Goal: Information Seeking & Learning: Learn about a topic

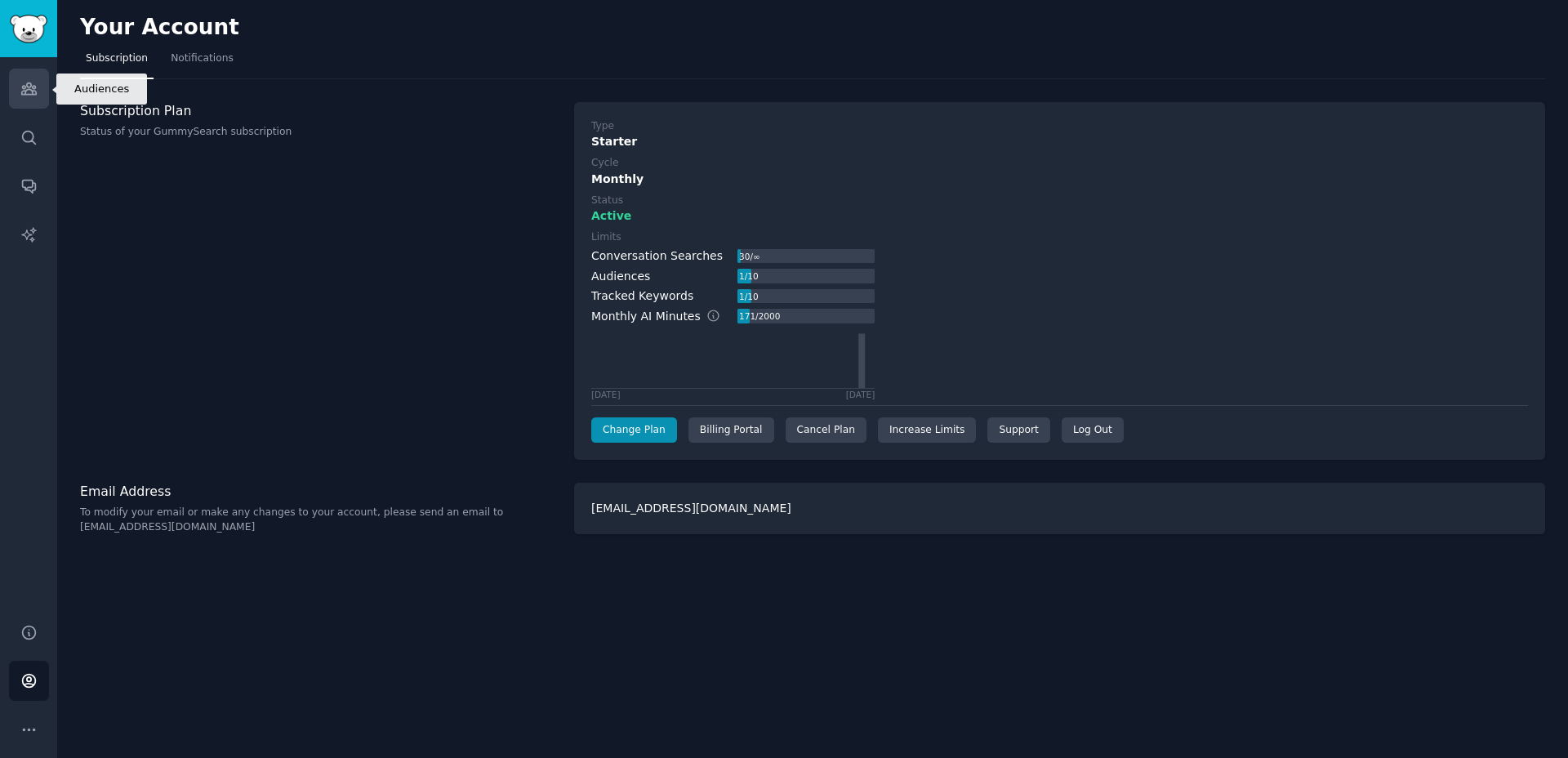
click at [23, 97] on link "Audiences" at bounding box center [28, 89] width 40 height 40
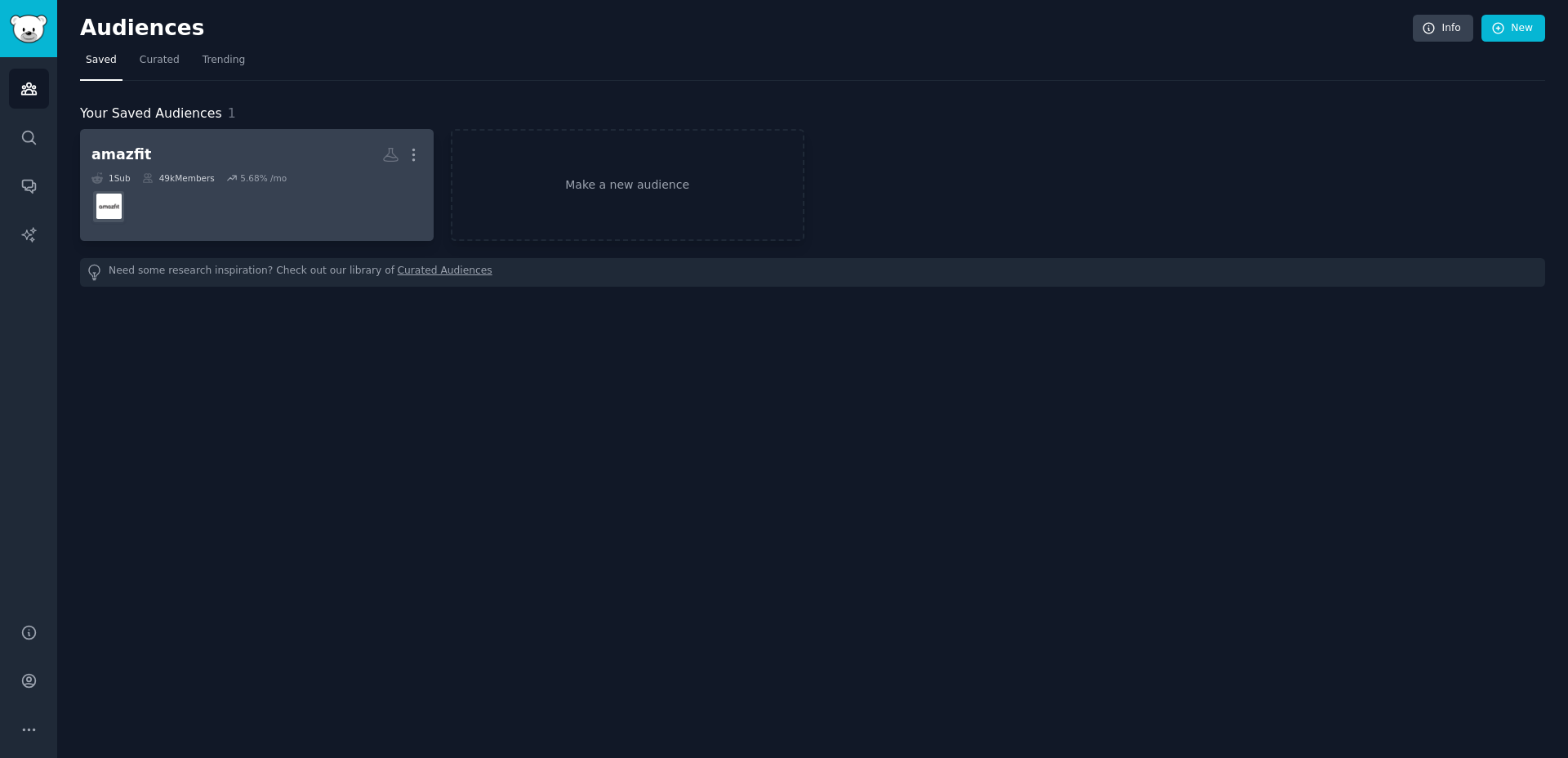
click at [182, 163] on h2 "amazfit More" at bounding box center [257, 154] width 331 height 28
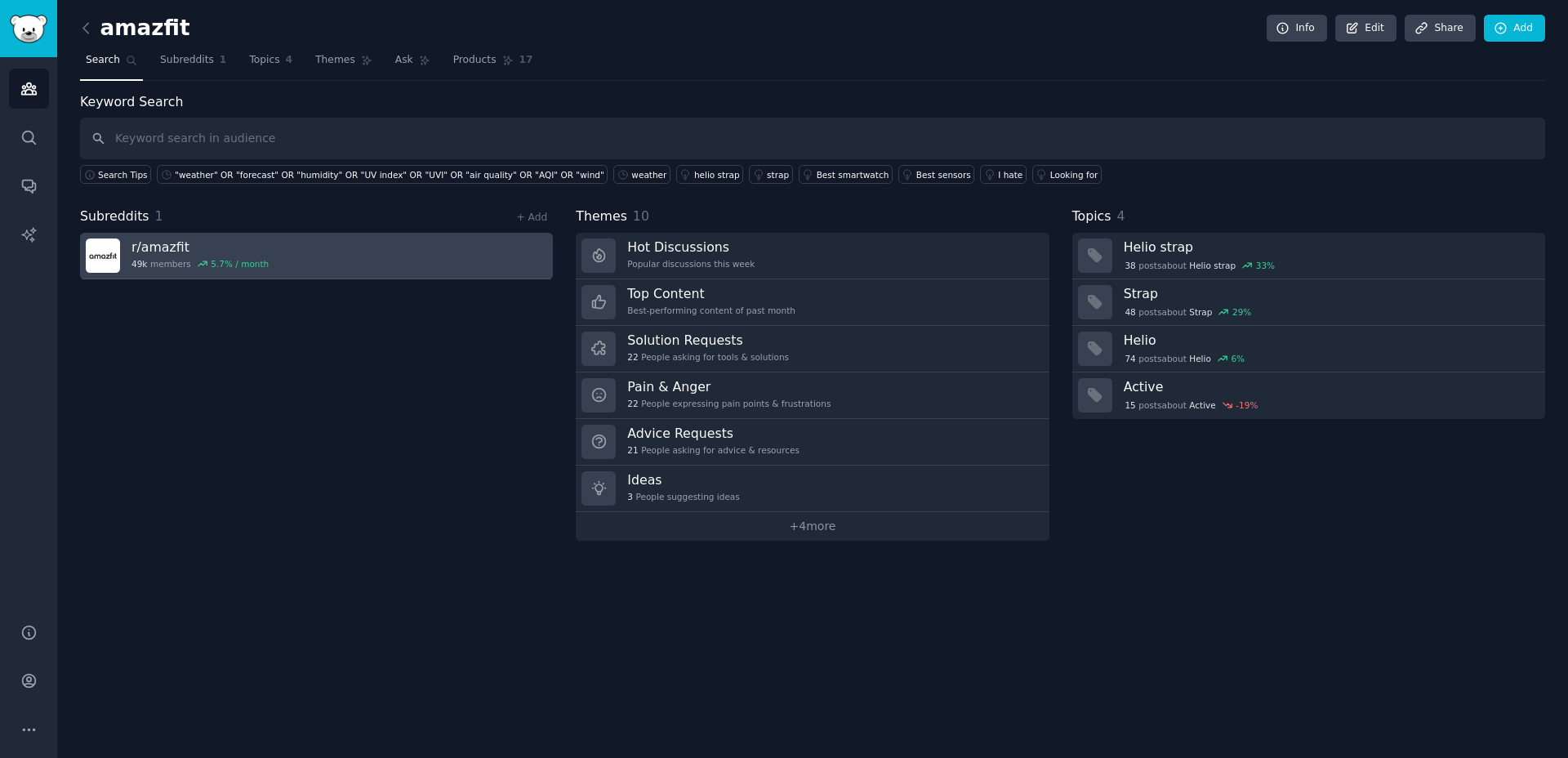
click at [382, 253] on link "r/ amazfit 49k members 5.7 % / month" at bounding box center [316, 256] width 472 height 47
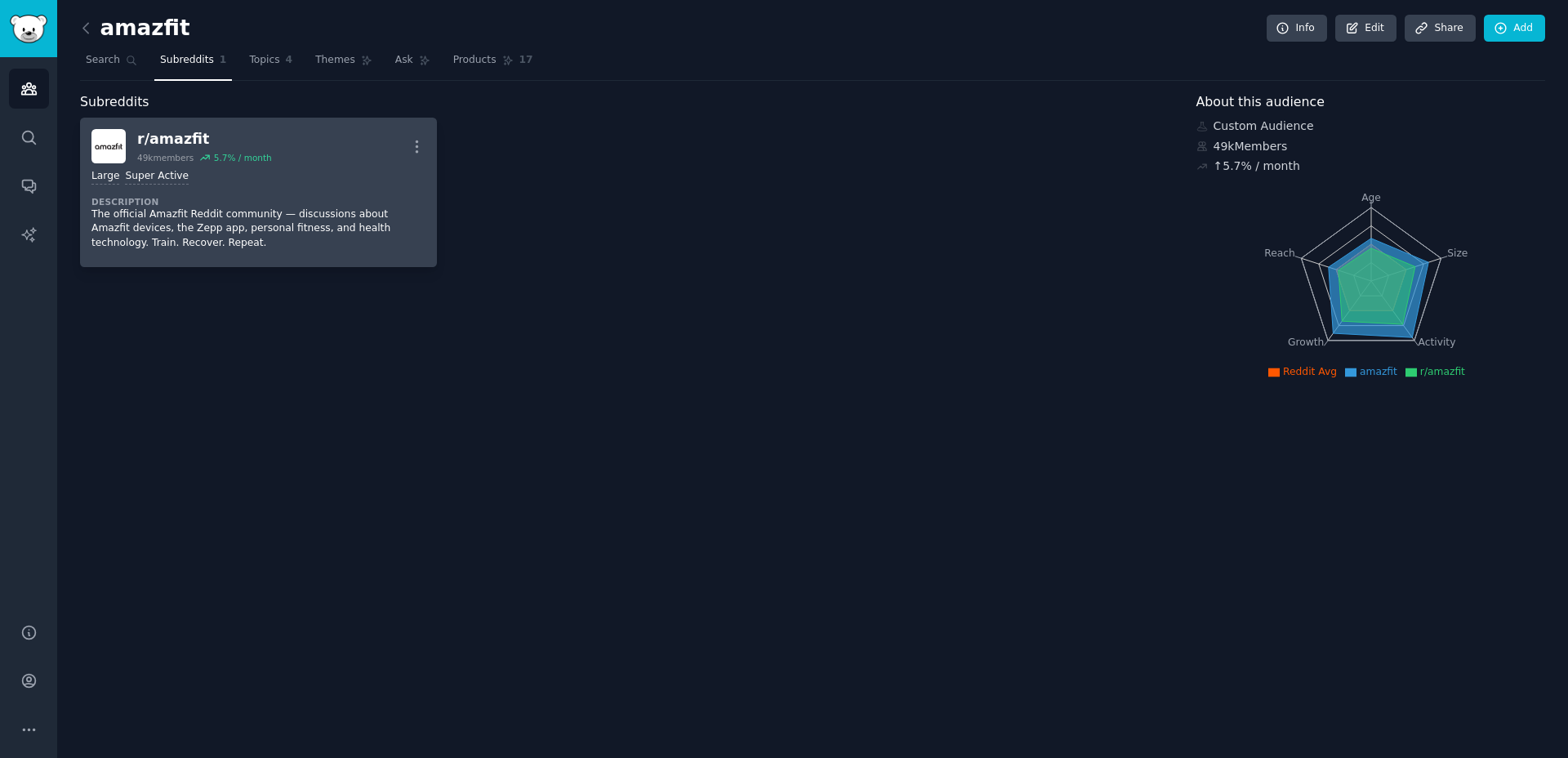
click at [221, 202] on dt "Description" at bounding box center [258, 201] width 334 height 11
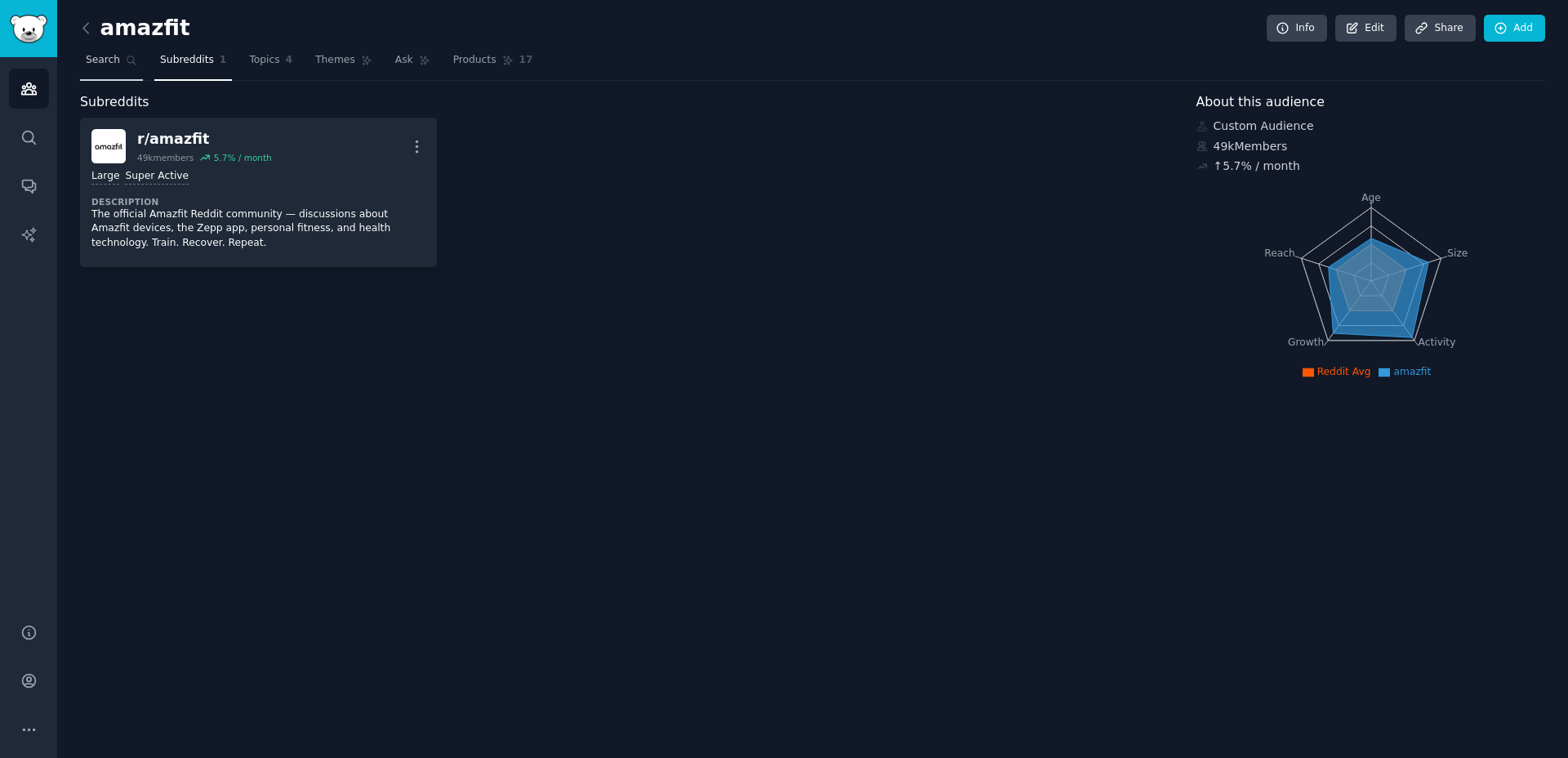
click at [126, 61] on icon at bounding box center [131, 60] width 11 height 11
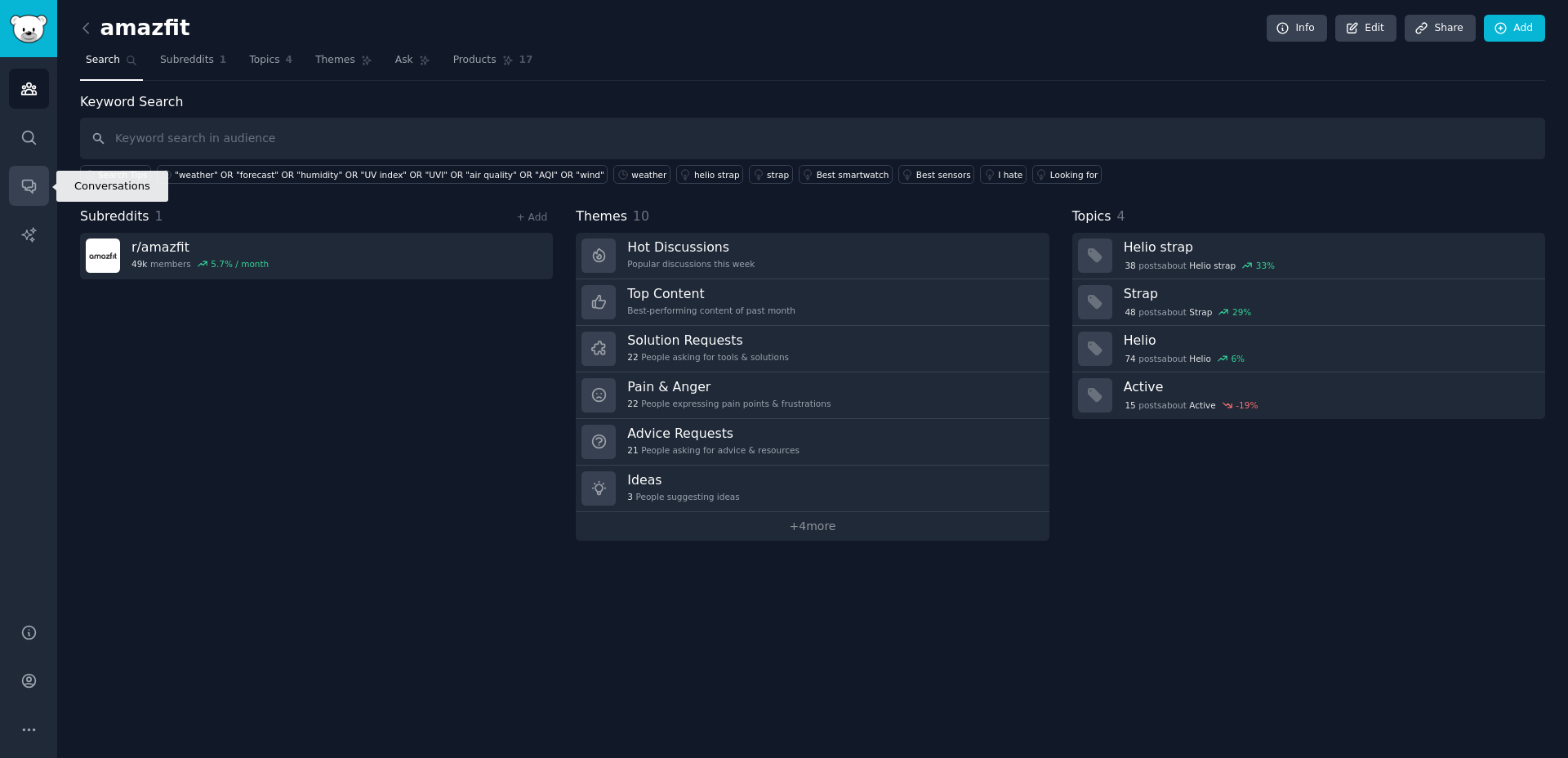
click at [27, 191] on icon "Sidebar" at bounding box center [29, 186] width 17 height 17
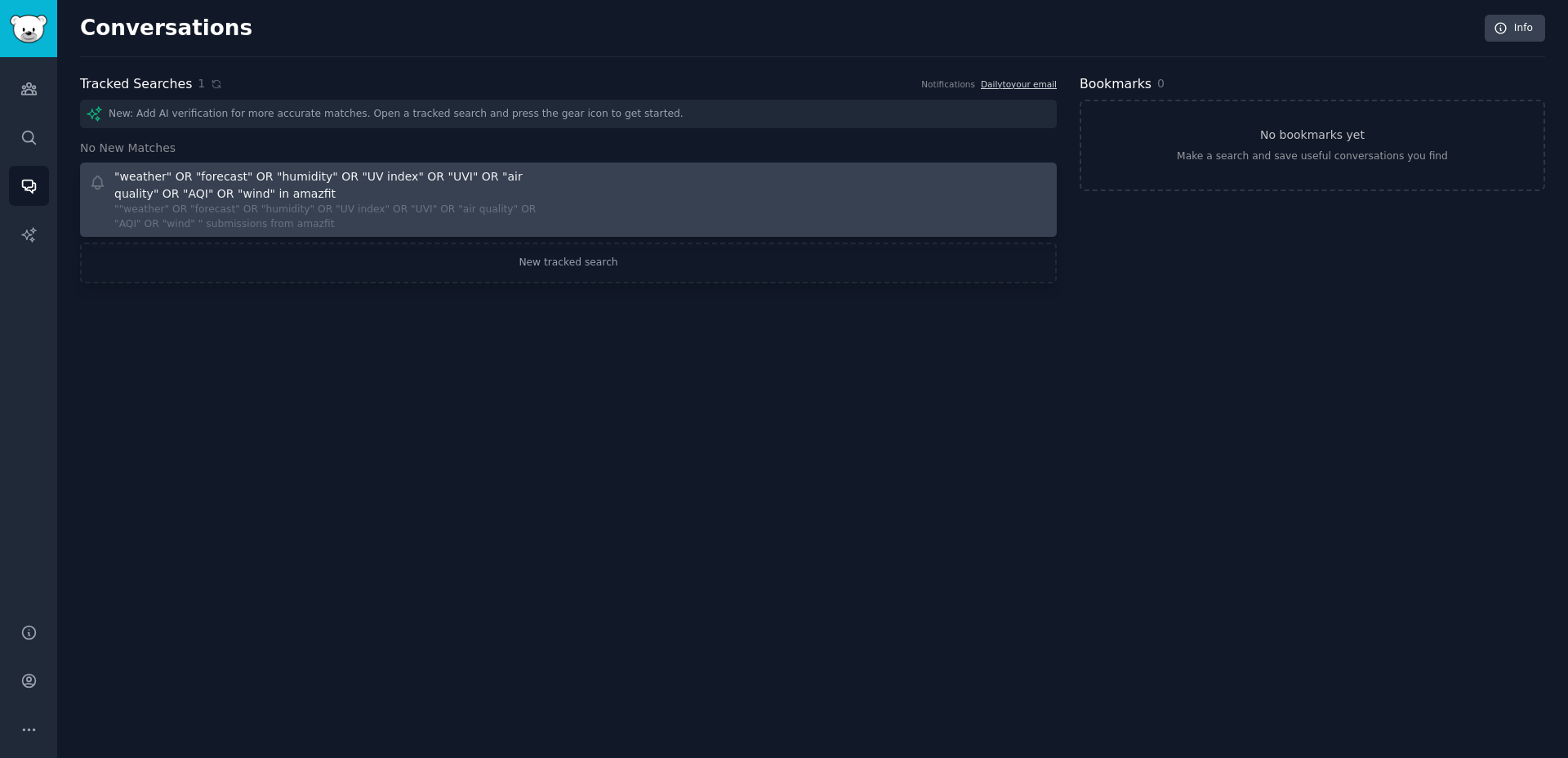
click at [216, 196] on div ""weather" OR "forecast" OR "humidity" OR "UV index" OR "UVI" OR "air quality" O…" at bounding box center [334, 185] width 440 height 34
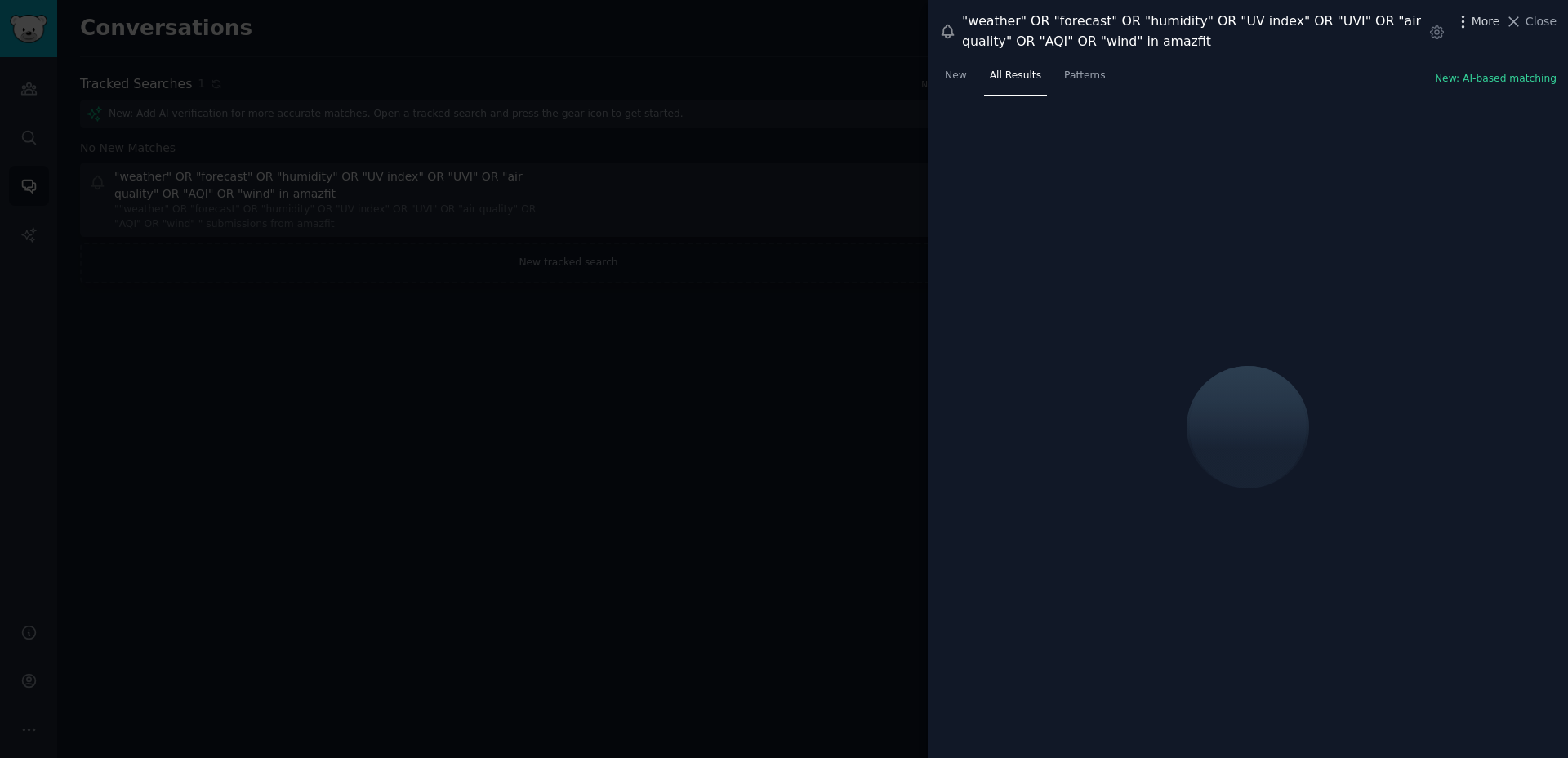
click at [1460, 27] on icon "button" at bounding box center [1463, 22] width 17 height 17
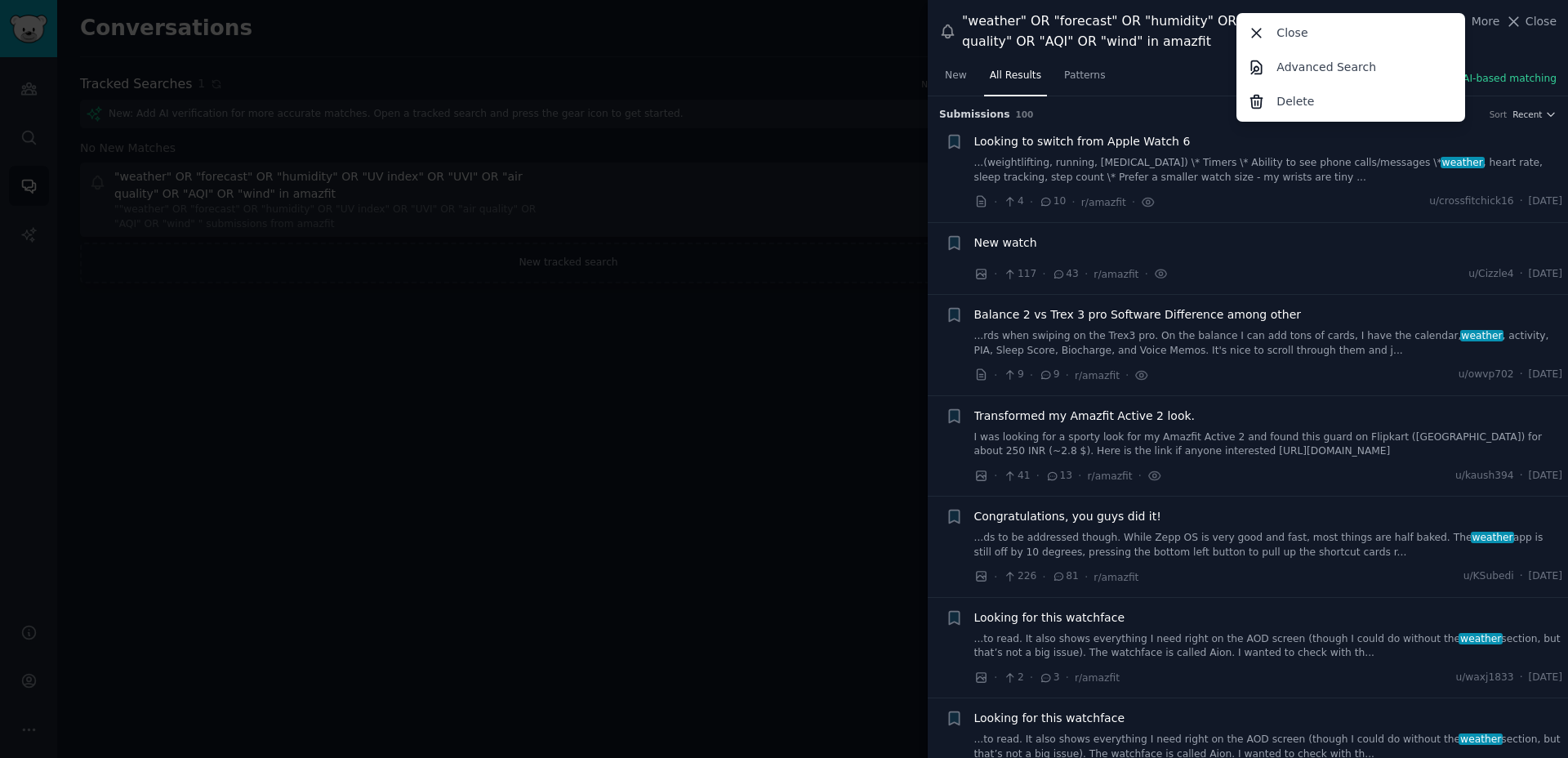
click at [646, 447] on div at bounding box center [784, 379] width 1568 height 758
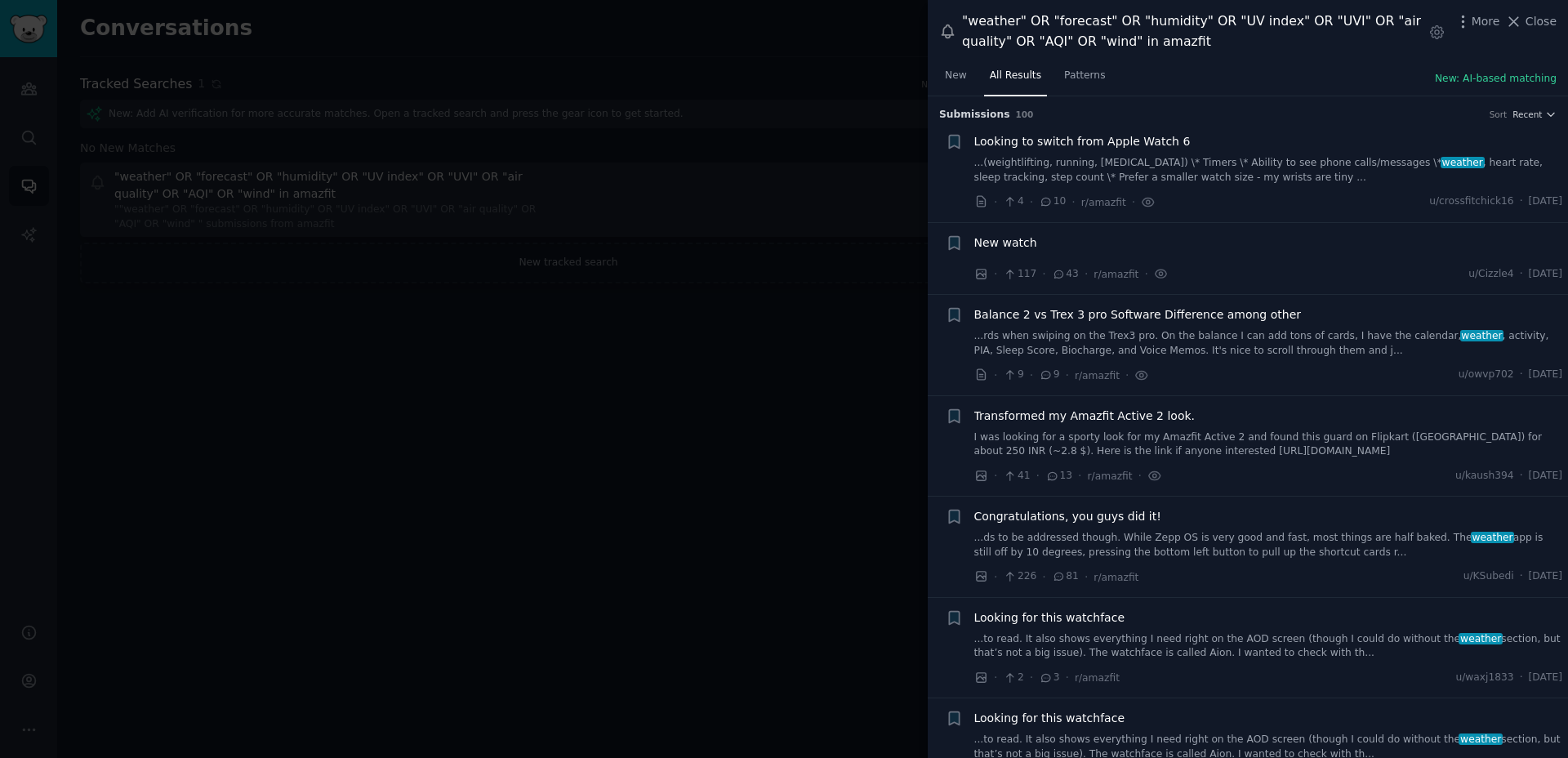
click at [646, 447] on div at bounding box center [784, 379] width 1568 height 758
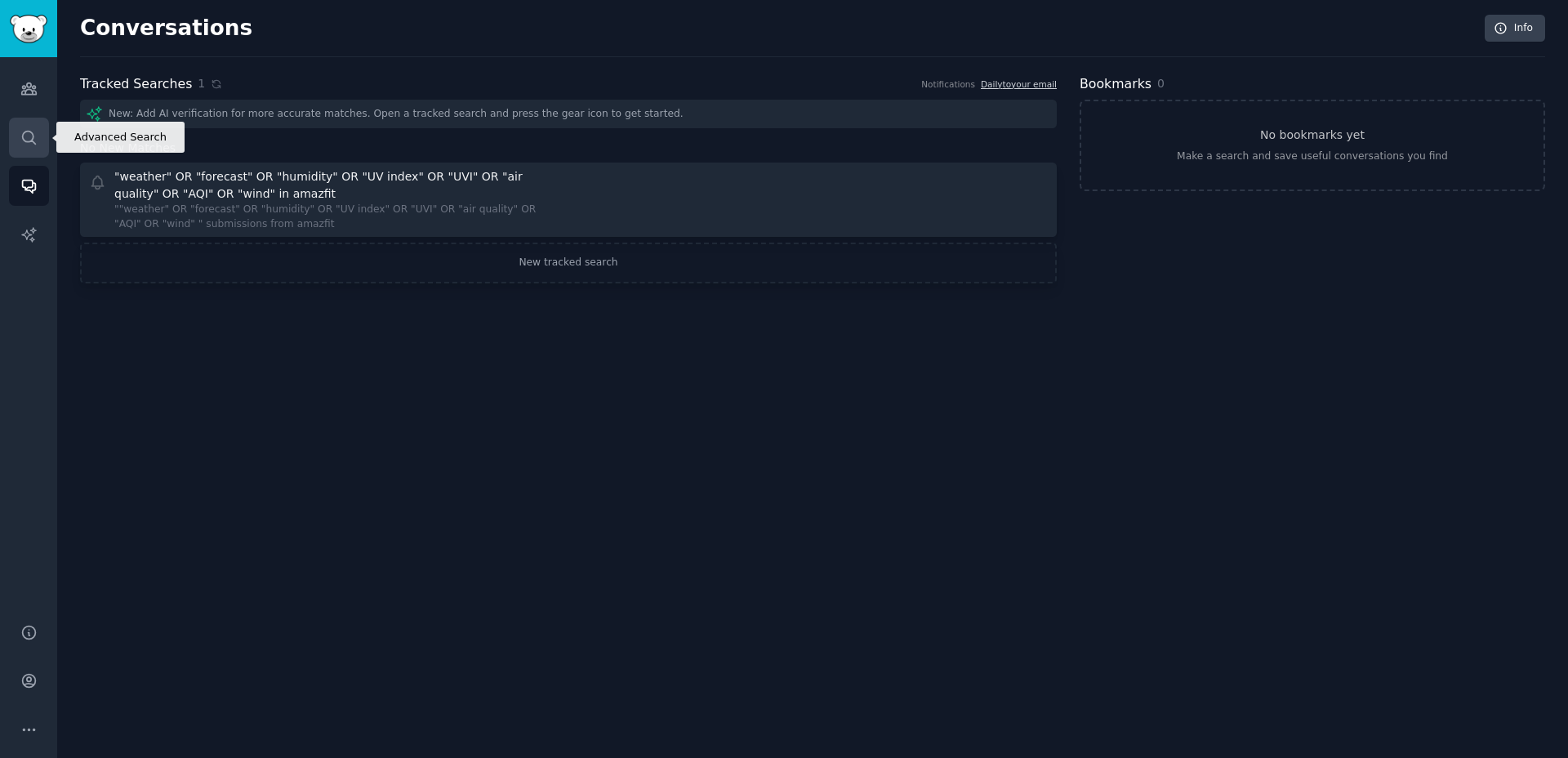
click at [25, 155] on link "Search" at bounding box center [28, 137] width 40 height 40
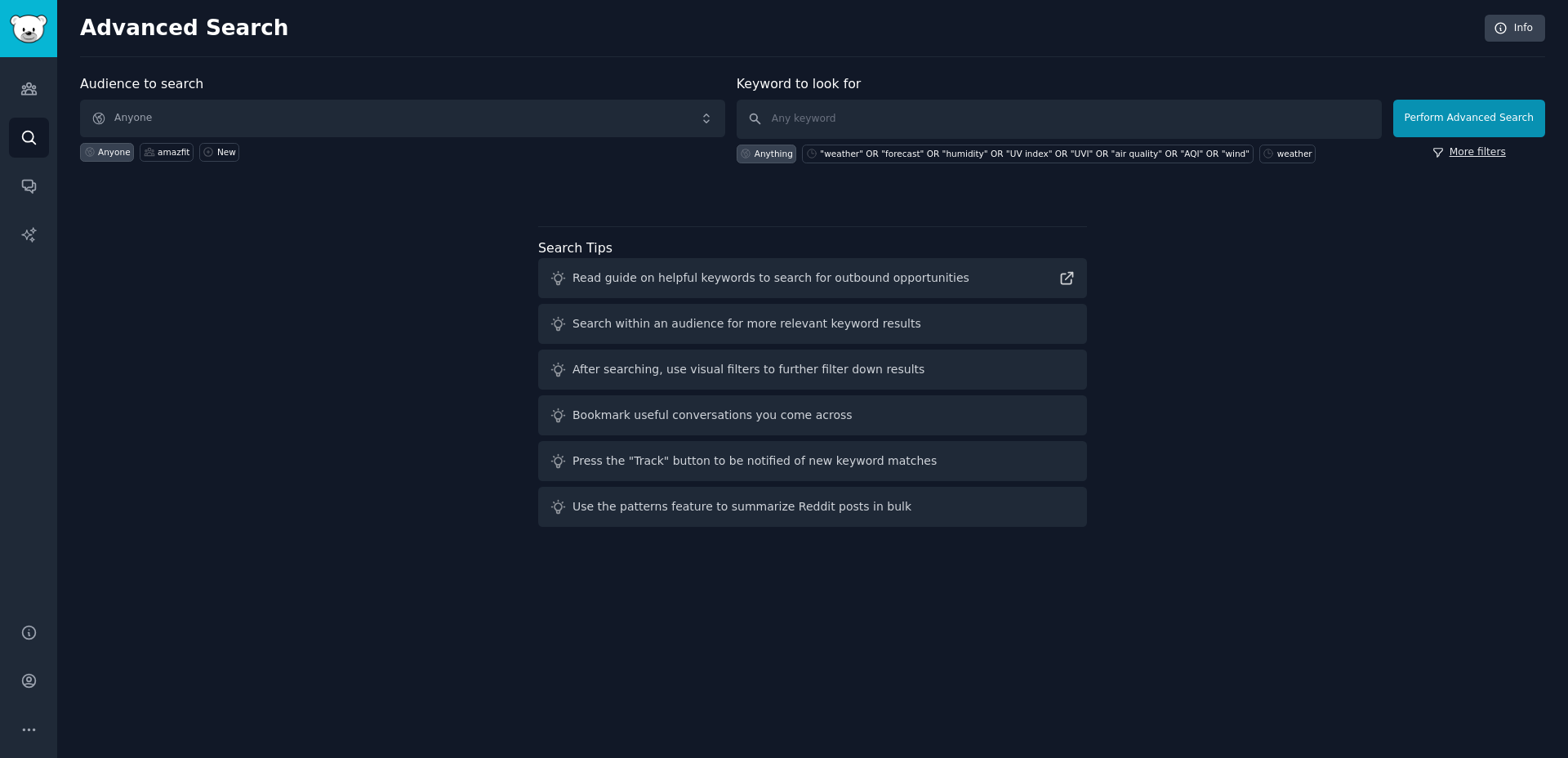
click at [1468, 147] on link "More filters" at bounding box center [1468, 153] width 73 height 15
click at [29, 100] on link "Audiences" at bounding box center [28, 89] width 40 height 40
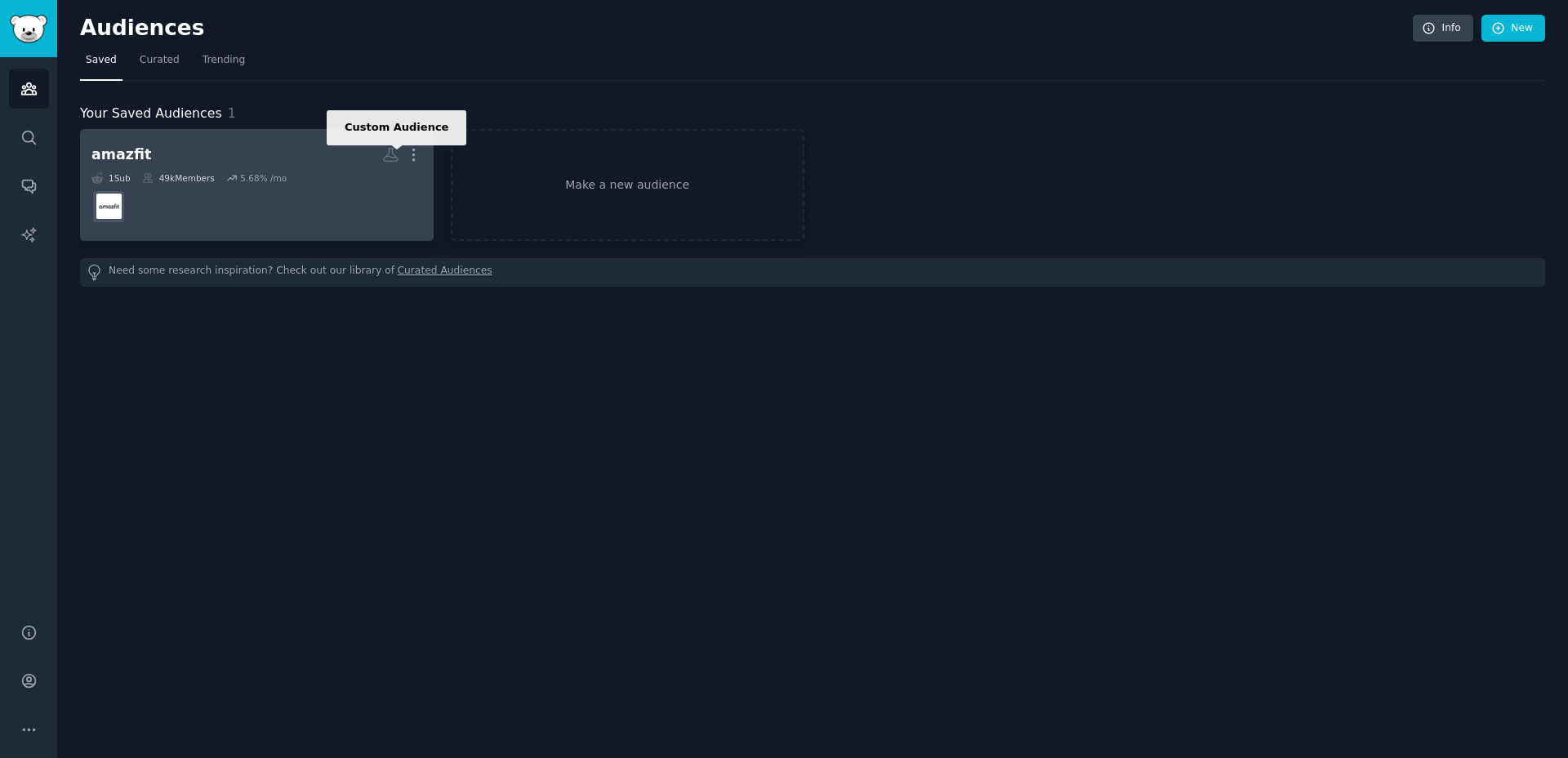
click at [386, 155] on icon at bounding box center [390, 154] width 14 height 13
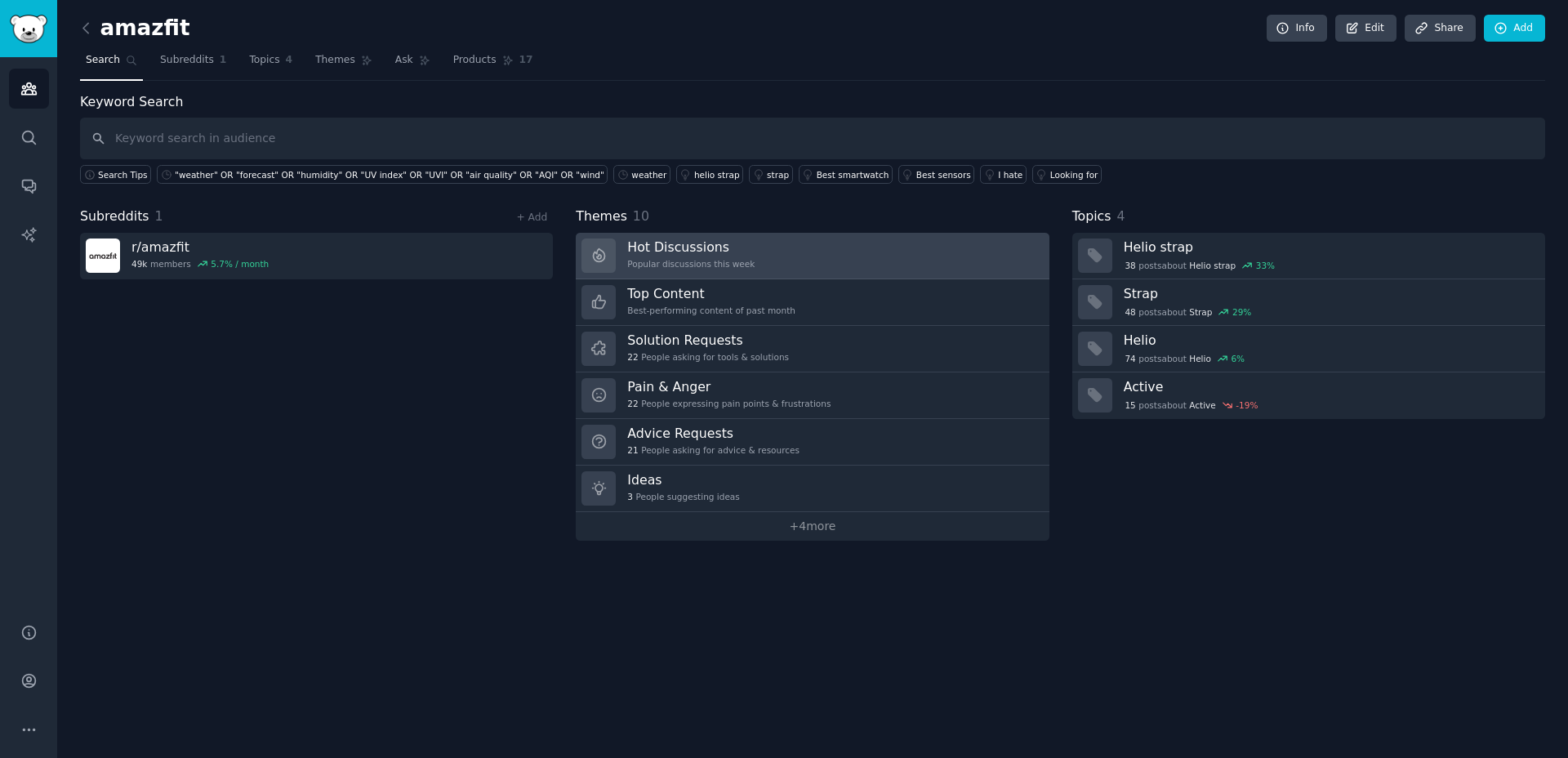
click at [720, 252] on h3 "Hot Discussions" at bounding box center [690, 247] width 128 height 17
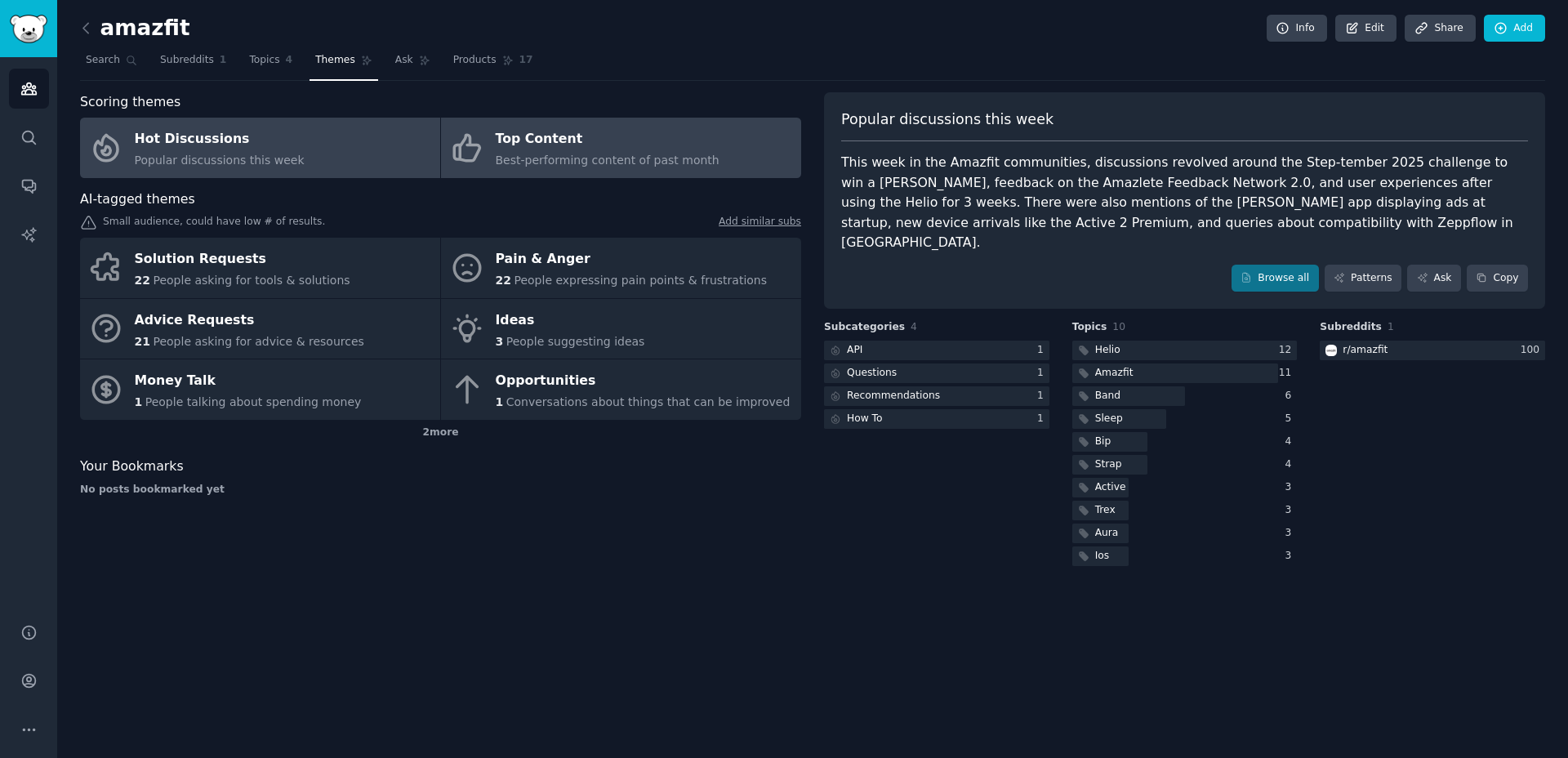
click at [618, 144] on div "Top Content" at bounding box center [608, 140] width 224 height 26
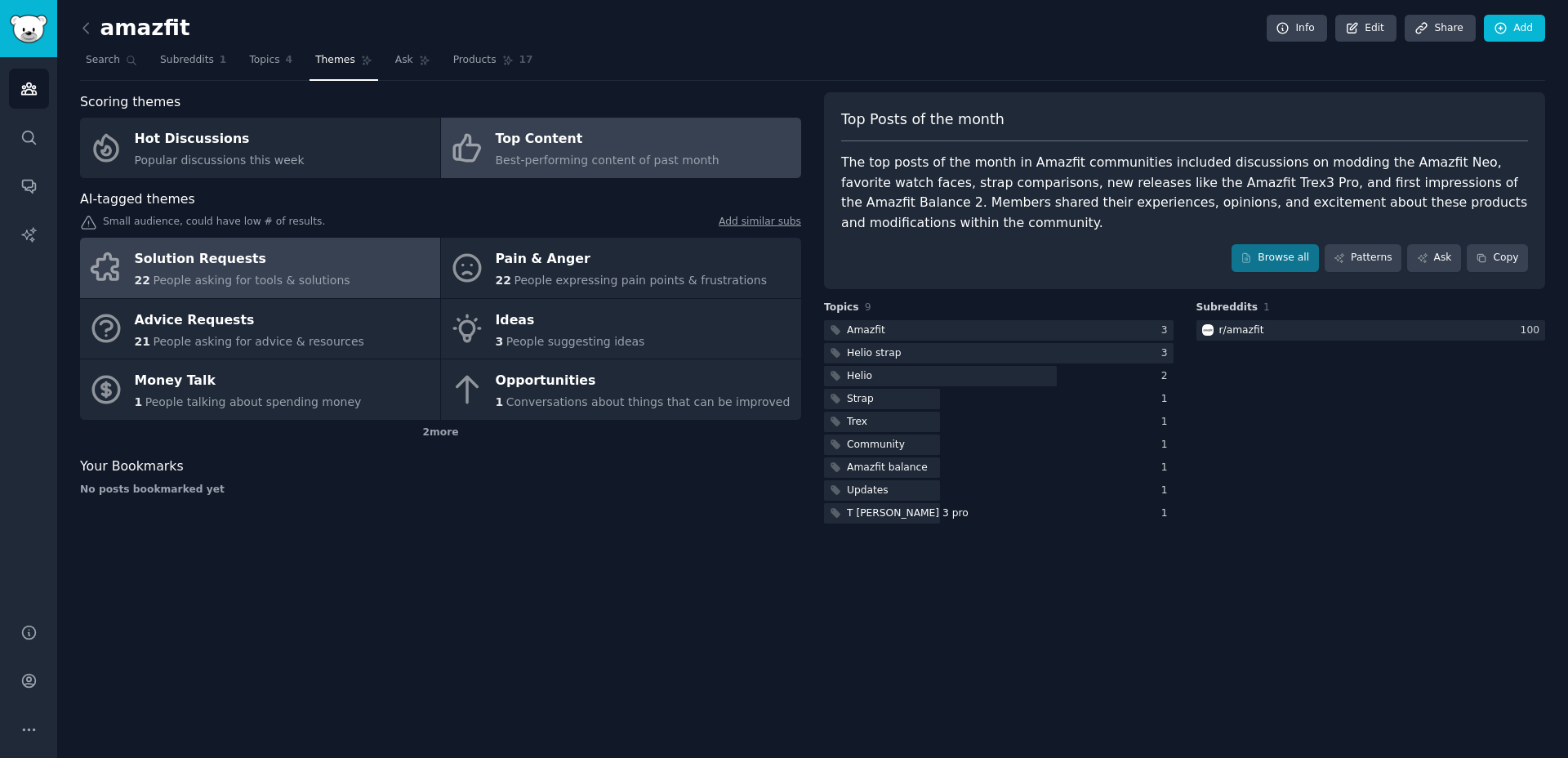
click at [272, 276] on span "People asking for tools & solutions" at bounding box center [251, 279] width 197 height 13
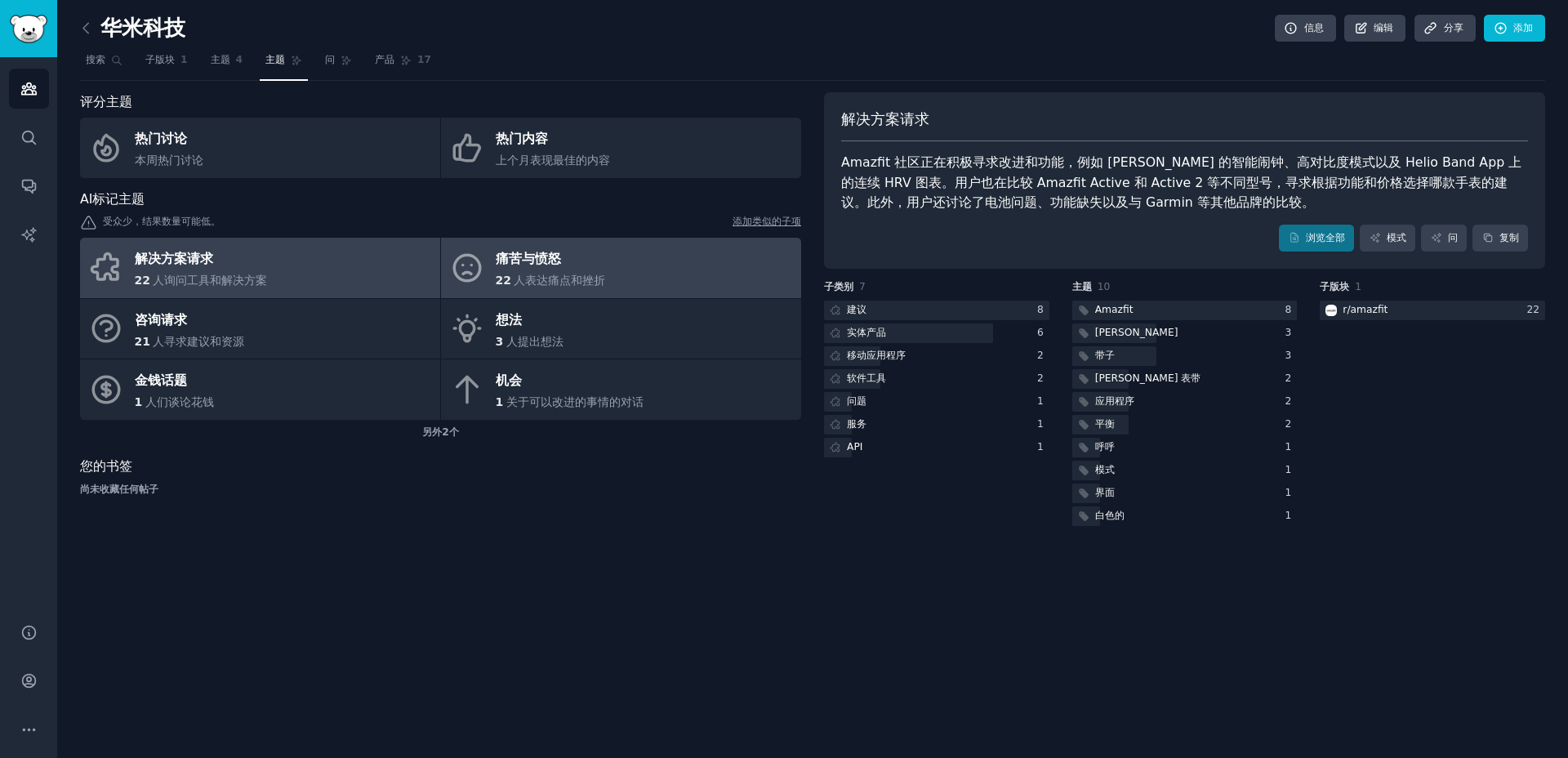
click at [588, 266] on div "痛苦与愤怒" at bounding box center [551, 260] width 110 height 26
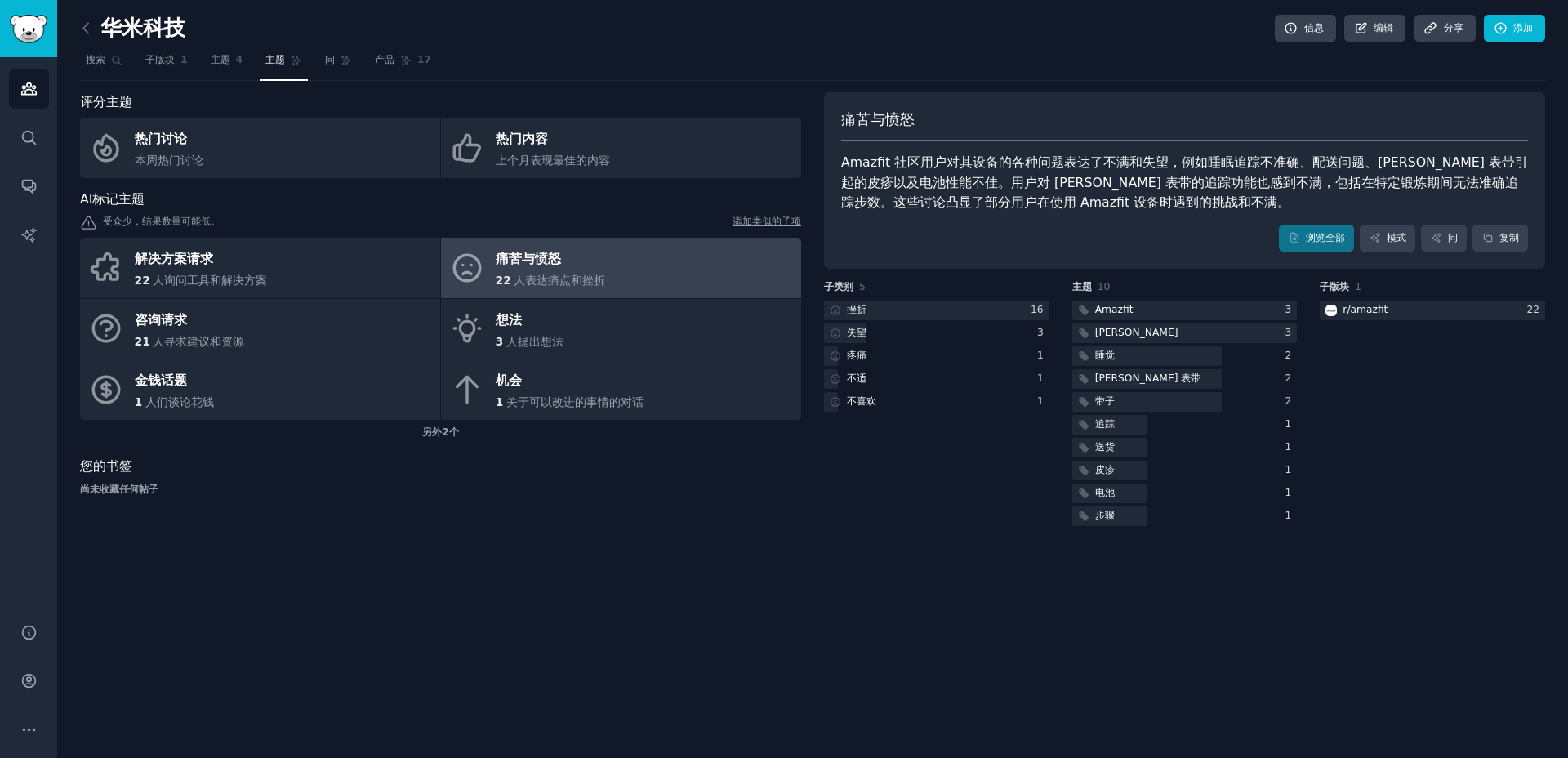
click at [1370, 162] on font "Amazfit 社区用户对其设备的各种问题表达了不满和失望，例如睡眠追踪不准确、配送问题、[PERSON_NAME] 表带引起的皮疹以及电池性能不佳。用户对 …" at bounding box center [1184, 182] width 687 height 55
copy font "Helio"
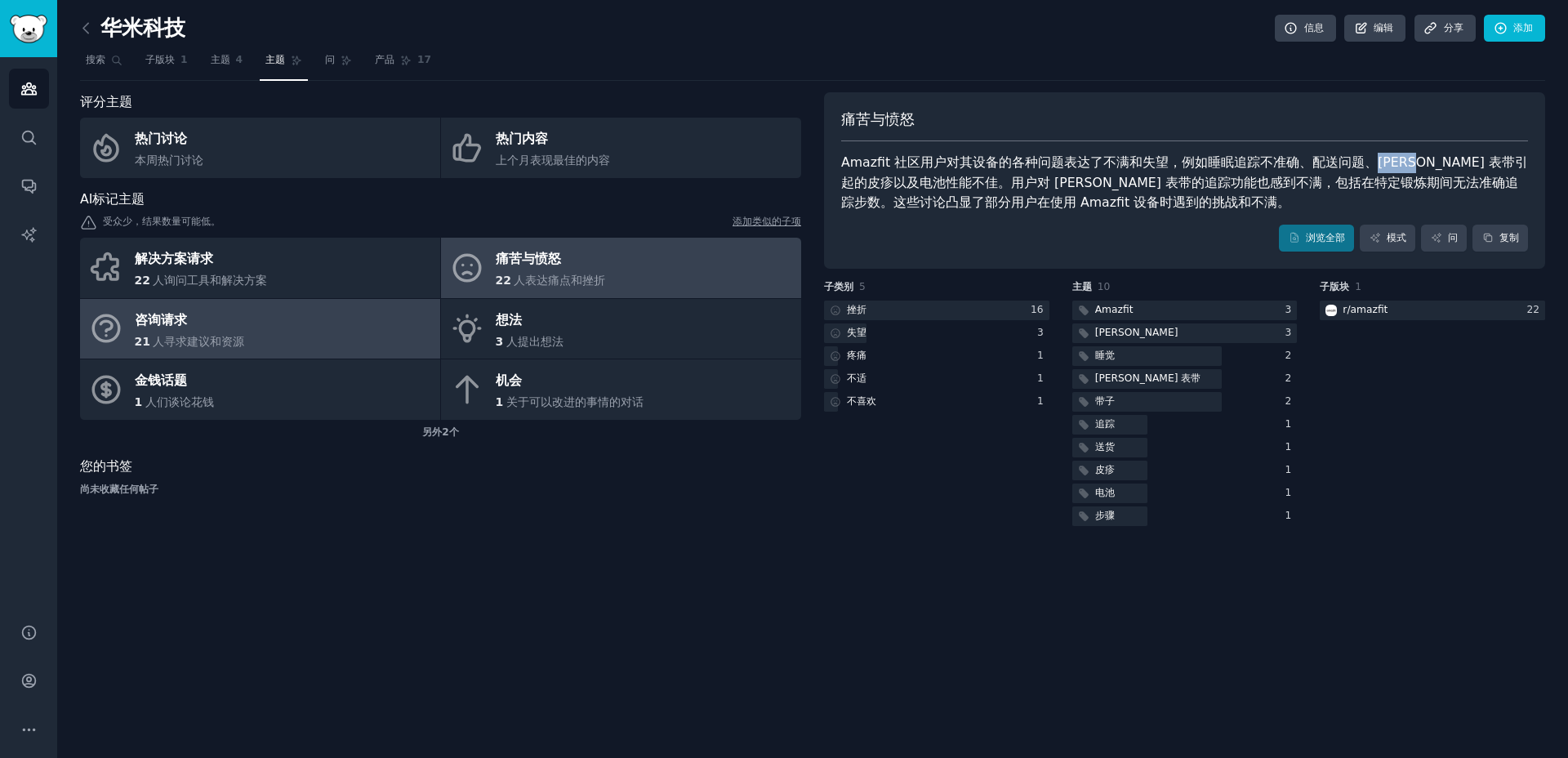
click at [259, 302] on link "咨询请求 21 人寻求建议和资源" at bounding box center [260, 329] width 360 height 60
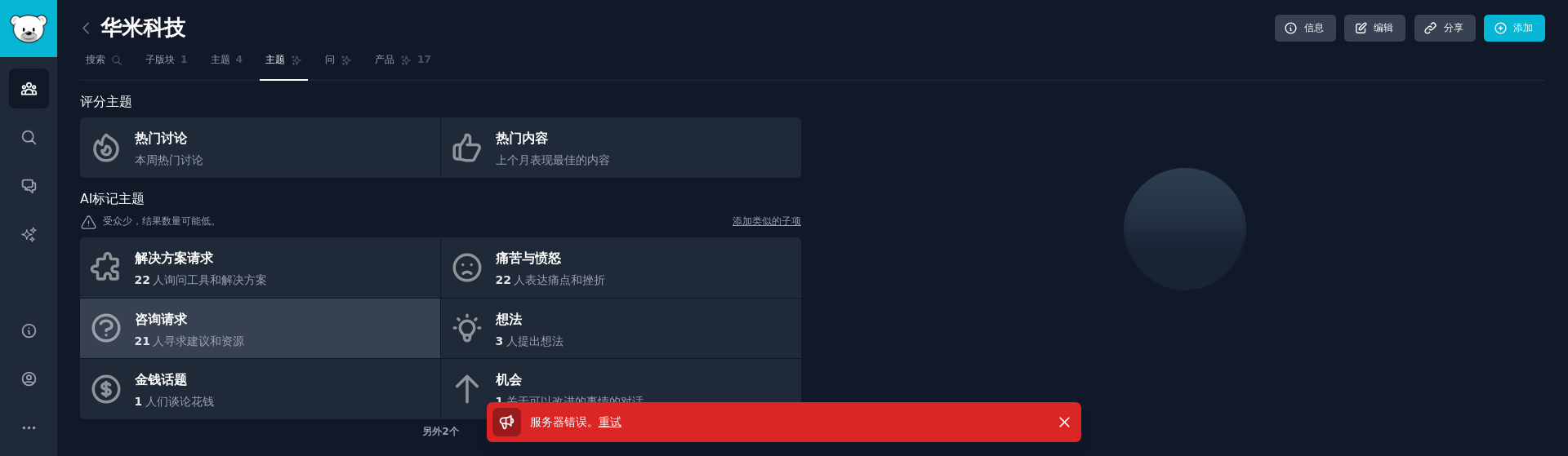
click at [612, 428] on p "服务器错误 。 重试" at bounding box center [576, 422] width 91 height 17
click at [610, 425] on font "重试" at bounding box center [609, 422] width 23 height 13
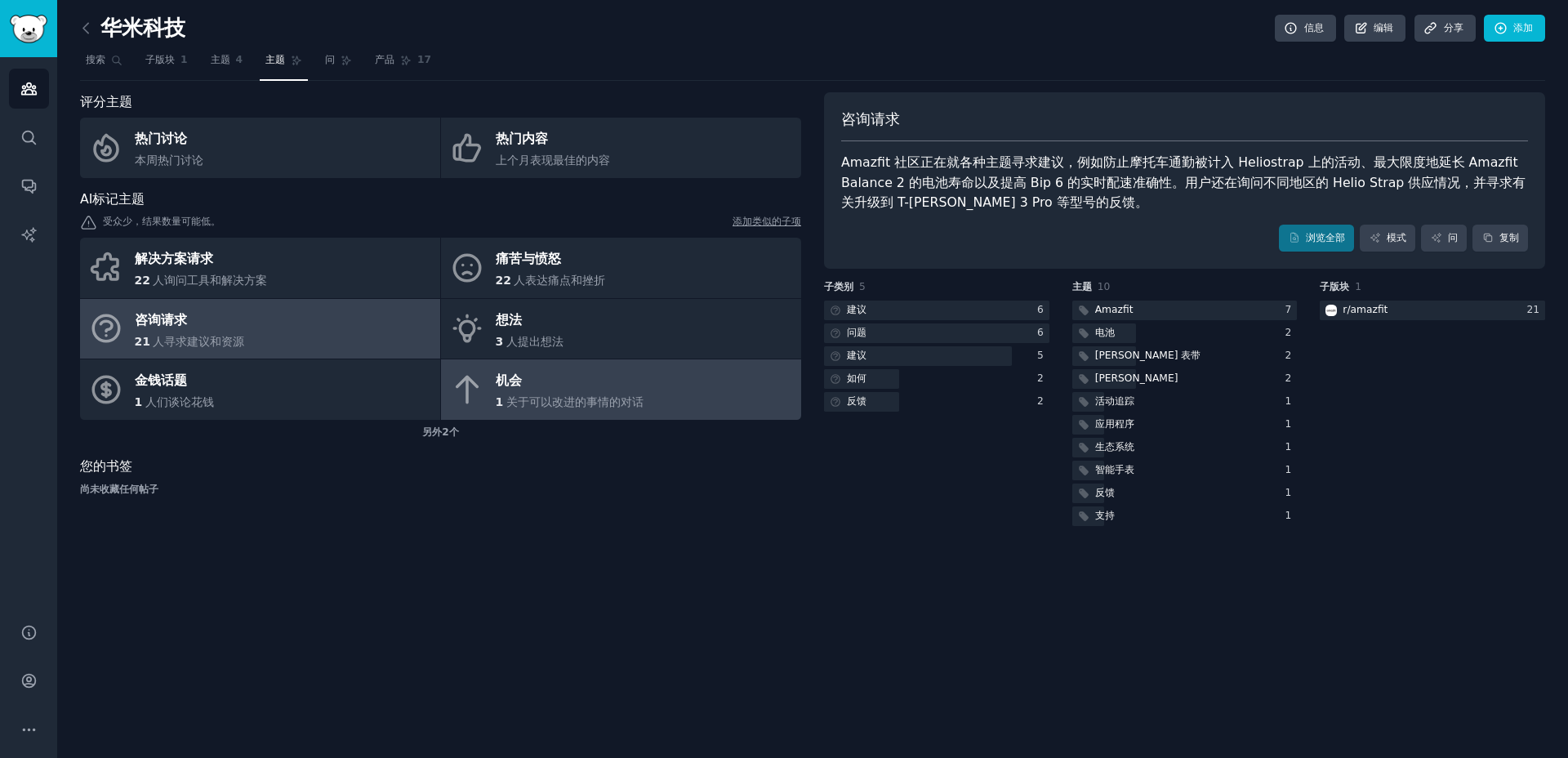
click at [663, 409] on link "机会 1 关于可以改进的事情的对话" at bounding box center [621, 390] width 360 height 60
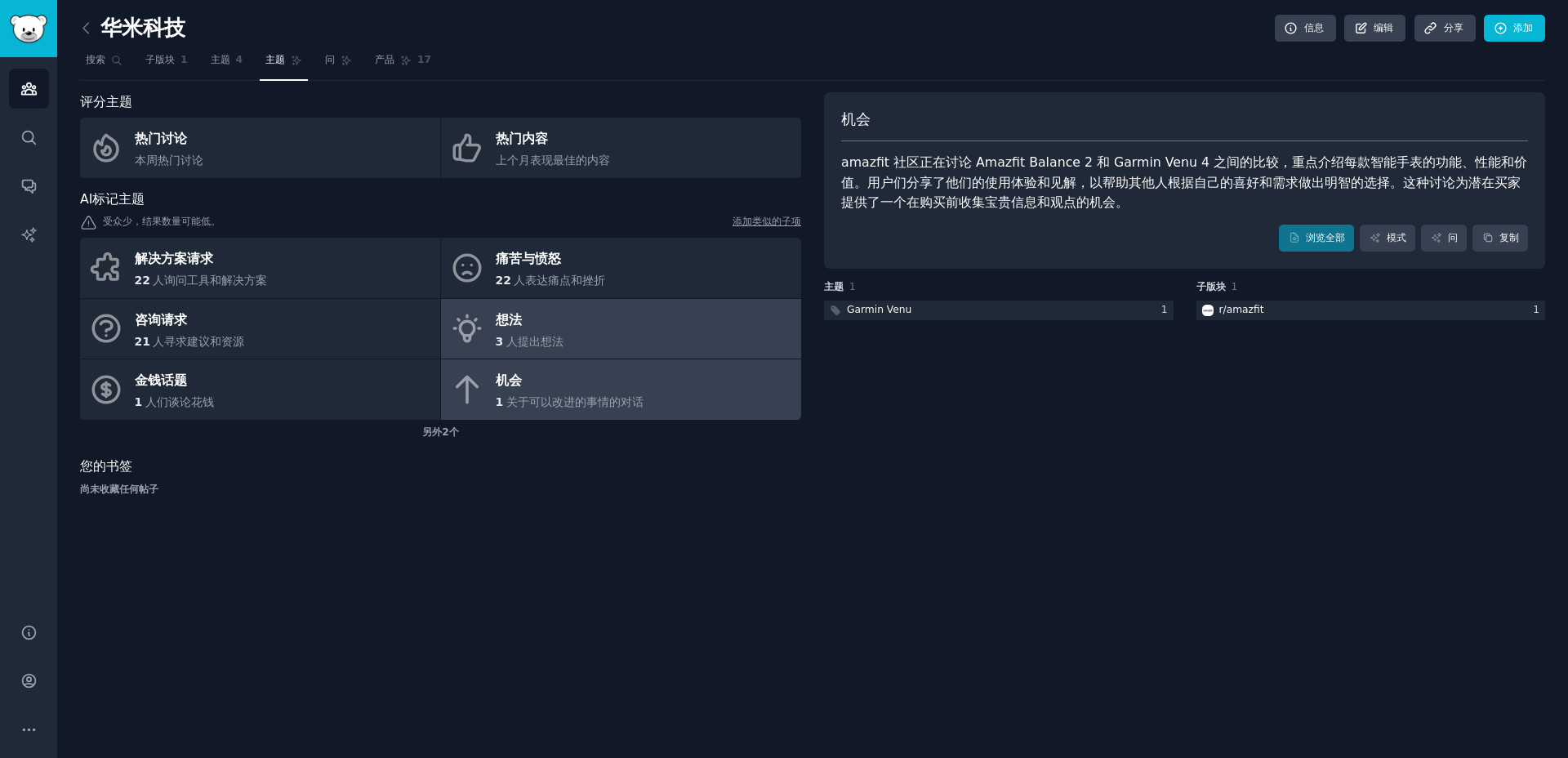
click at [607, 332] on link "想法 3 人提出想法" at bounding box center [621, 329] width 360 height 60
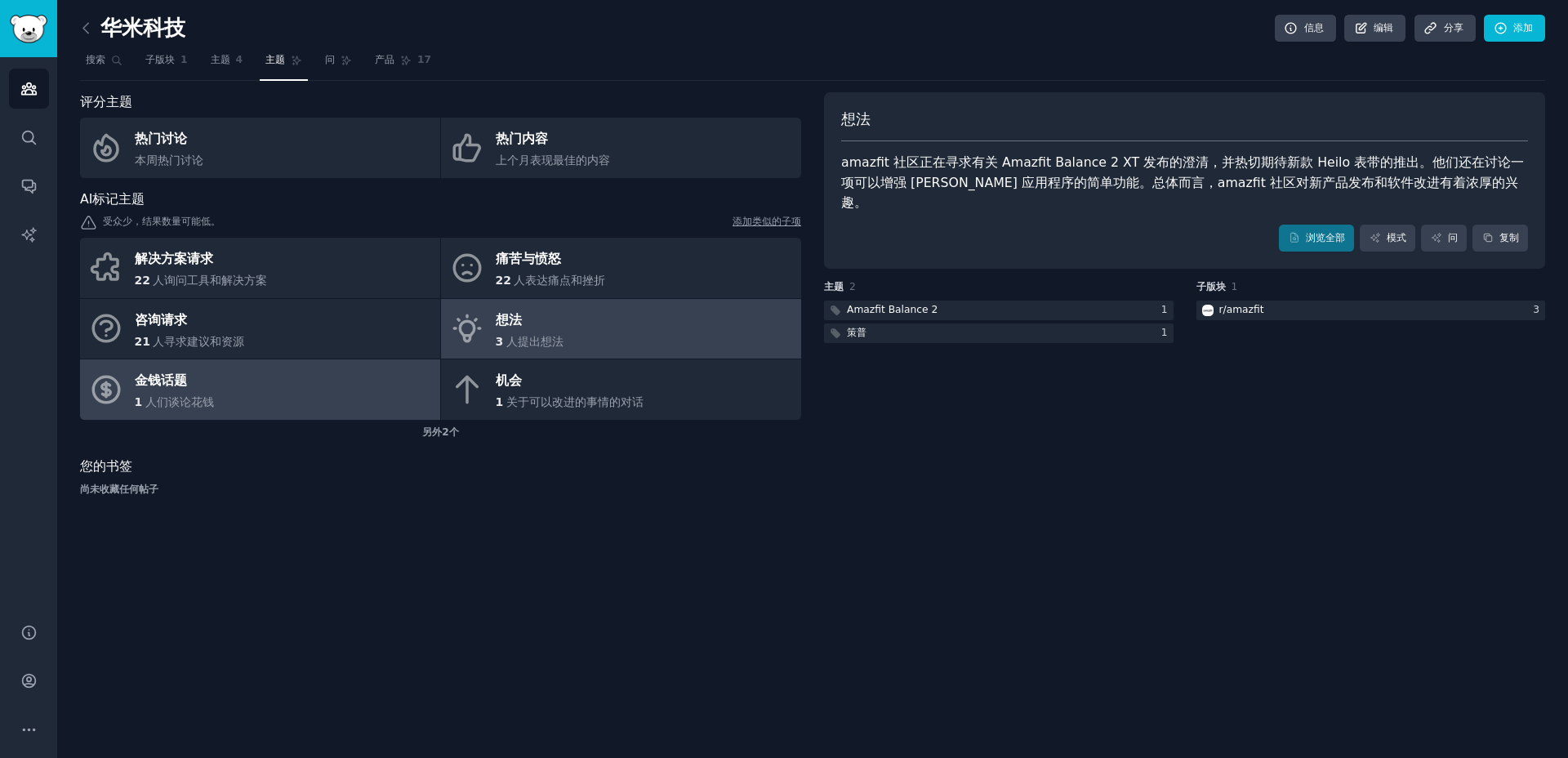
click at [265, 389] on link "金钱话题 1 人们谈论花钱" at bounding box center [260, 390] width 360 height 60
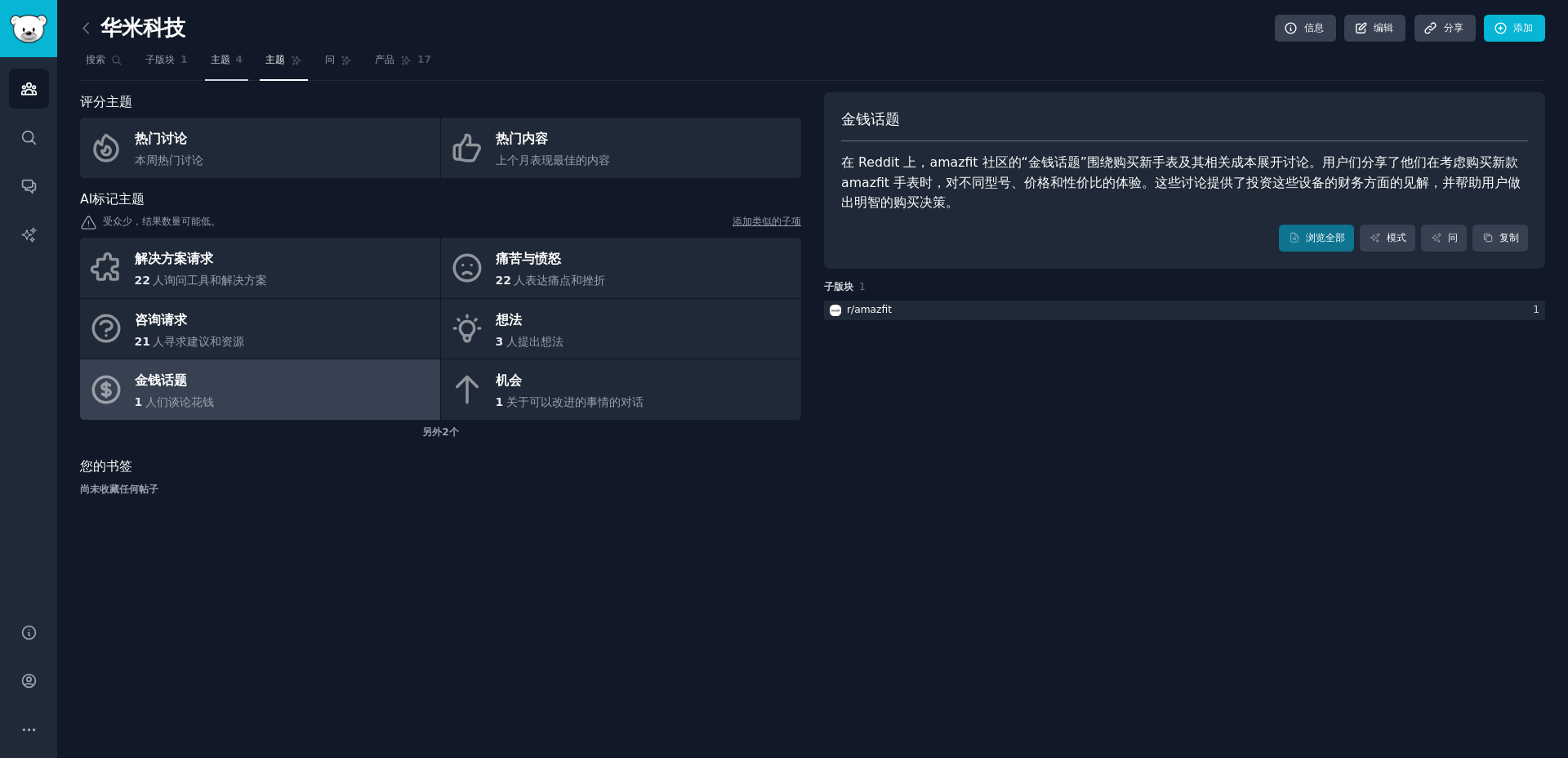
click at [225, 78] on link "主题 4" at bounding box center [227, 64] width 44 height 34
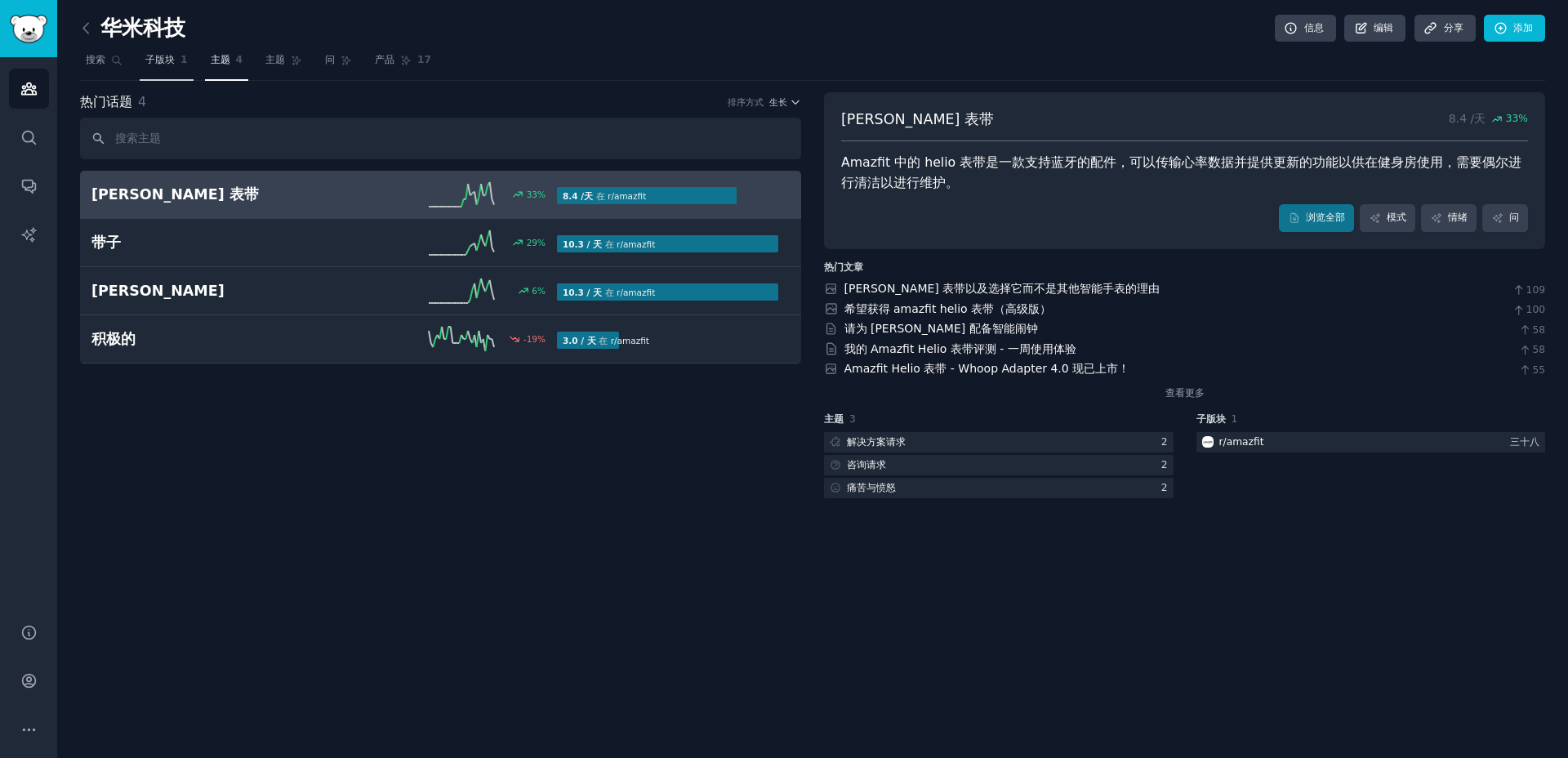
click at [171, 70] on link "子版块 1" at bounding box center [166, 64] width 54 height 34
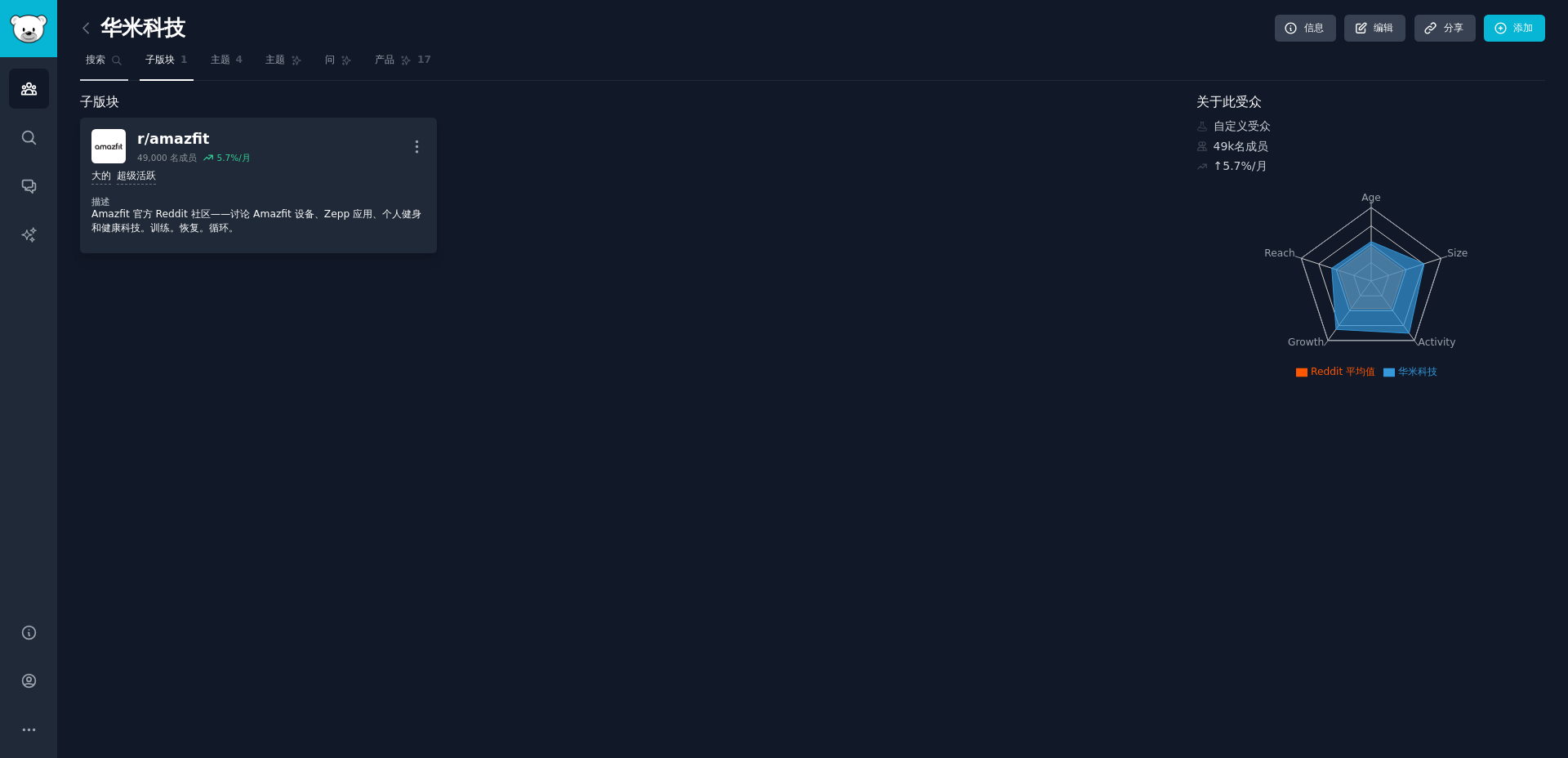
click at [104, 61] on font "搜索" at bounding box center [95, 60] width 20 height 11
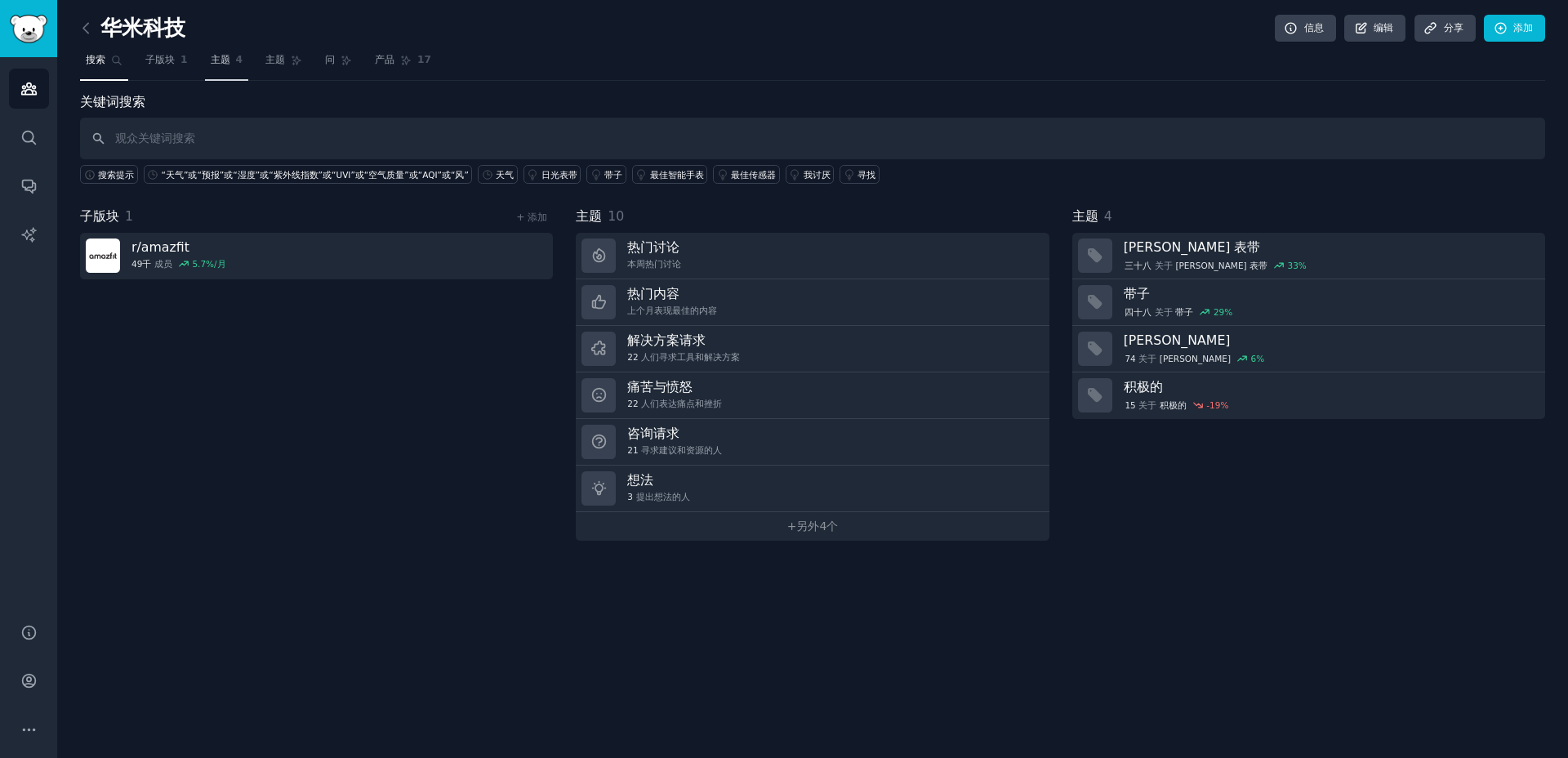
click at [217, 65] on font "主题" at bounding box center [220, 60] width 20 height 11
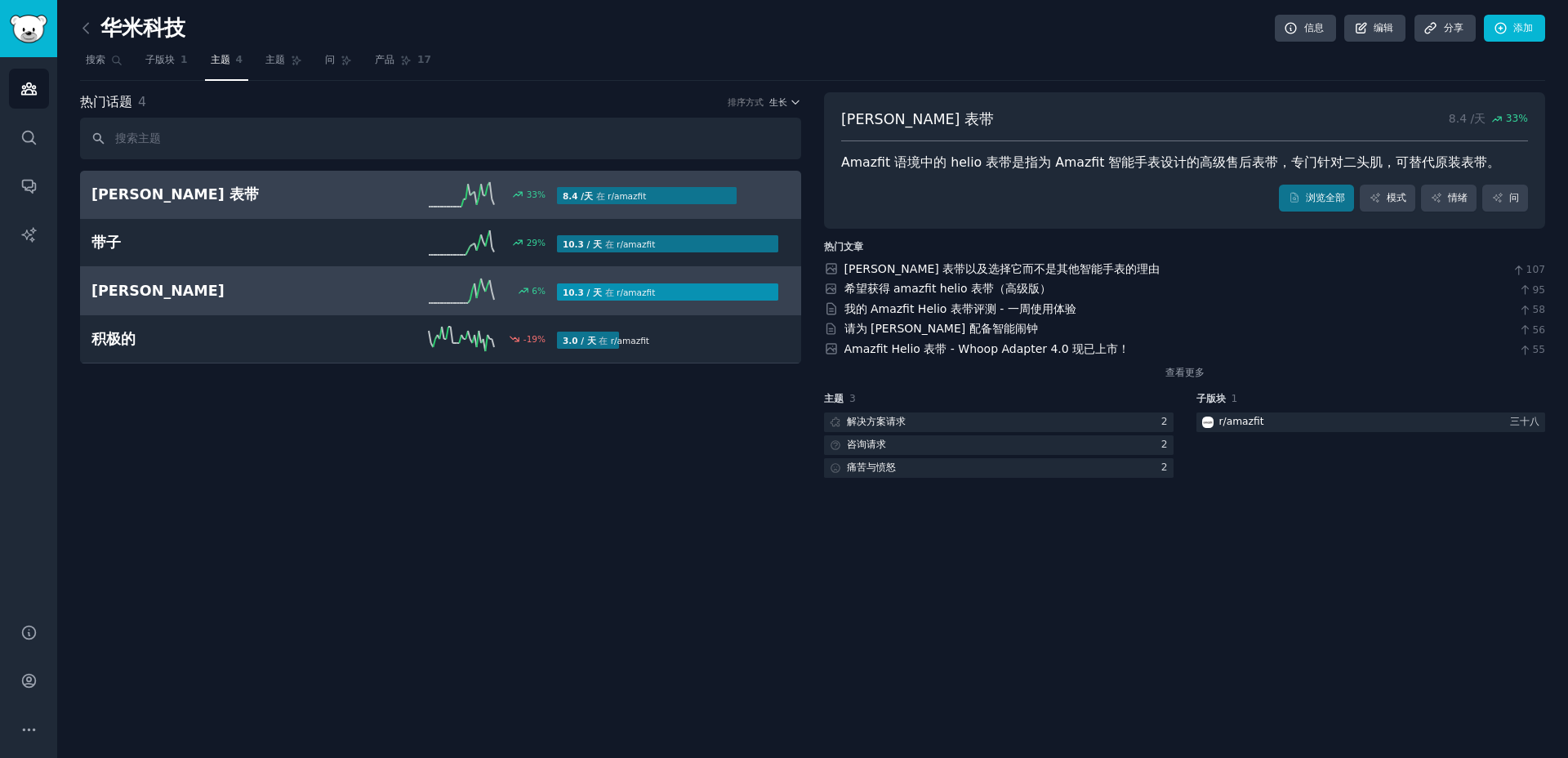
click at [258, 289] on h2 "[PERSON_NAME]" at bounding box center [208, 291] width 233 height 21
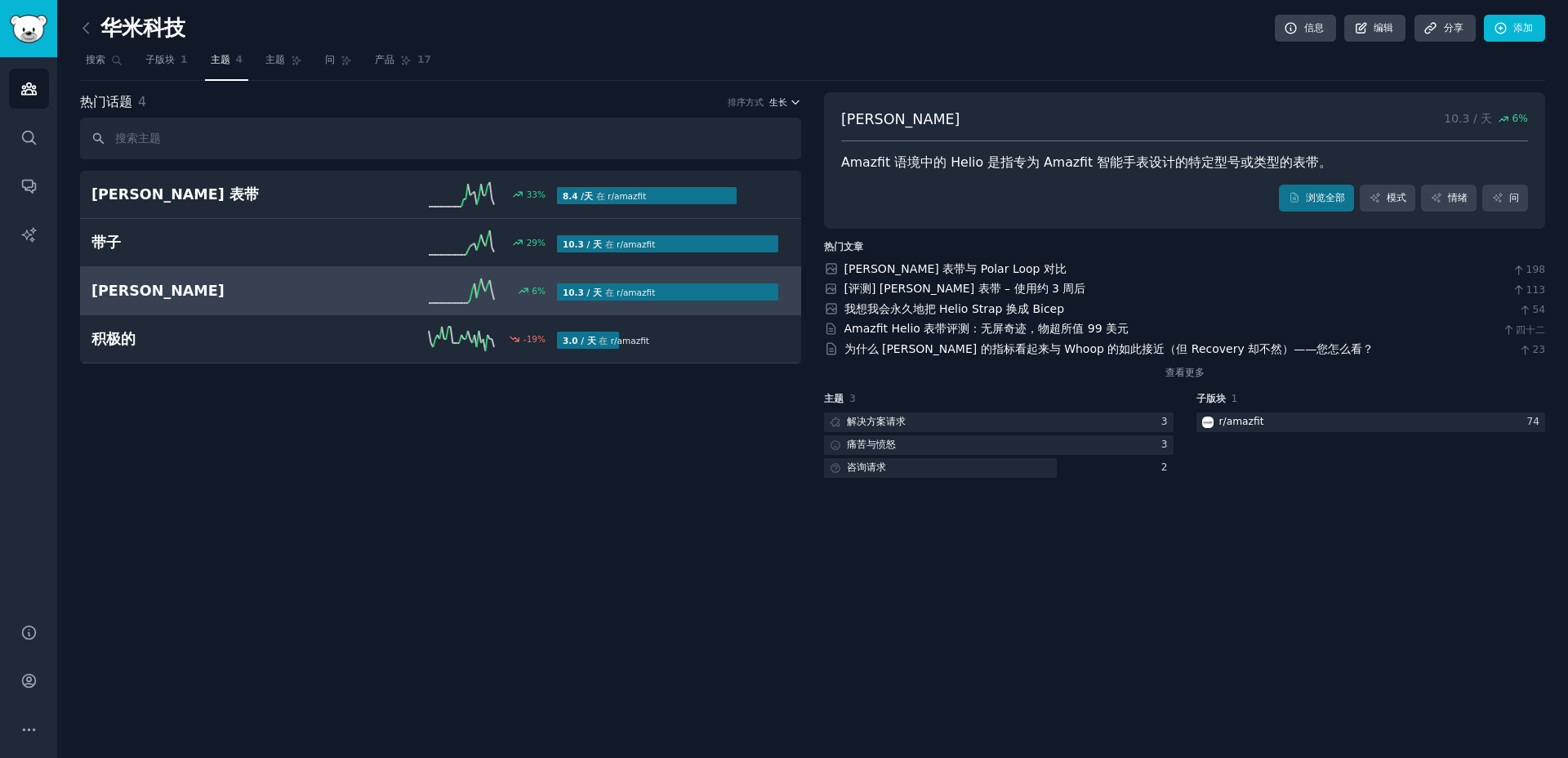
click at [795, 105] on icon "button" at bounding box center [795, 102] width 11 height 11
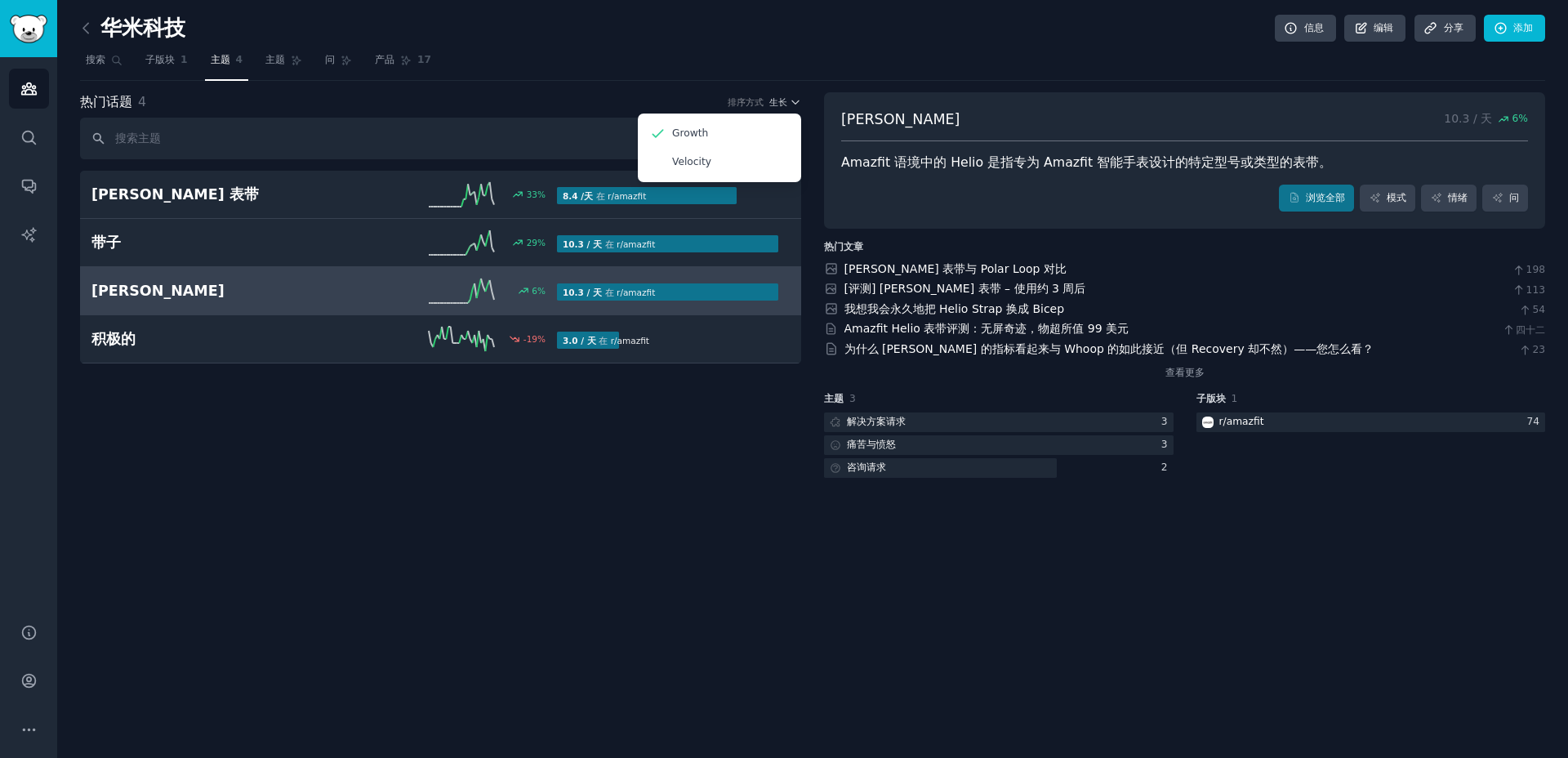
click at [836, 72] on nav "搜索 子版块 1 主题 4 主题 问 产品 17" at bounding box center [812, 64] width 1465 height 34
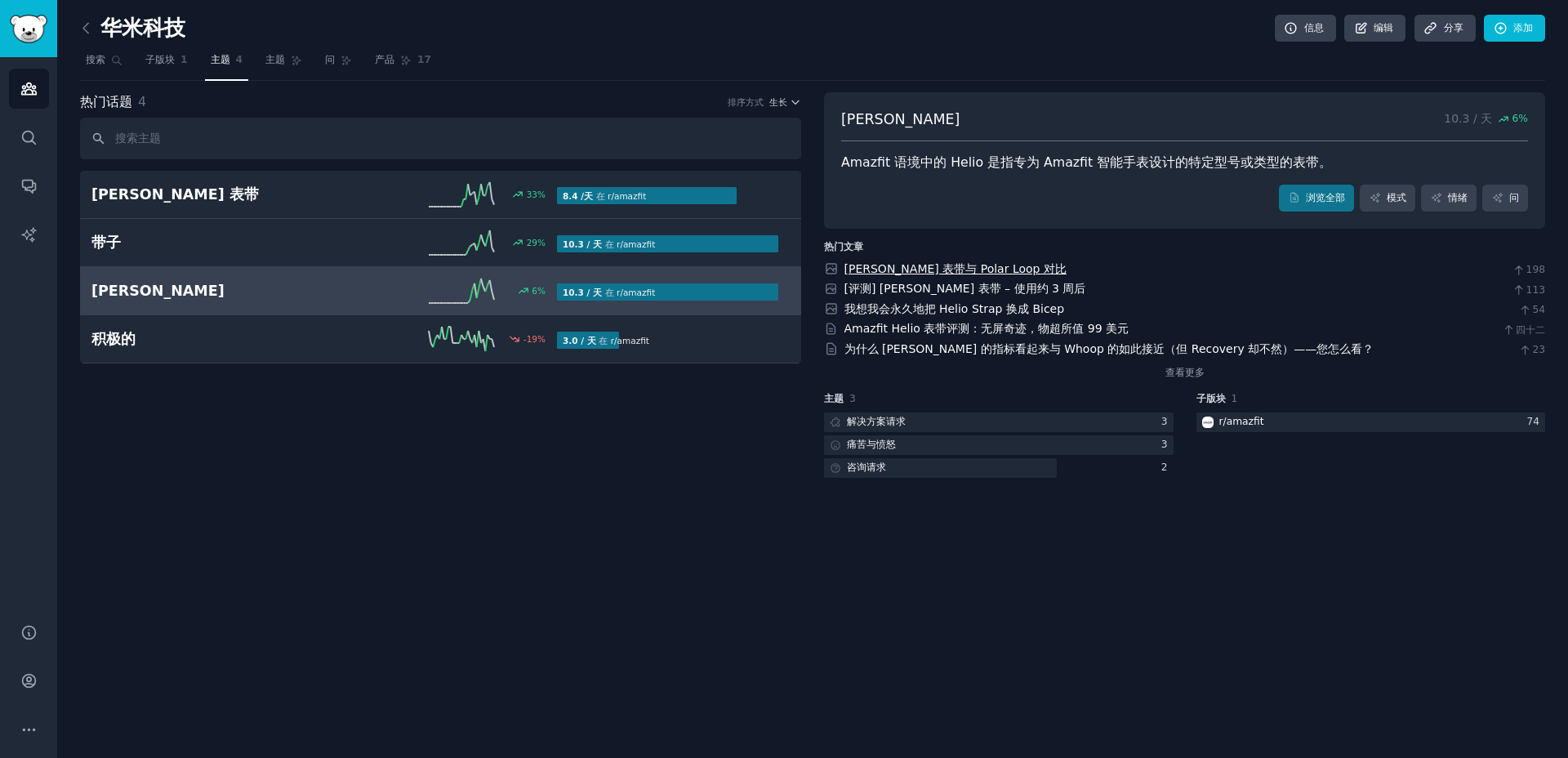
click at [915, 266] on font "[PERSON_NAME] 表带与 Polar Loop 对比" at bounding box center [955, 268] width 222 height 13
click at [272, 66] on font "主题" at bounding box center [275, 60] width 20 height 11
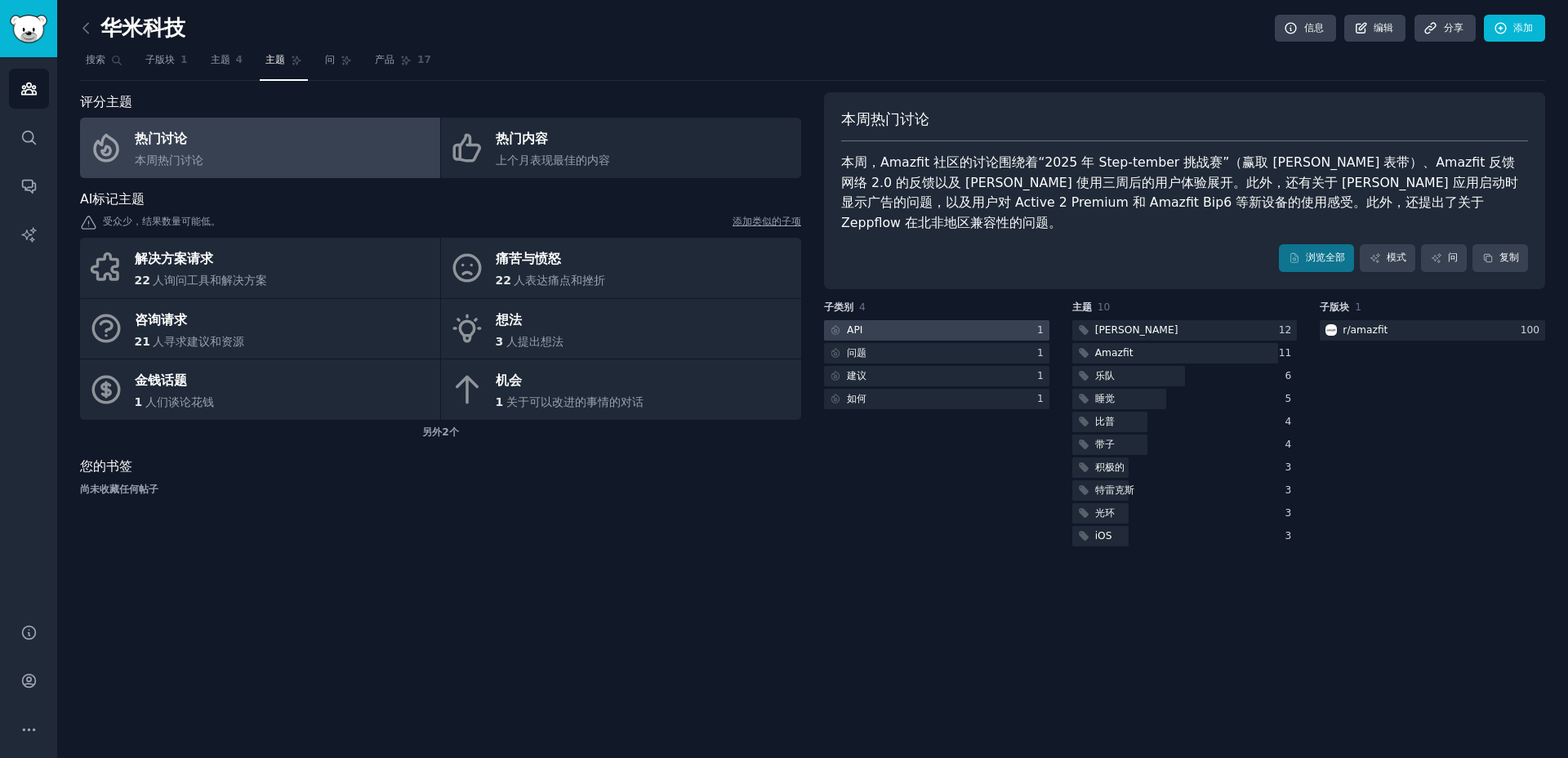
click at [902, 320] on div at bounding box center [936, 330] width 225 height 21
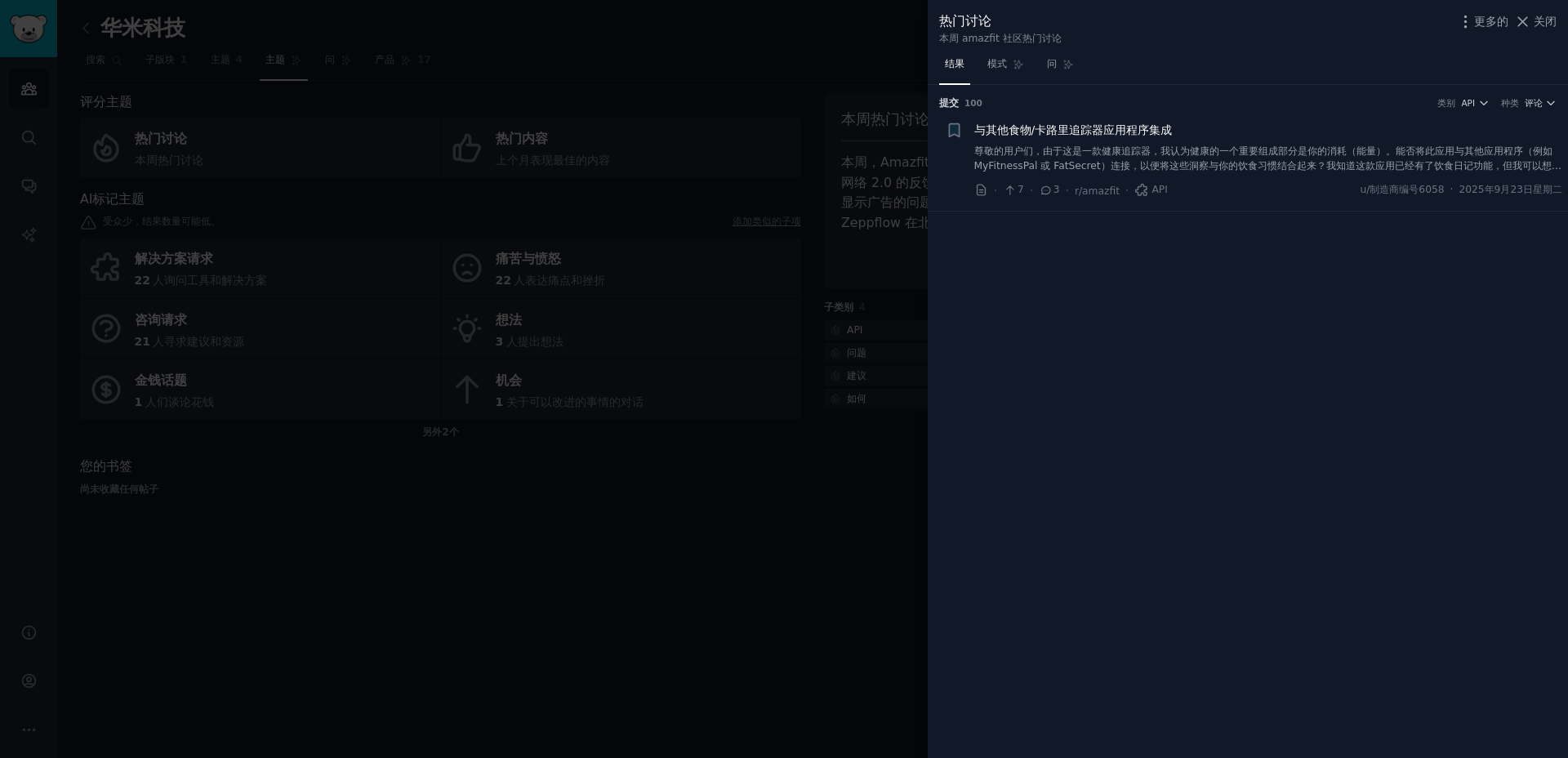
click at [797, 548] on div at bounding box center [784, 379] width 1568 height 758
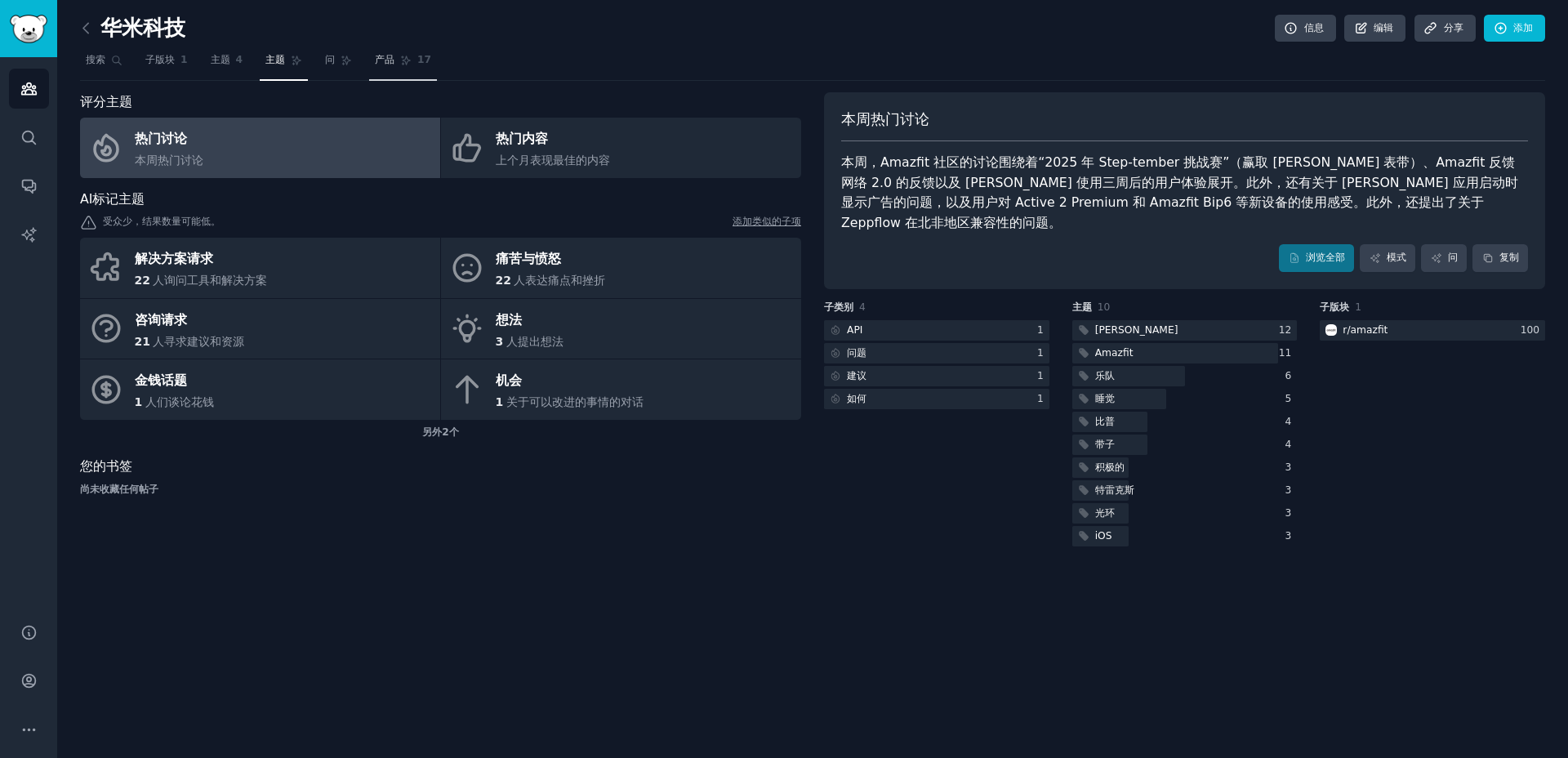
click at [405, 70] on link "产品 17" at bounding box center [403, 64] width 68 height 34
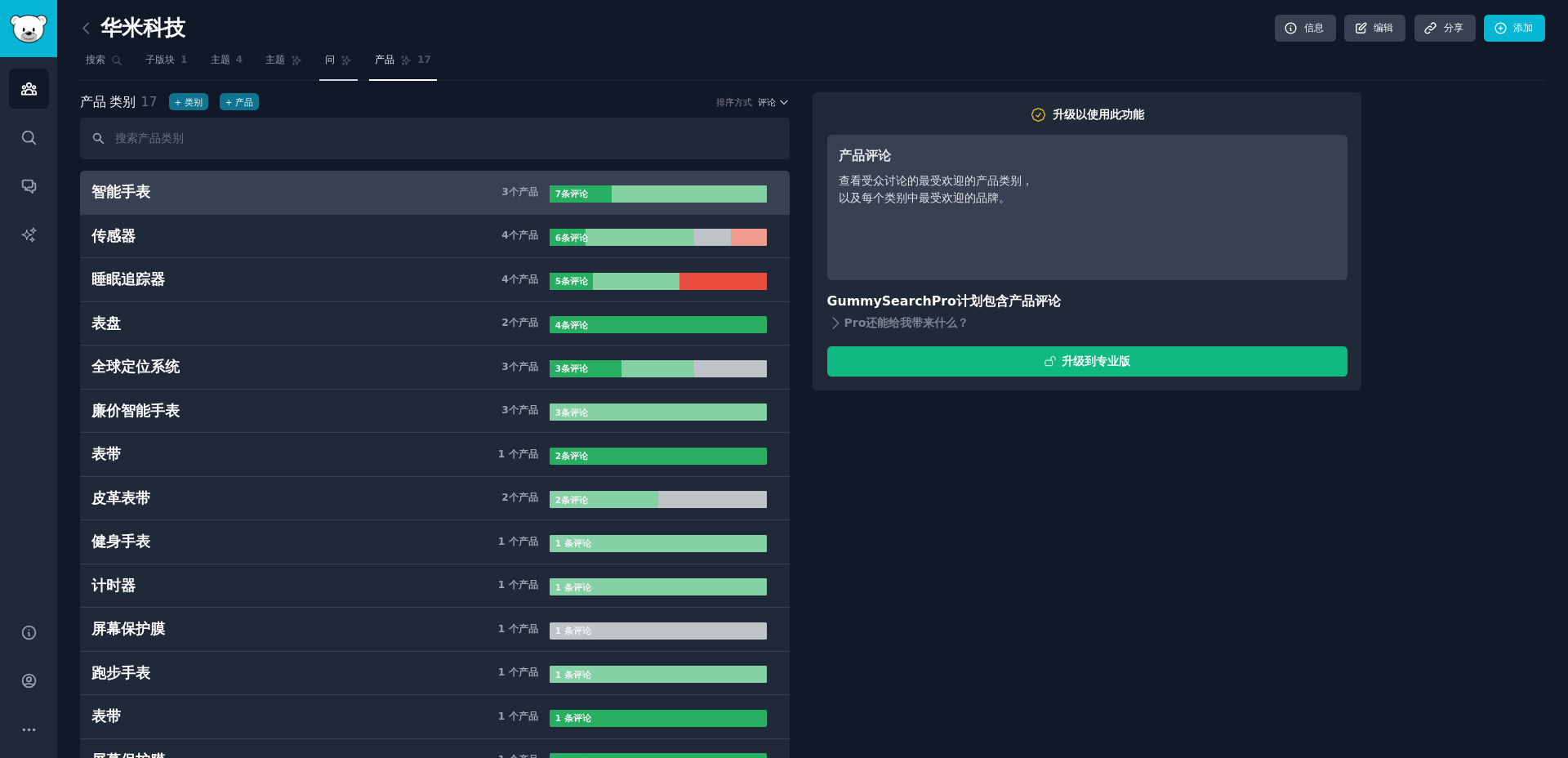
click at [332, 51] on link "问" at bounding box center [338, 64] width 39 height 34
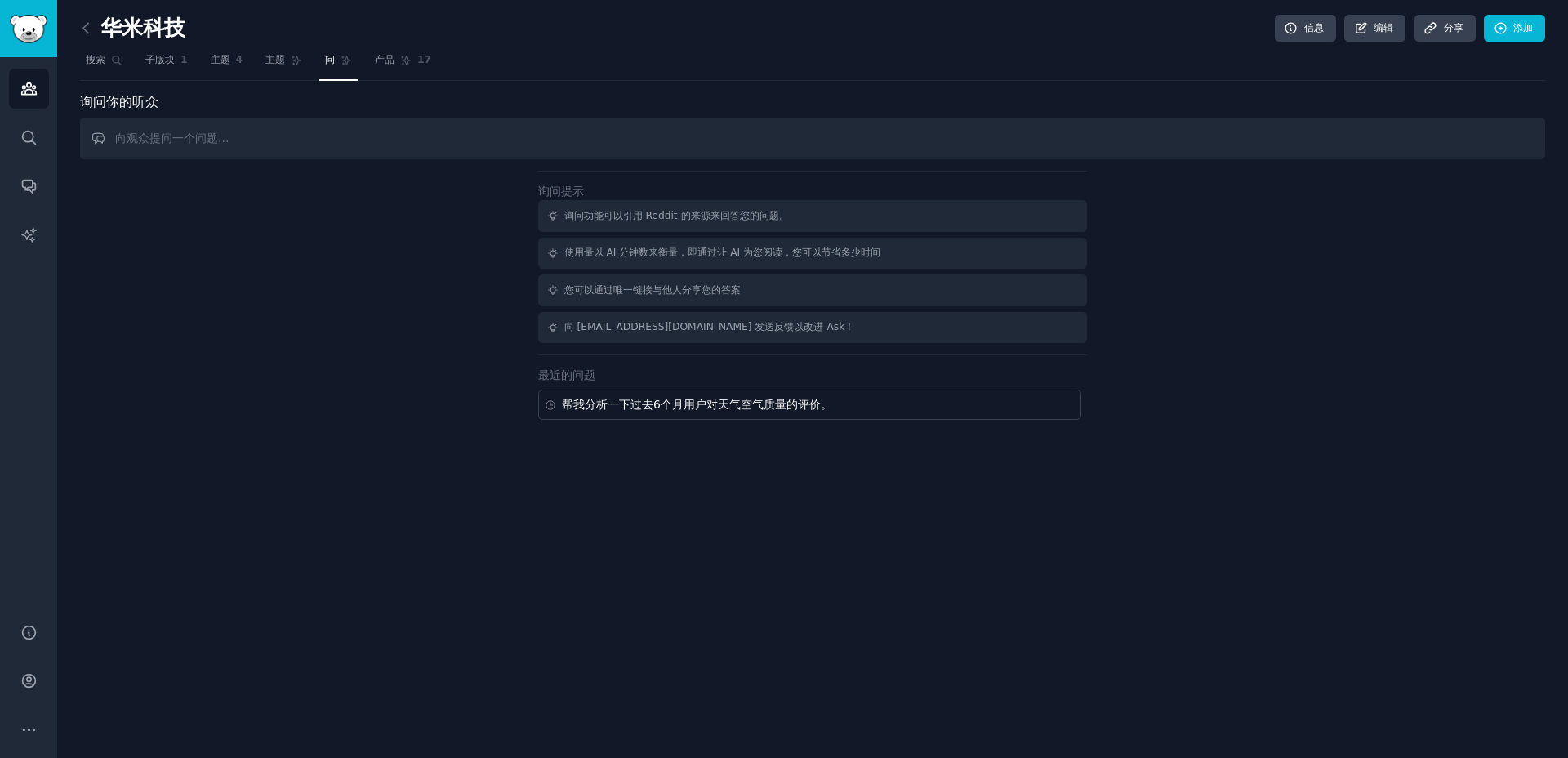
click at [193, 135] on input "text" at bounding box center [812, 138] width 1465 height 41
click at [100, 62] on font "搜索" at bounding box center [95, 60] width 20 height 11
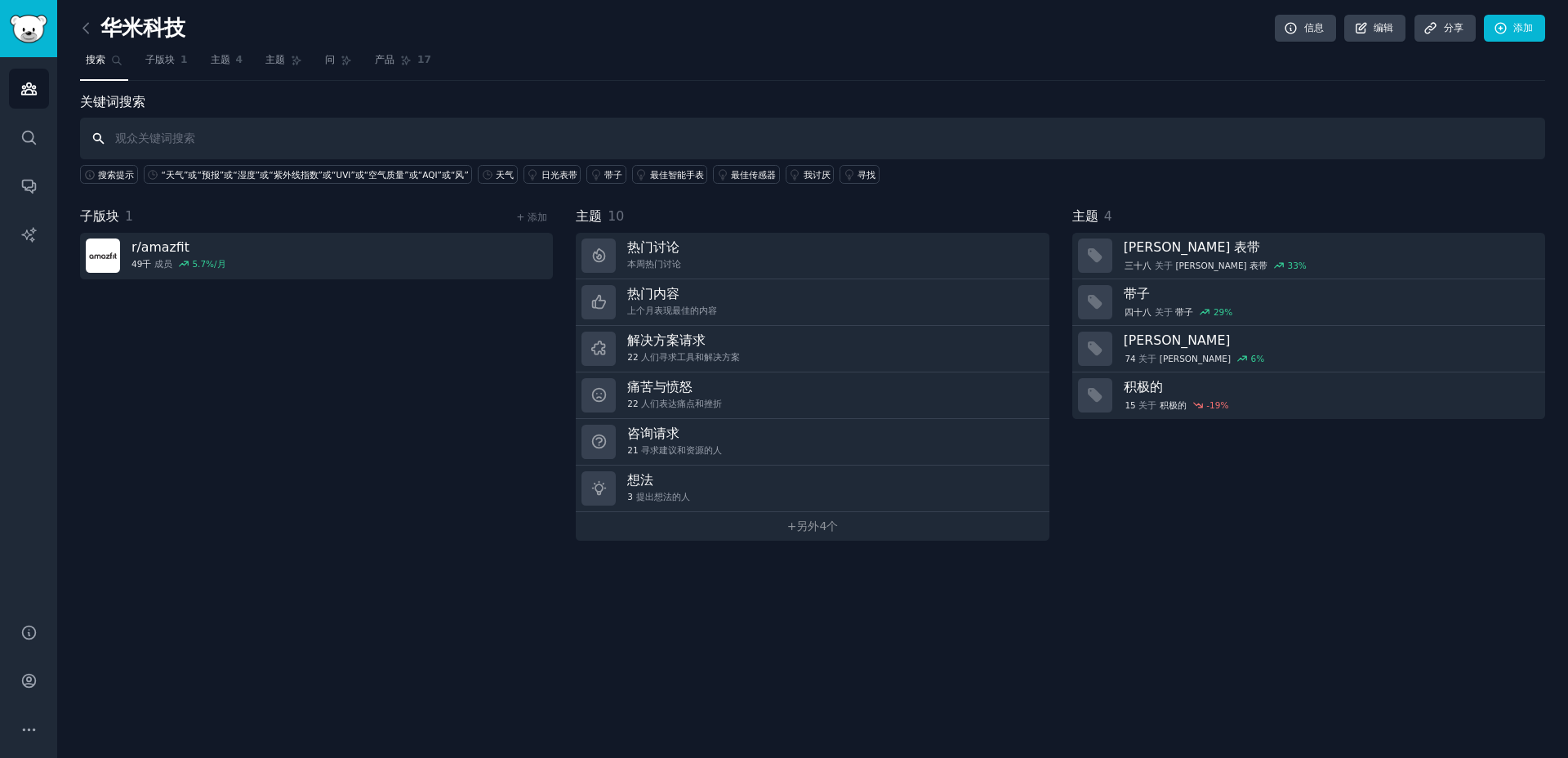
click at [228, 145] on input "text" at bounding box center [812, 138] width 1465 height 41
type input "MAP"
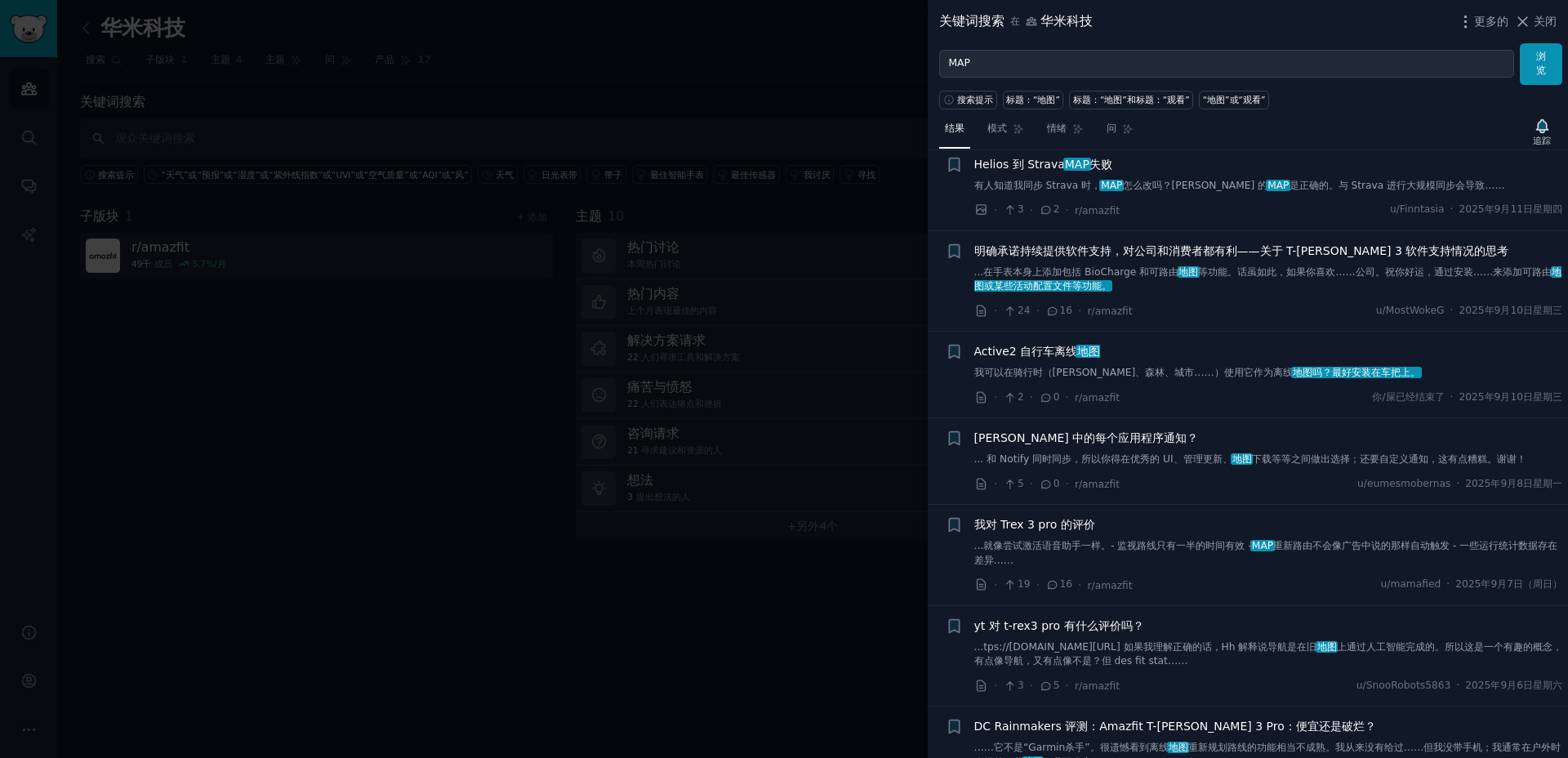
scroll to position [1331, 0]
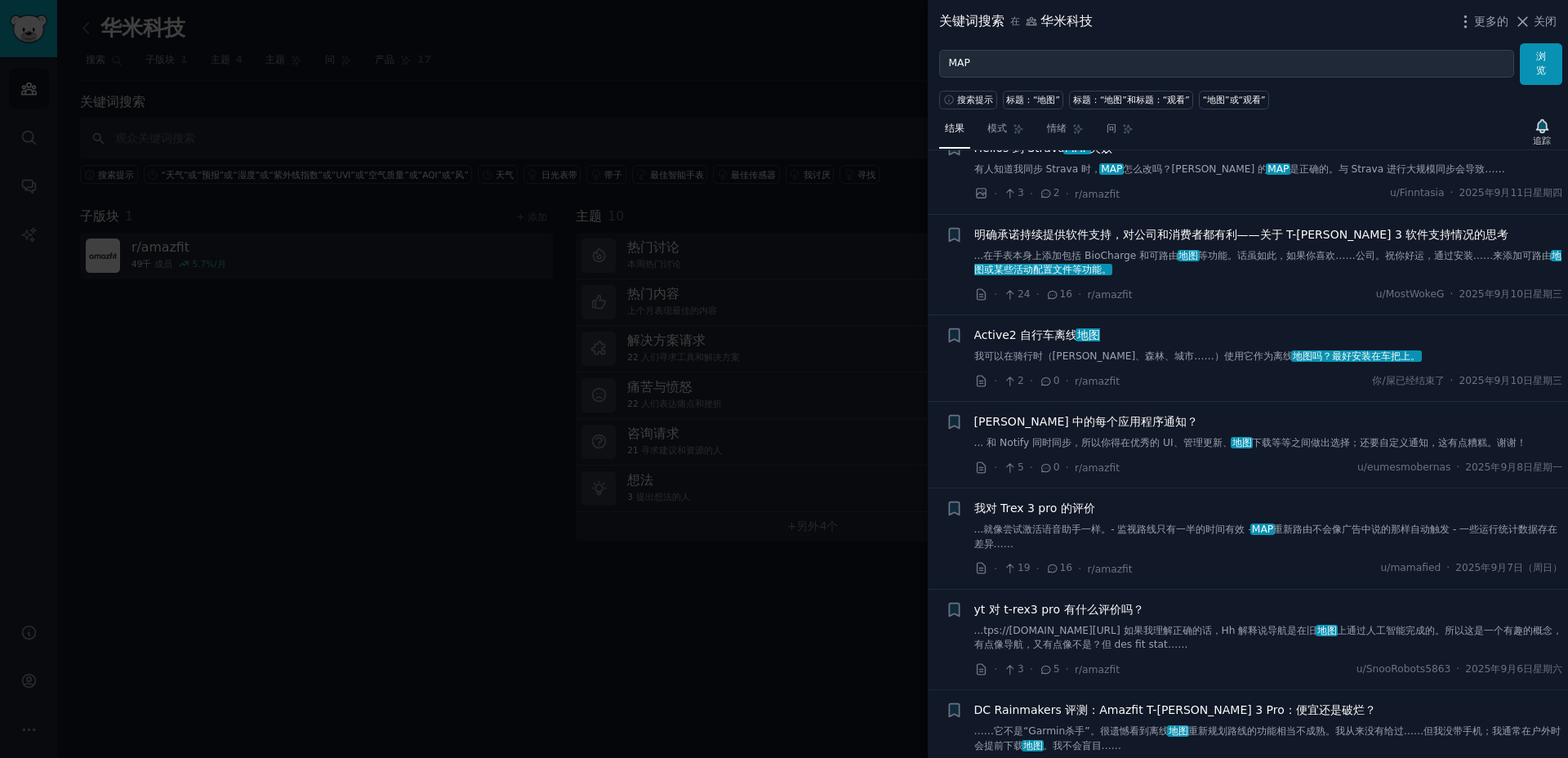
click at [1039, 505] on font "我对 Trex 3 pro 的评价" at bounding box center [1034, 508] width 121 height 13
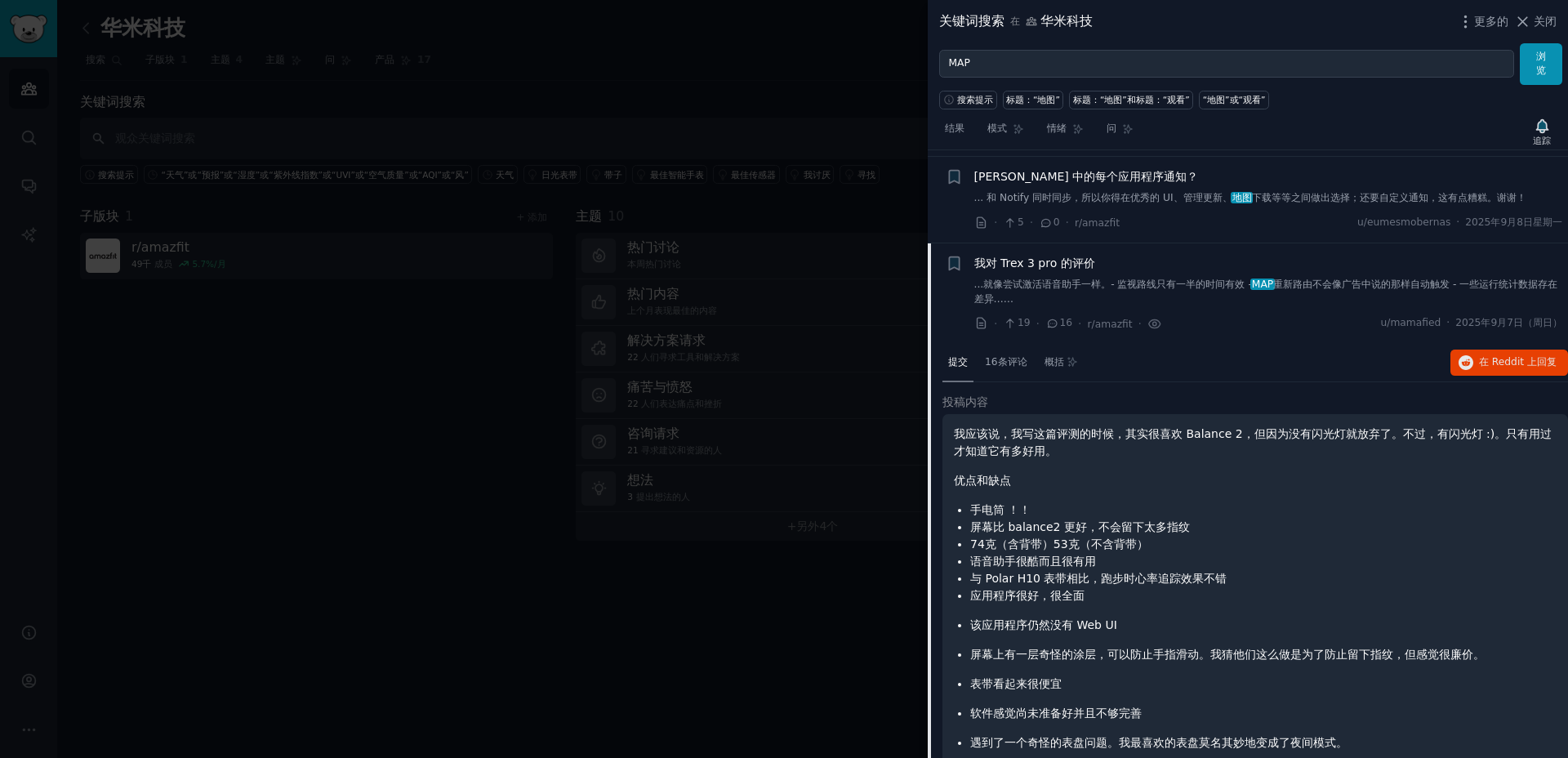
scroll to position [1453, 0]
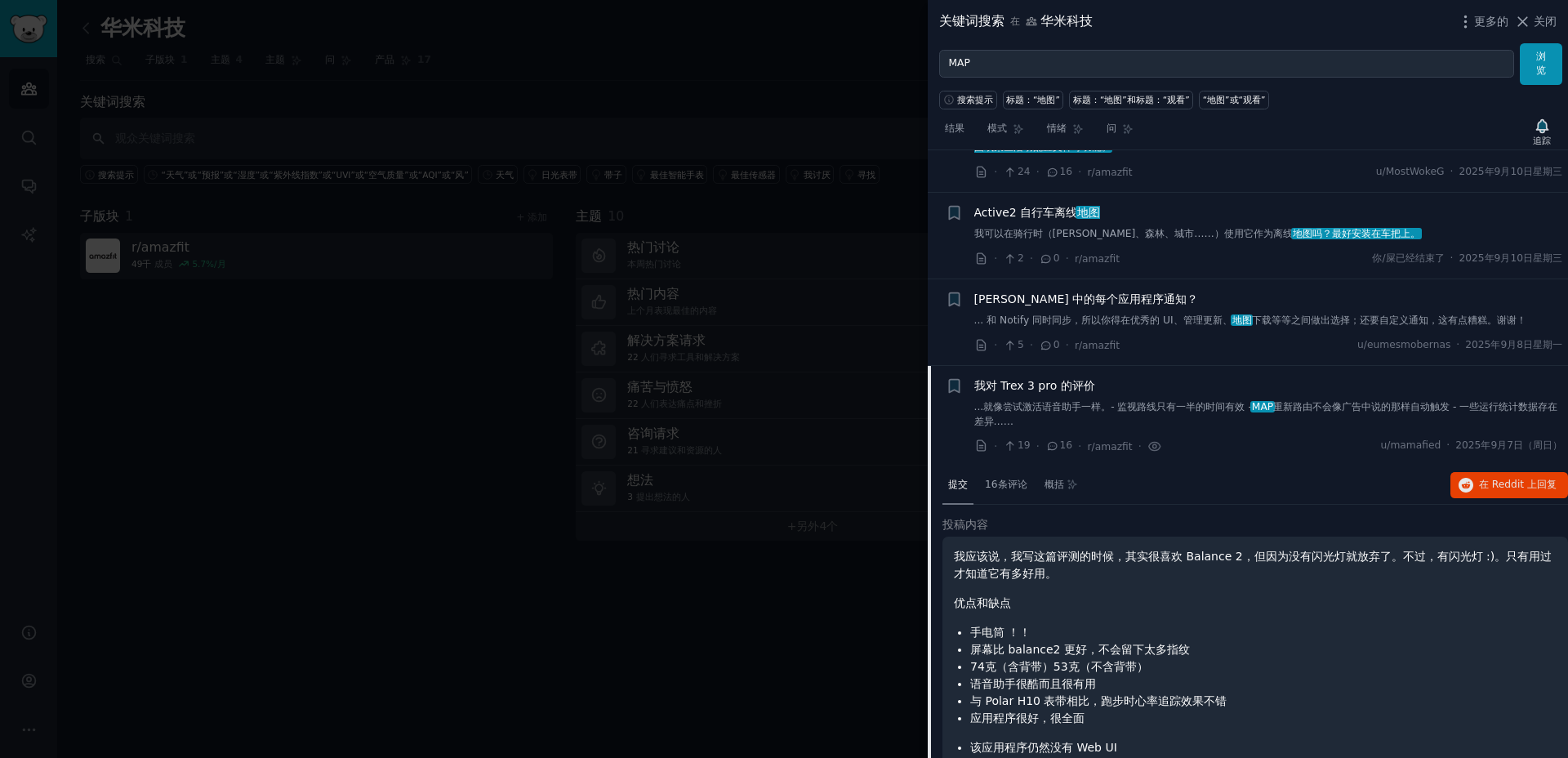
click at [501, 411] on div at bounding box center [784, 379] width 1568 height 758
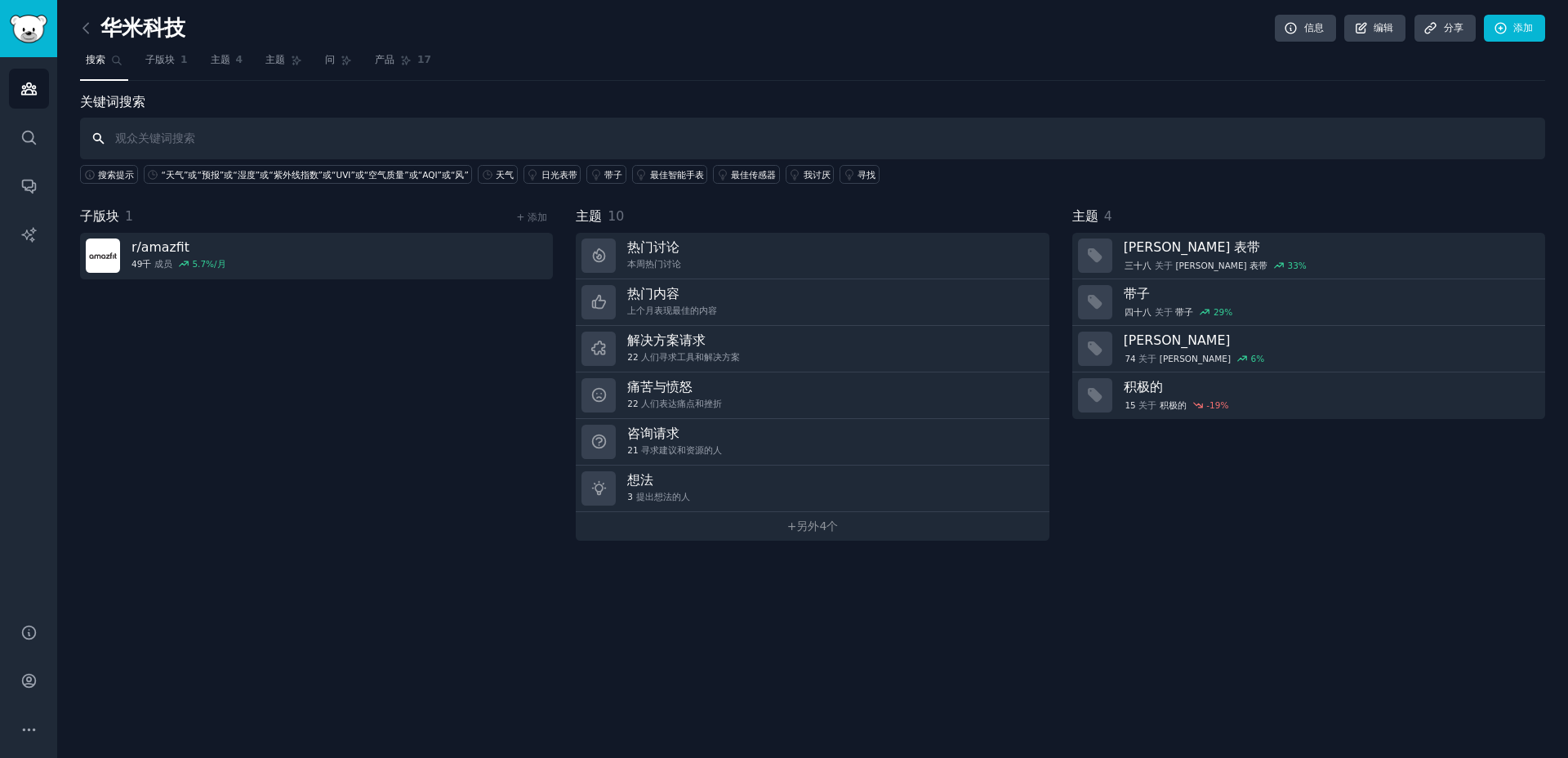
click at [197, 126] on input "text" at bounding box center [812, 138] width 1465 height 41
type input "Trex3 Pro"
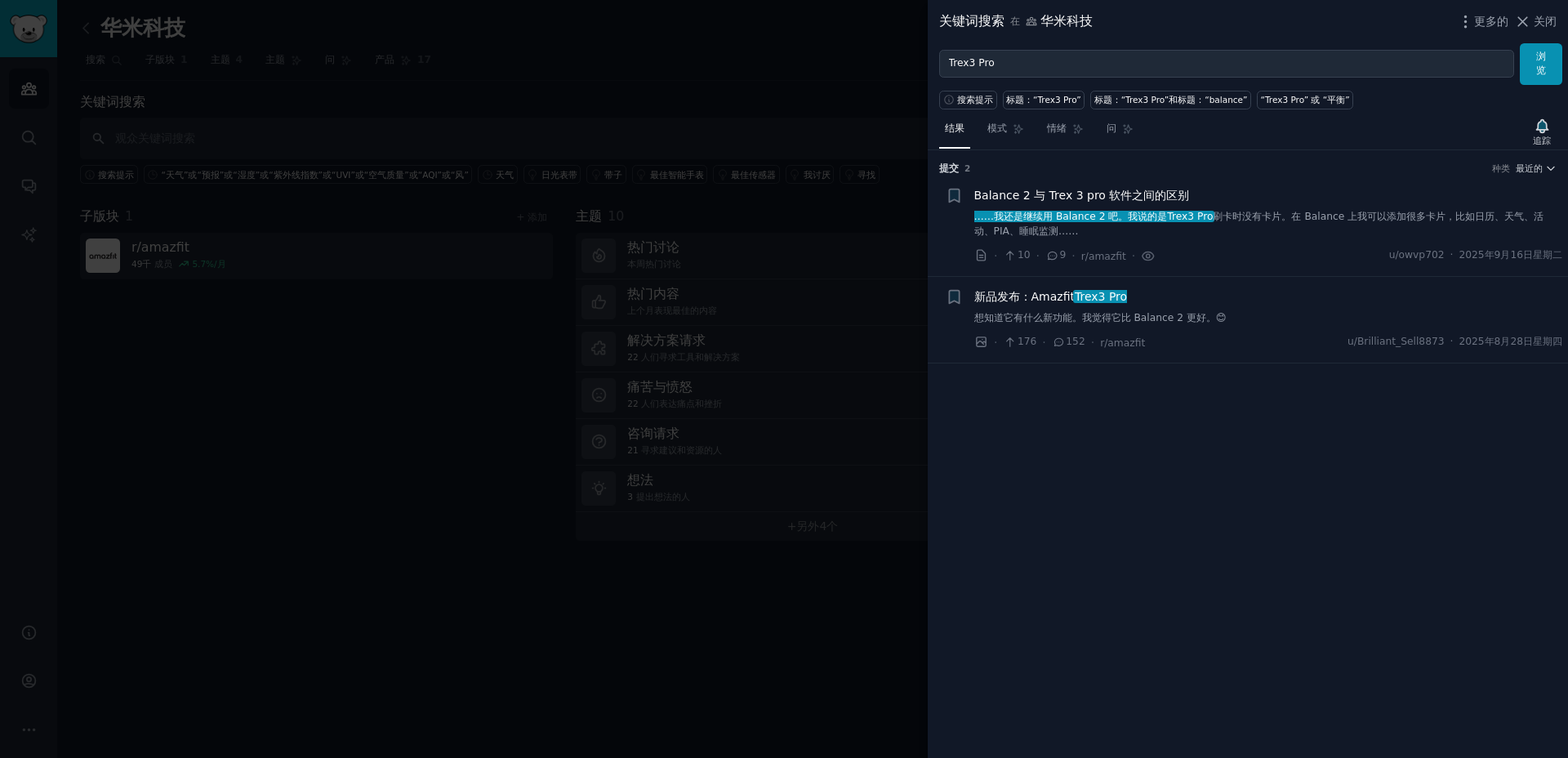
click at [1107, 406] on div "提交 ​ 2 种类 最近的 + Balance 2 与 Trex 3 pro 软件之间的区别 ……我还是继续用 Balance 2 吧。我说的是Trex3 P…" at bounding box center [1247, 454] width 640 height 609
click at [1540, 16] on font "关闭" at bounding box center [1545, 21] width 23 height 13
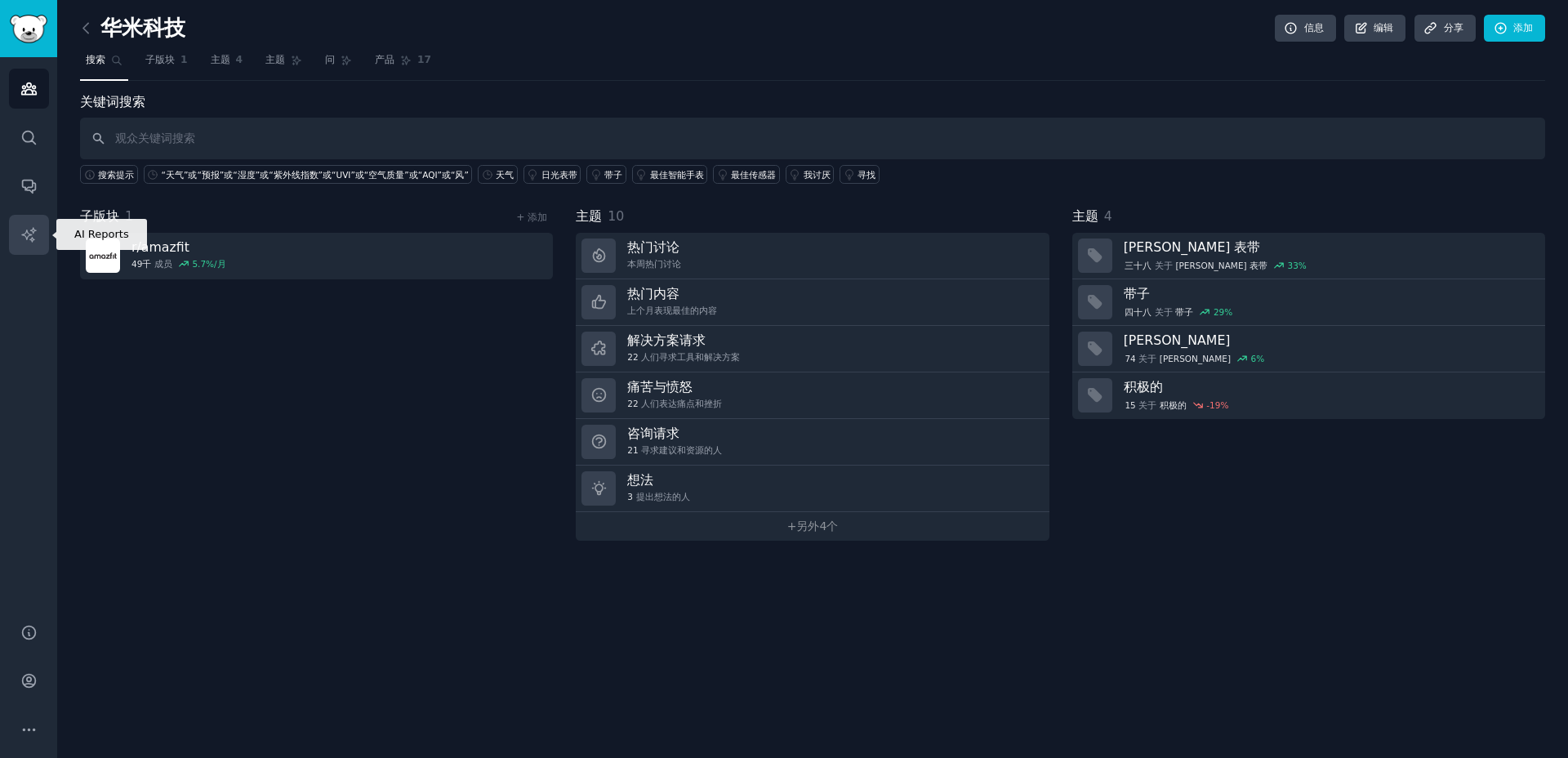
click at [28, 235] on icon "侧边栏" at bounding box center [28, 234] width 14 height 14
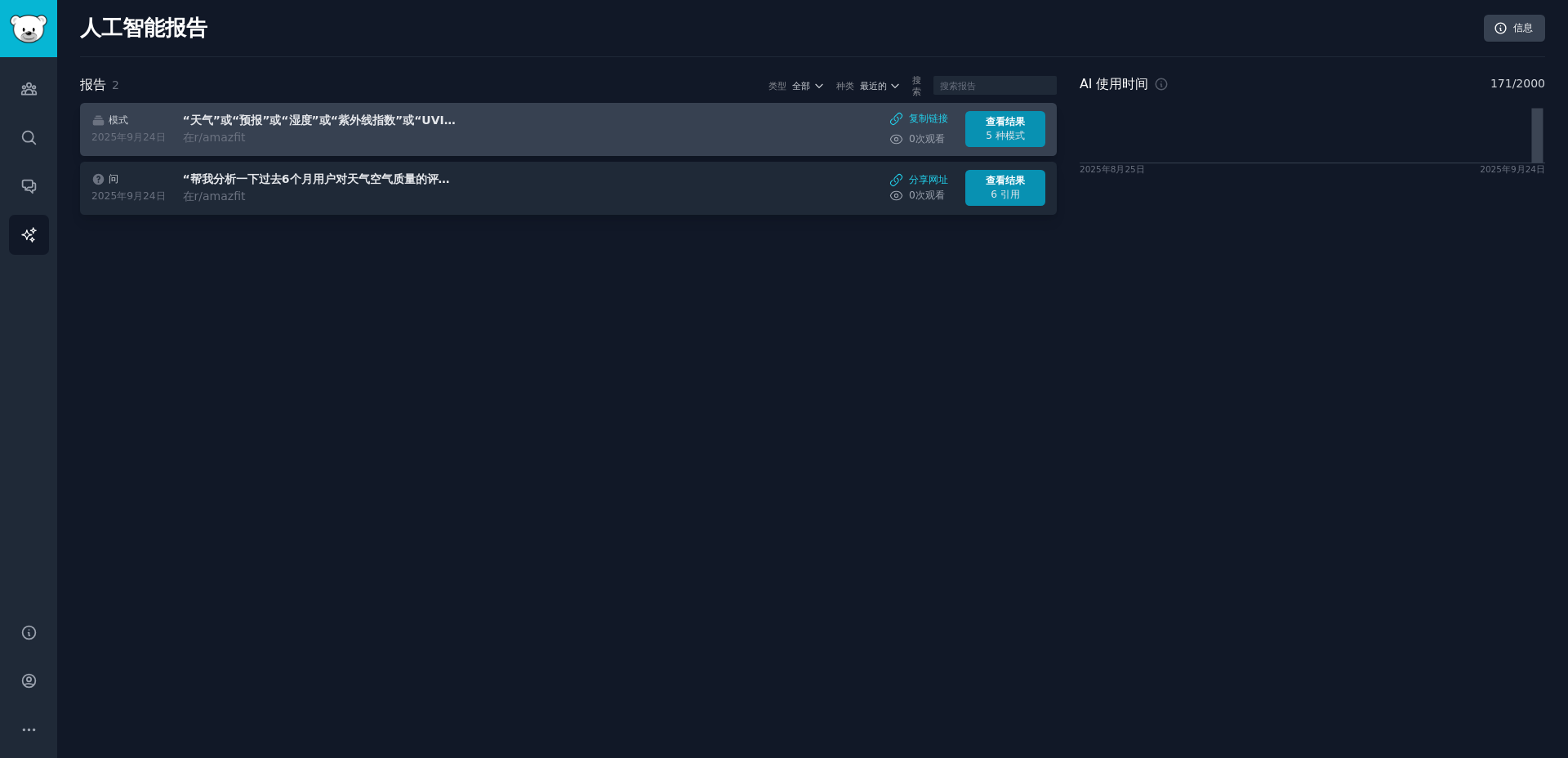
click at [326, 117] on font "“天气”或“预报”或“湿度”或“紫外线指数”或“UVI”或“空气质量”或“AQI”或“风”" at bounding box center [397, 120] width 428 height 13
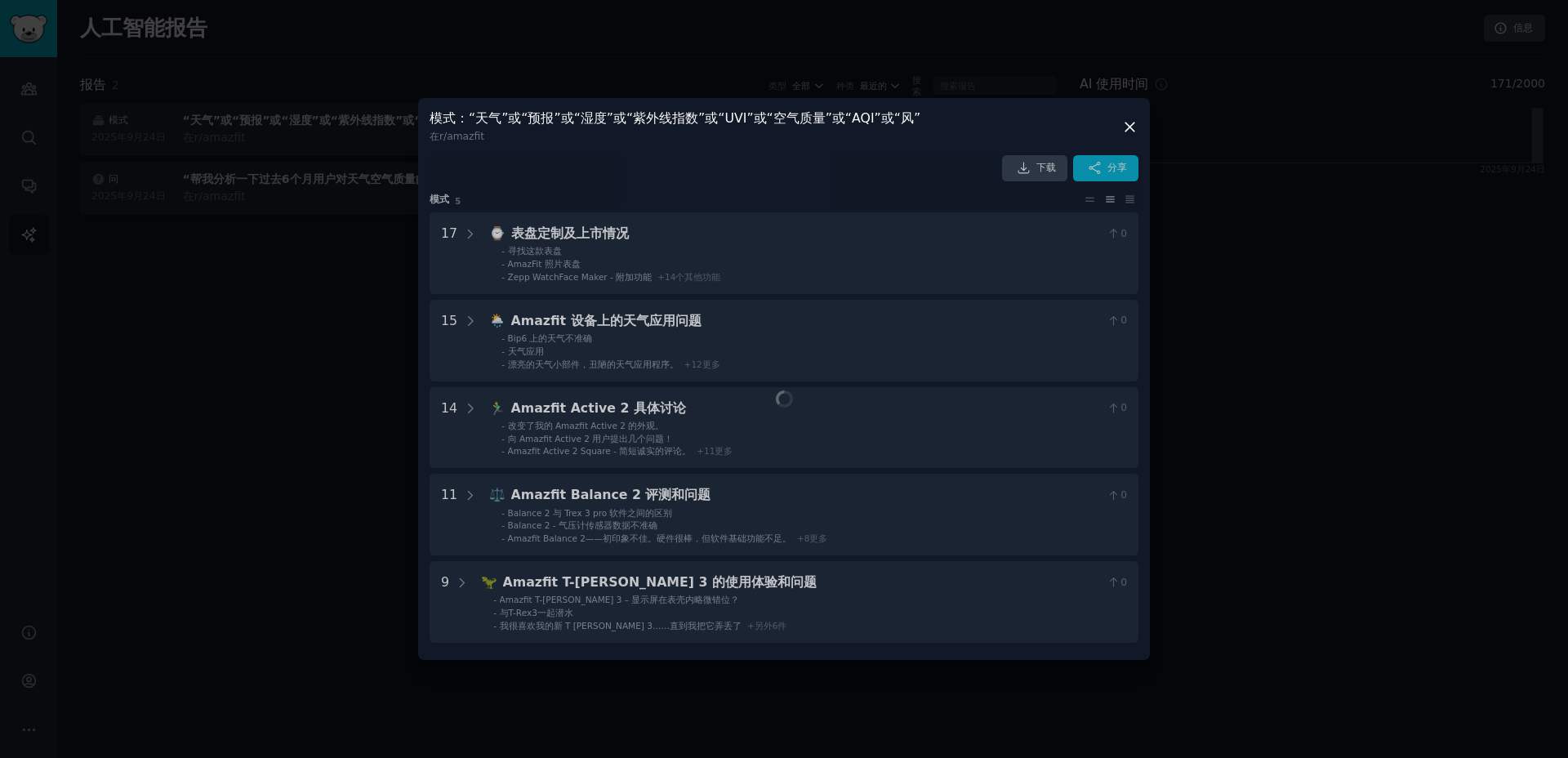
click at [343, 414] on div at bounding box center [784, 379] width 1568 height 758
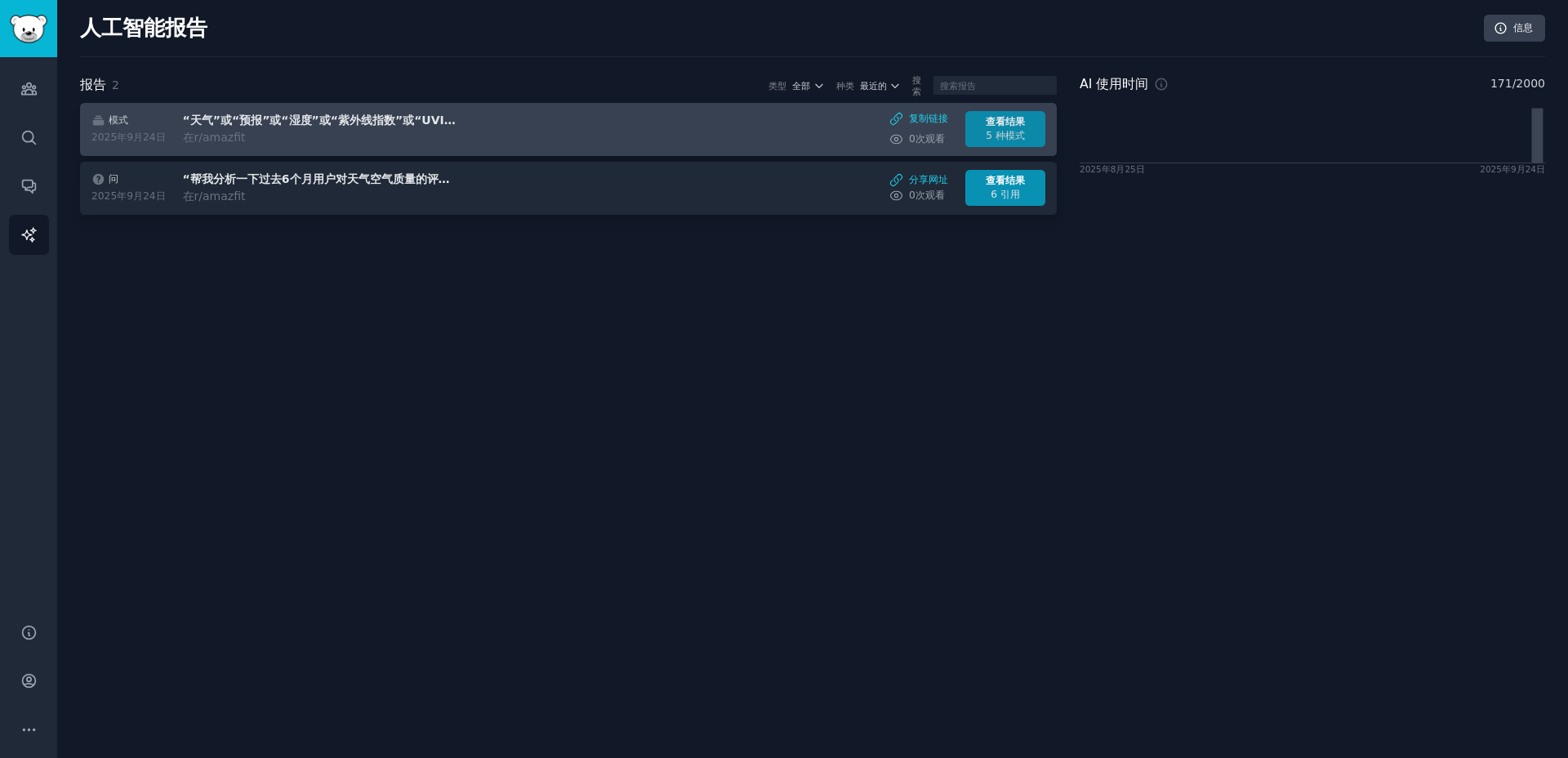
click at [1005, 133] on font "5 种模式" at bounding box center [1004, 135] width 39 height 11
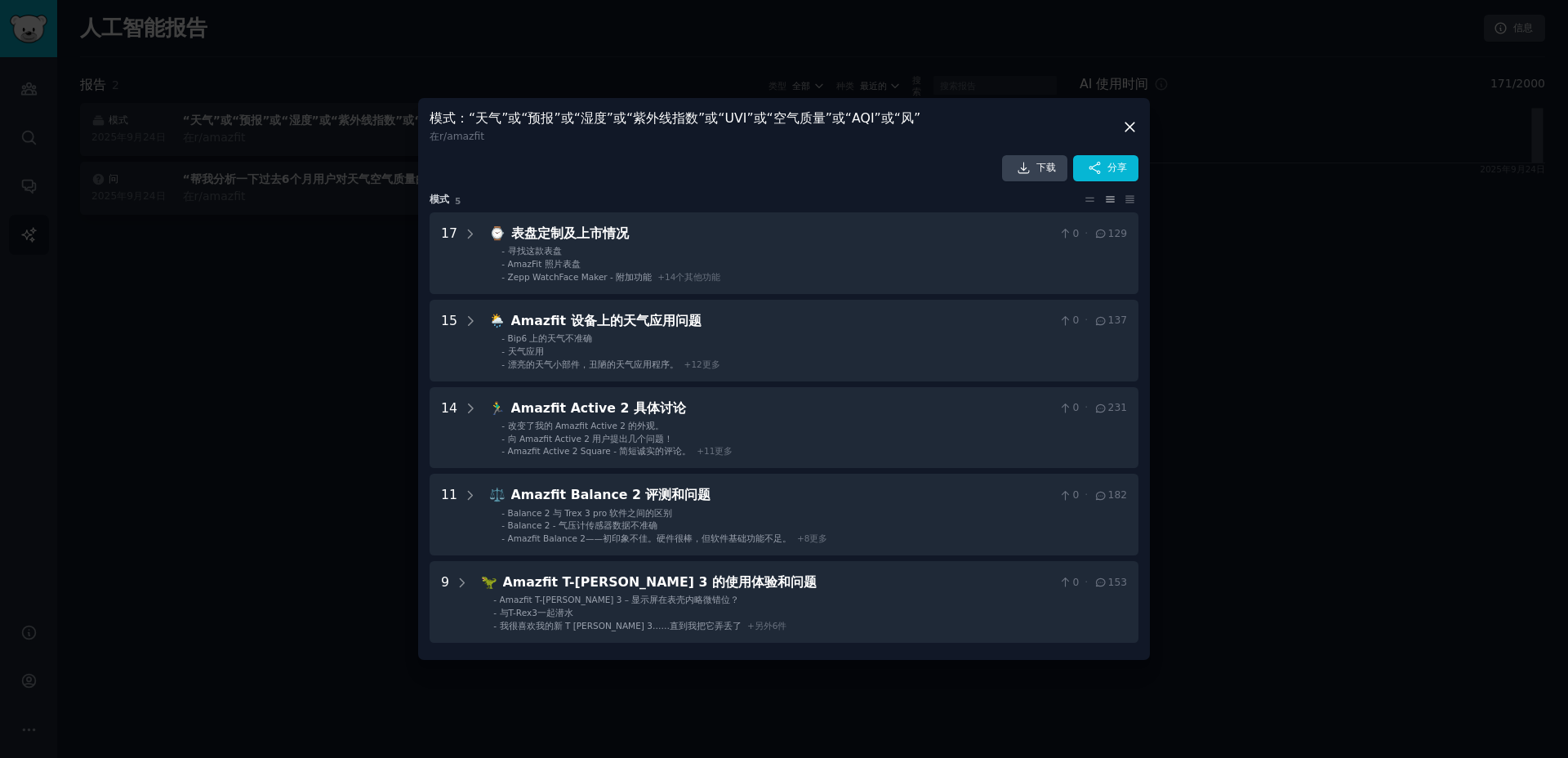
click at [340, 401] on div at bounding box center [784, 379] width 1568 height 758
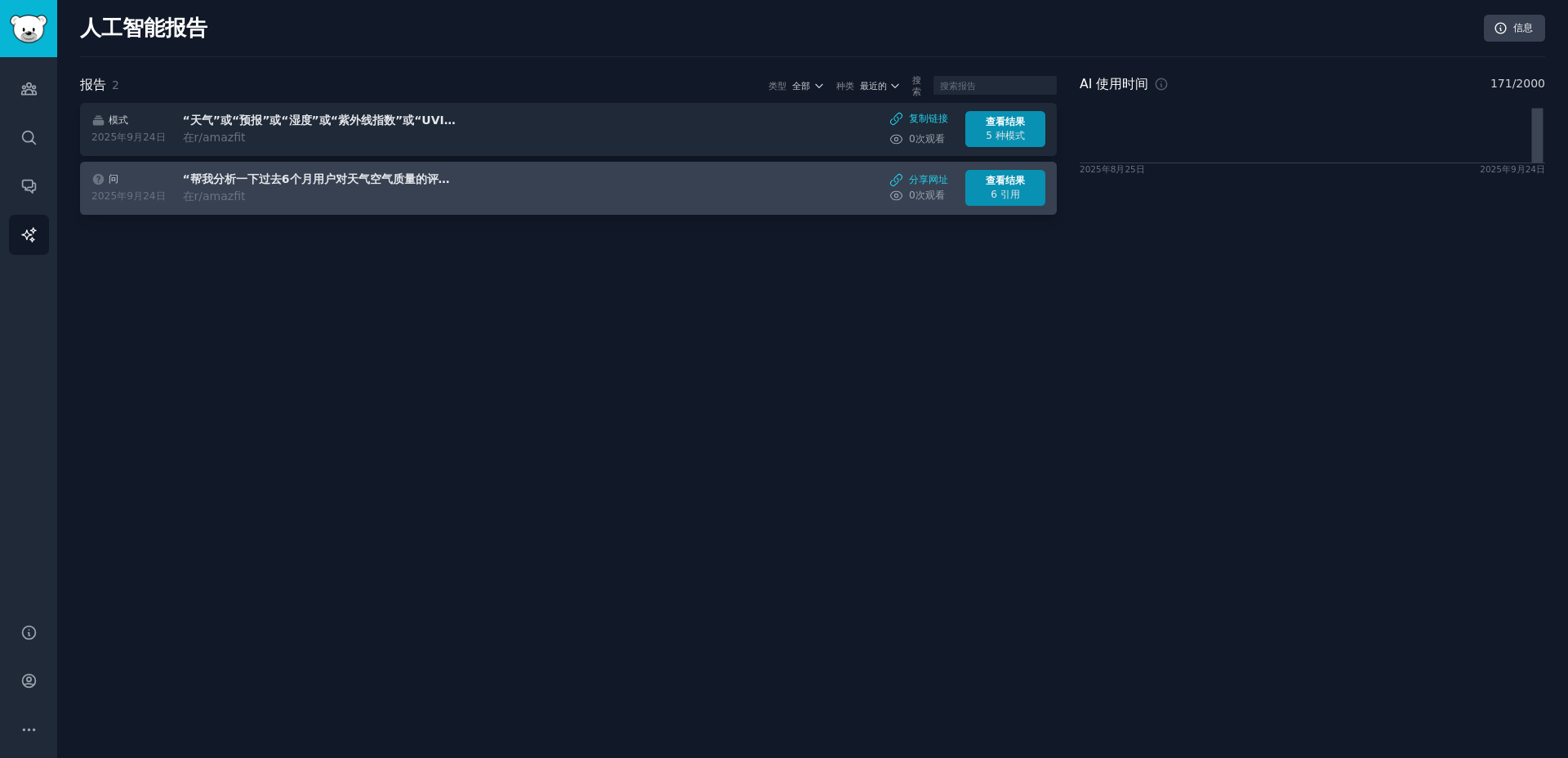
click at [301, 187] on h3 "“帮我分析一下过去6个月用户对天气空气质量的评价。”" at bounding box center [320, 179] width 274 height 17
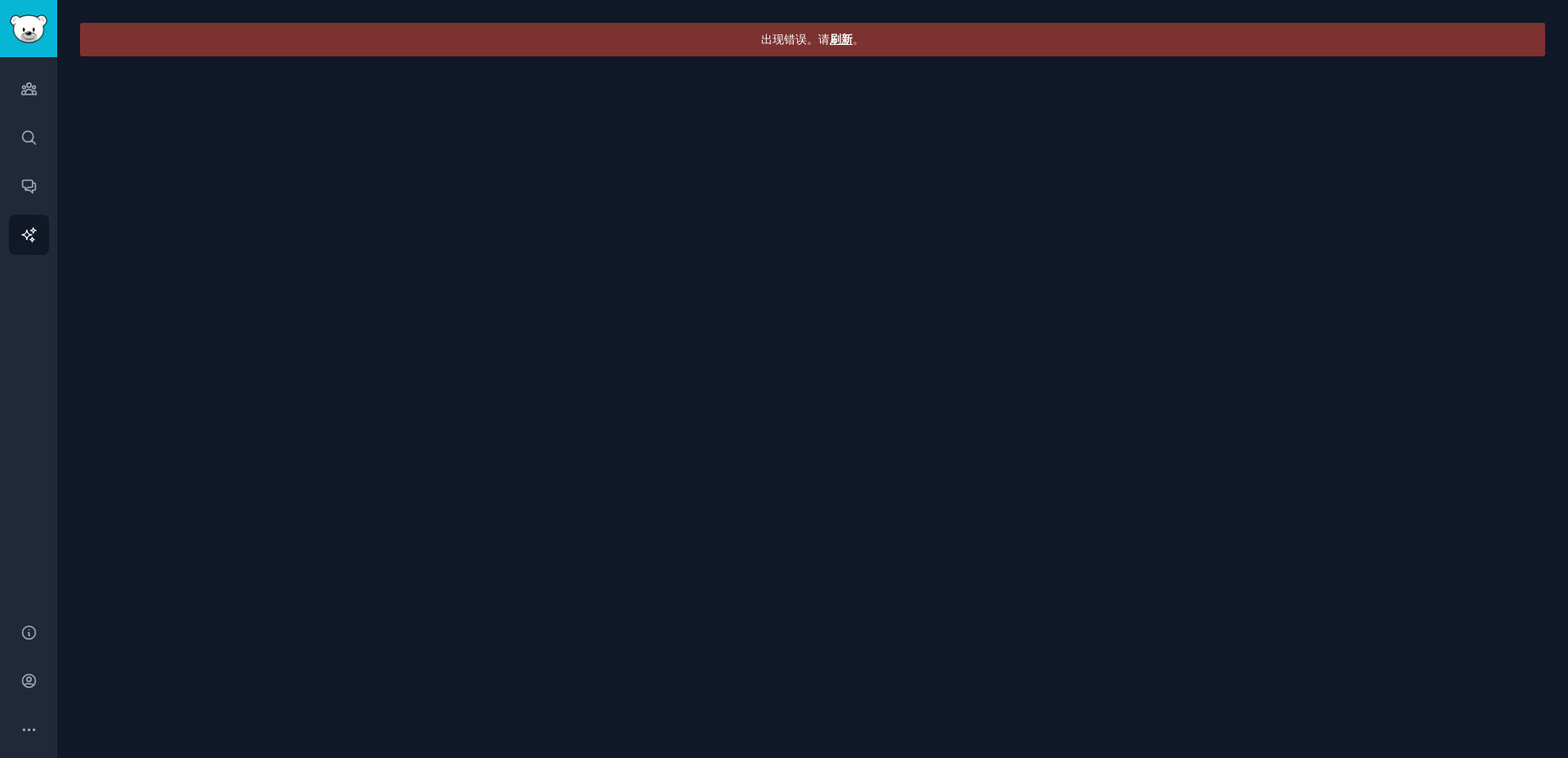
click at [842, 42] on font "刷新" at bounding box center [840, 39] width 23 height 13
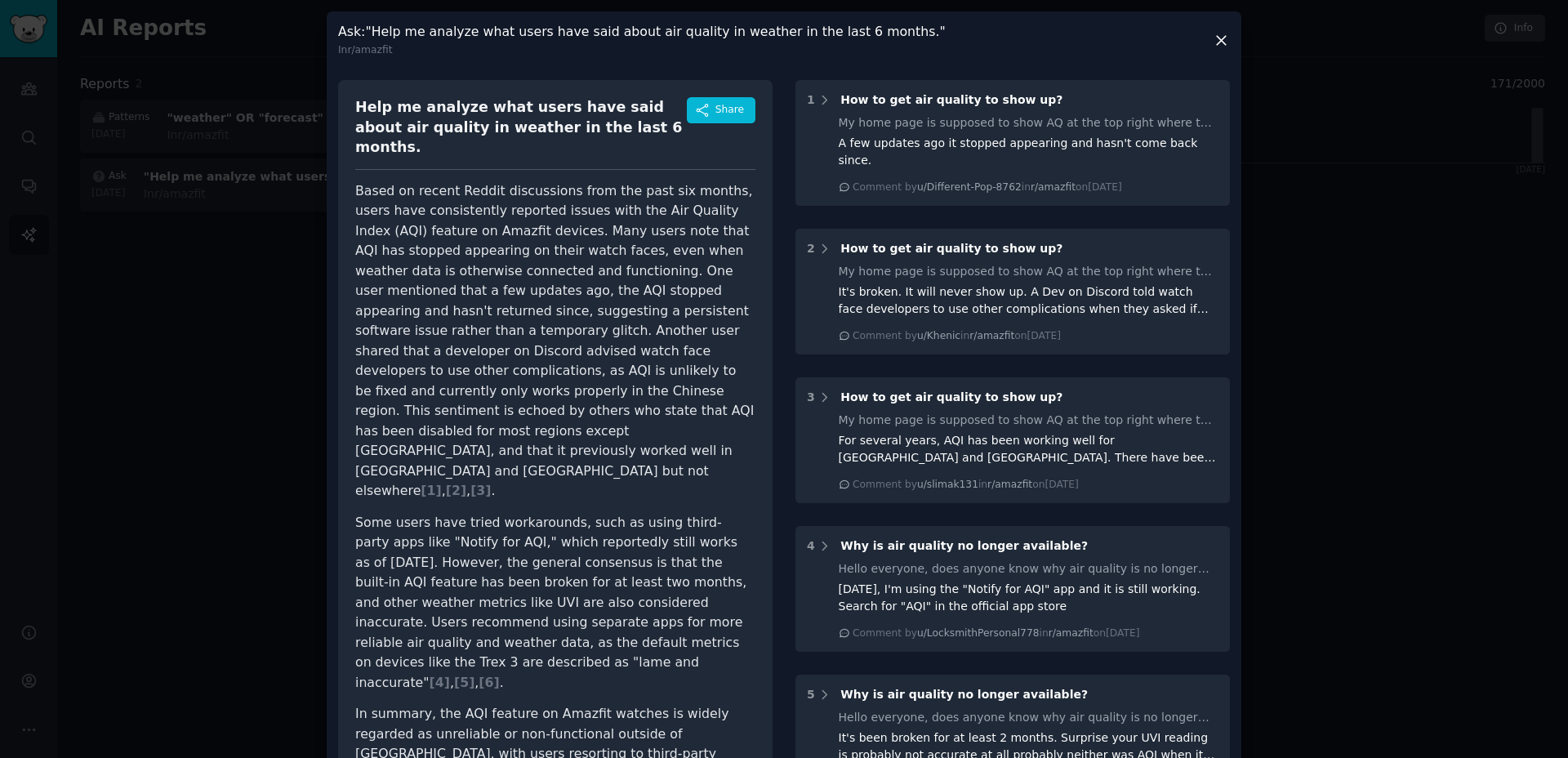
click at [1215, 47] on icon at bounding box center [1221, 41] width 17 height 17
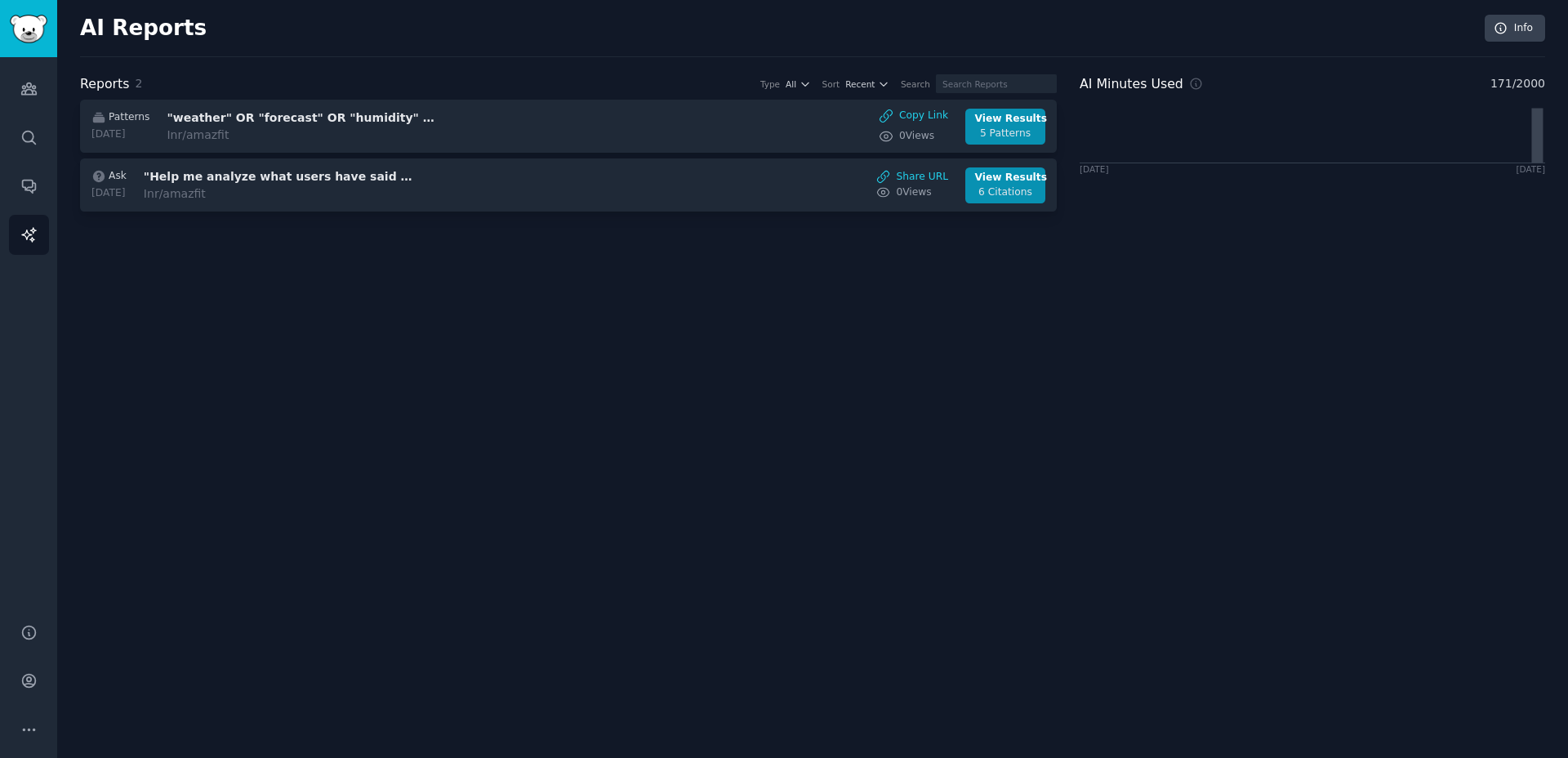
click at [407, 390] on div "AI Reports Info Reports 2 Type All Sort Recent Search Patterns [DATE] "weather"…" at bounding box center [812, 379] width 1510 height 758
click at [42, 184] on link "Conversations" at bounding box center [28, 185] width 40 height 40
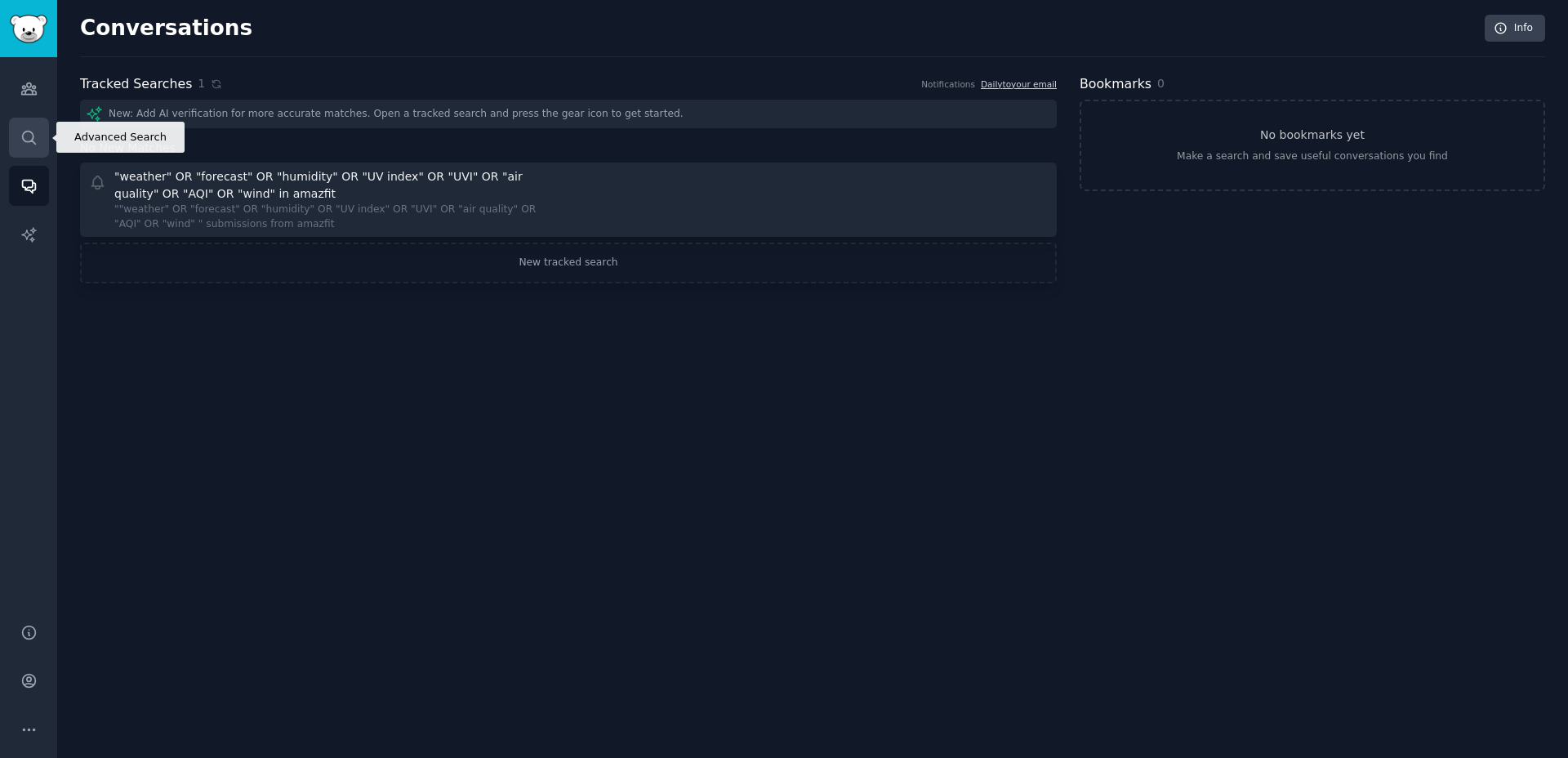
click at [25, 141] on icon "Sidebar" at bounding box center [28, 137] width 13 height 13
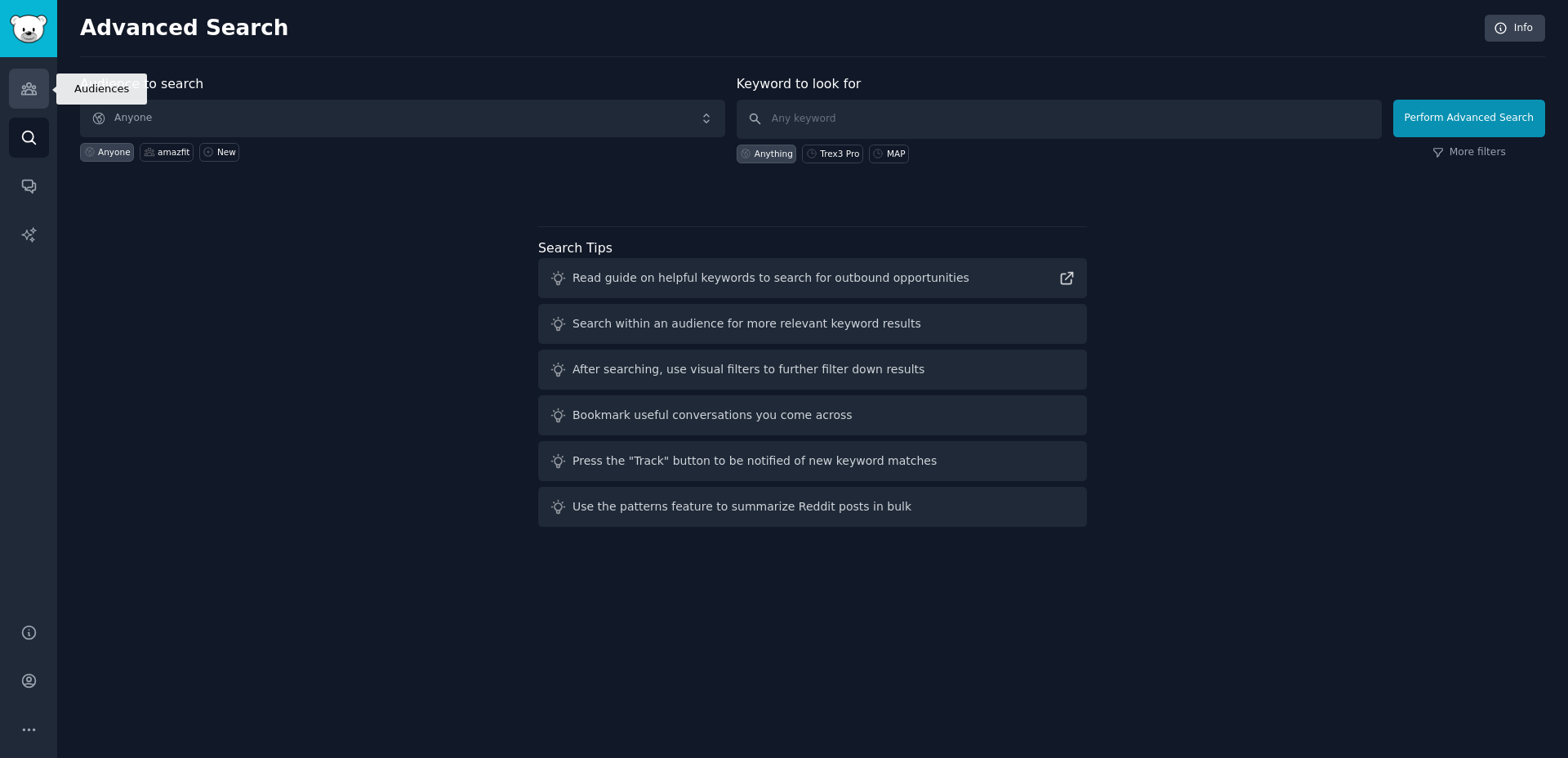
click at [30, 91] on icon "Sidebar" at bounding box center [29, 89] width 17 height 17
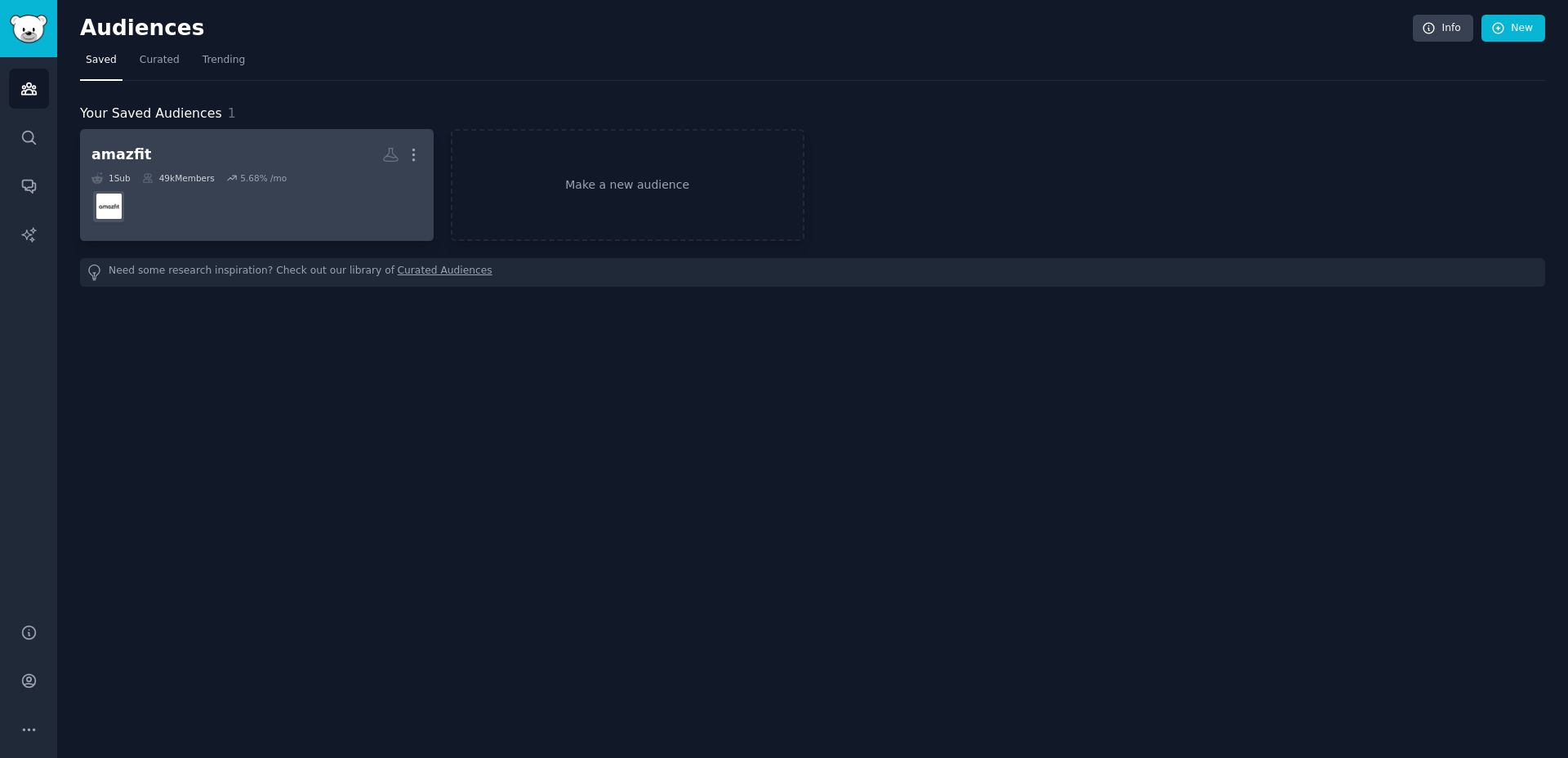
click at [216, 191] on dd at bounding box center [257, 206] width 331 height 46
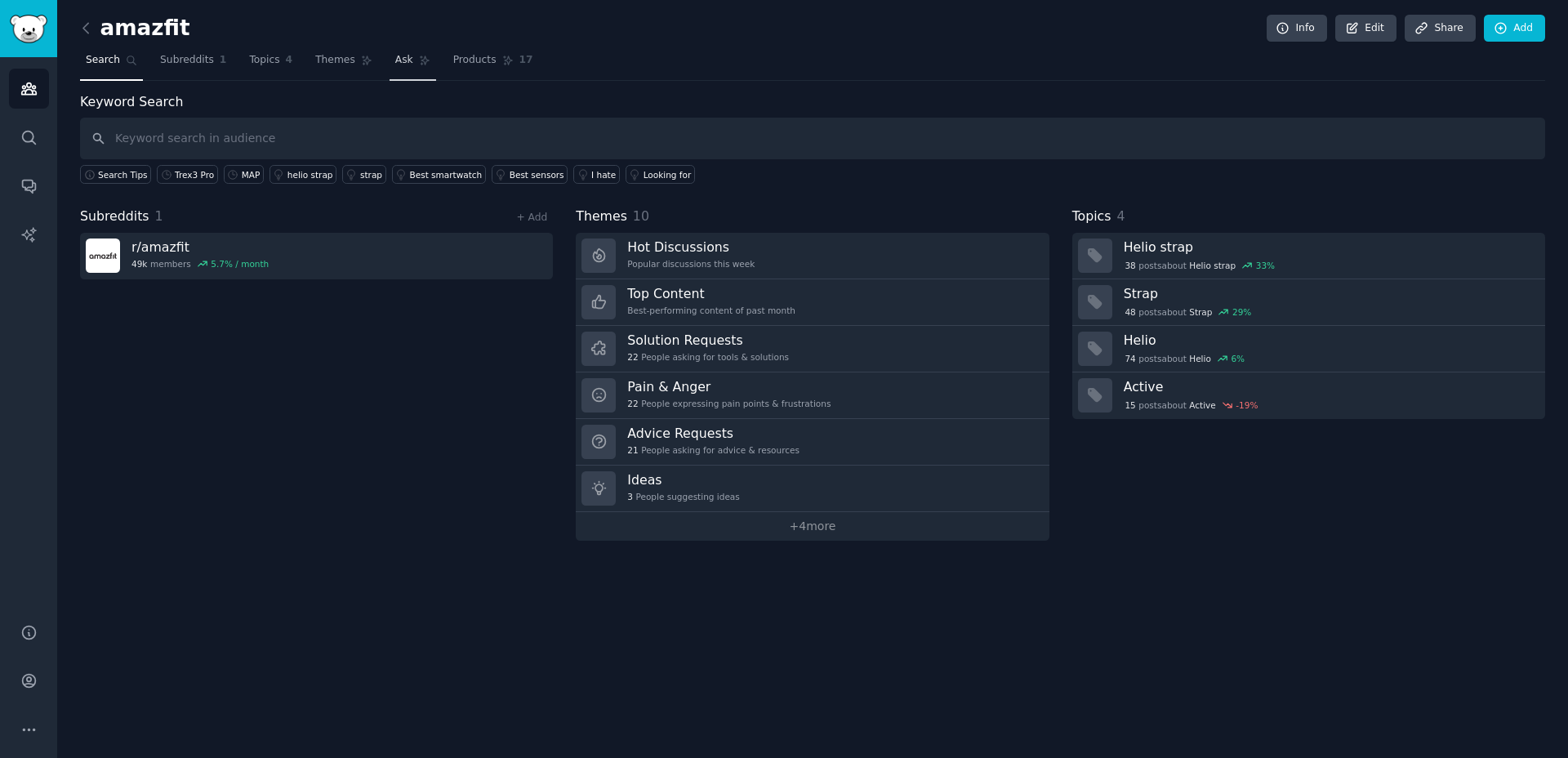
click at [409, 65] on link "Ask" at bounding box center [413, 64] width 47 height 34
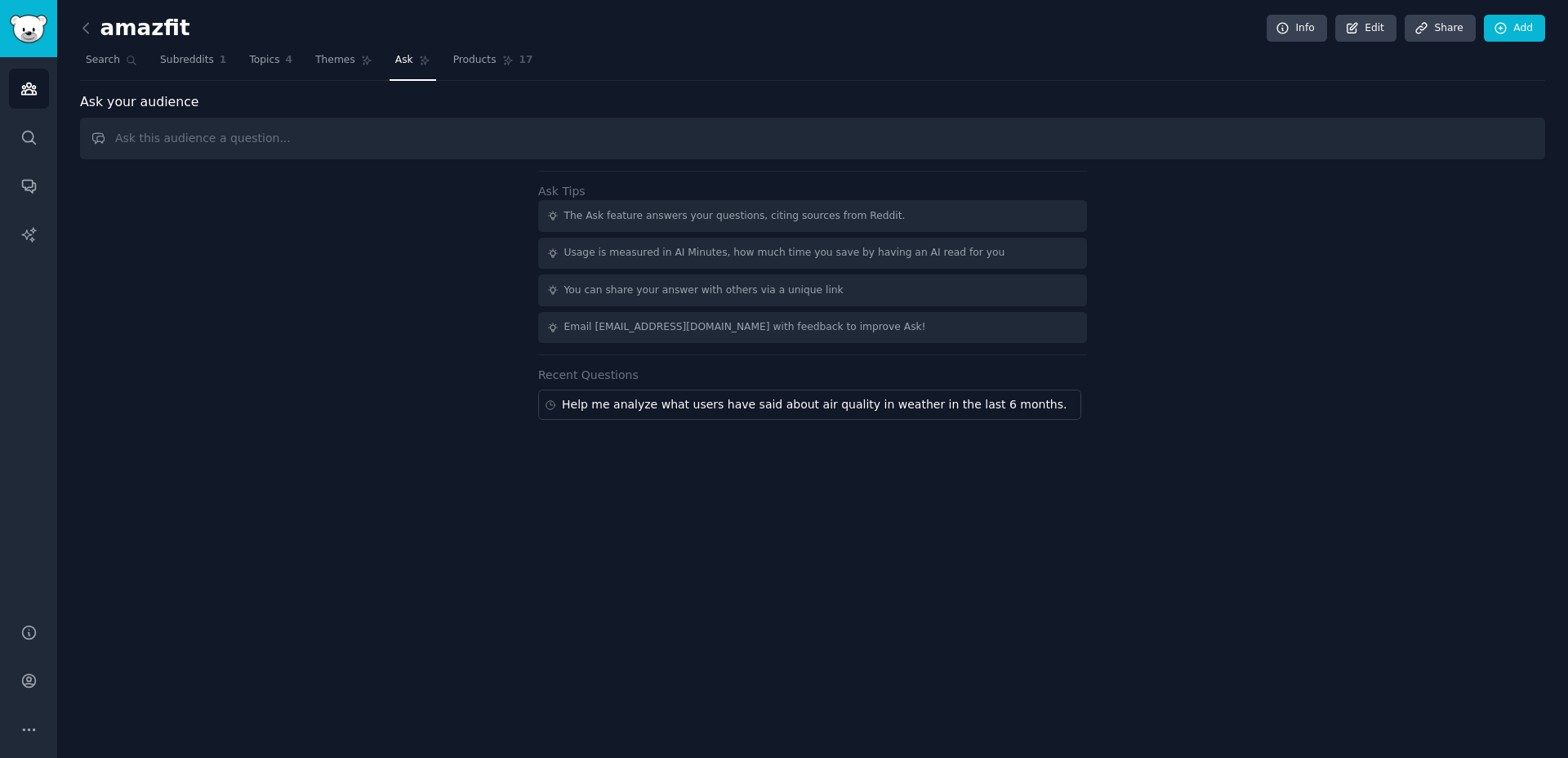
click at [382, 135] on input "text" at bounding box center [812, 138] width 1465 height 41
paste input "Help me analyze what are the Top 20 questions or discussions about weather rela…"
type input "Help me analyze what are the Top 20 questions or discussions about weather rela…"
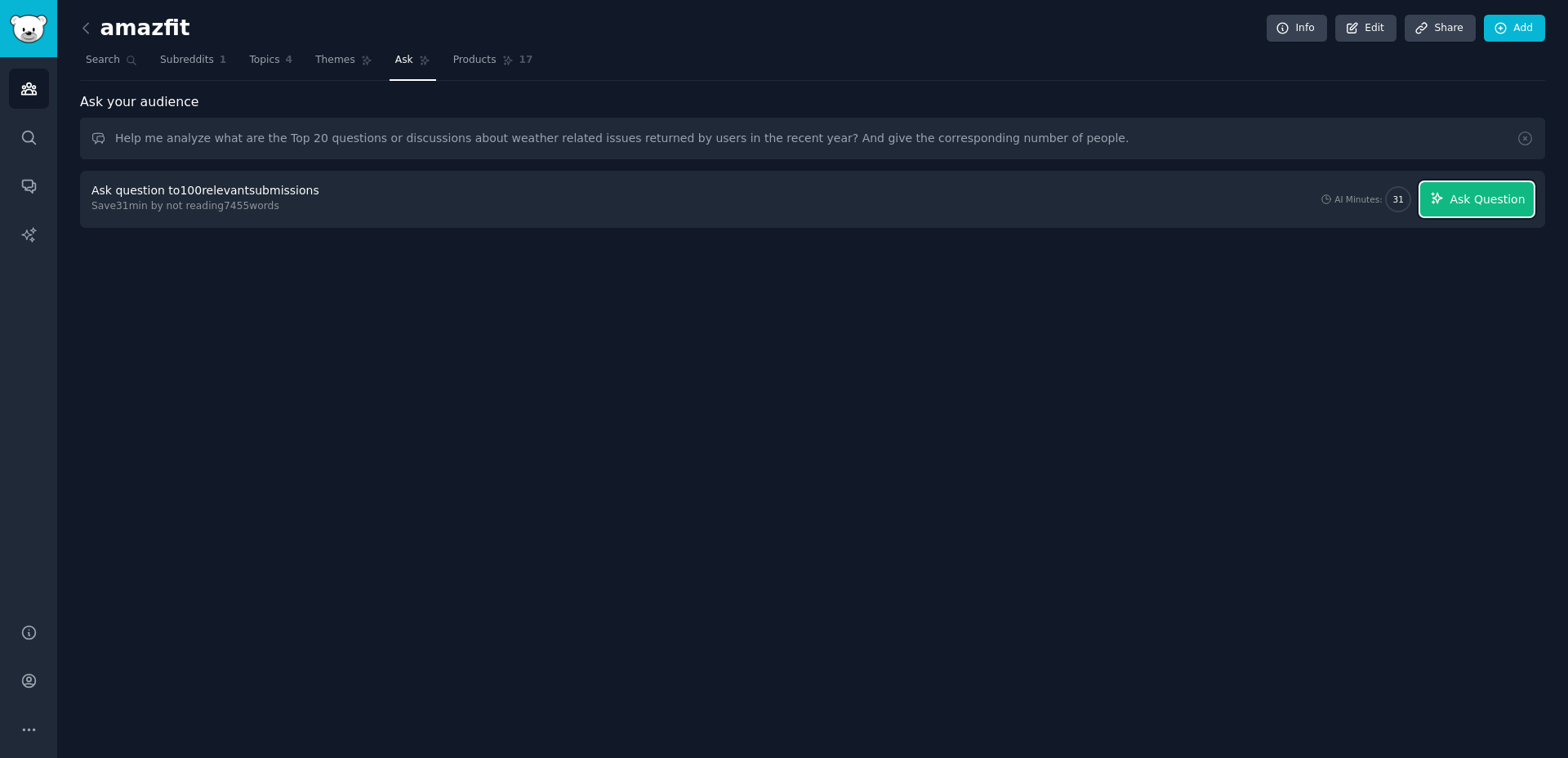
click at [1462, 195] on span "Ask Question" at bounding box center [1486, 200] width 75 height 17
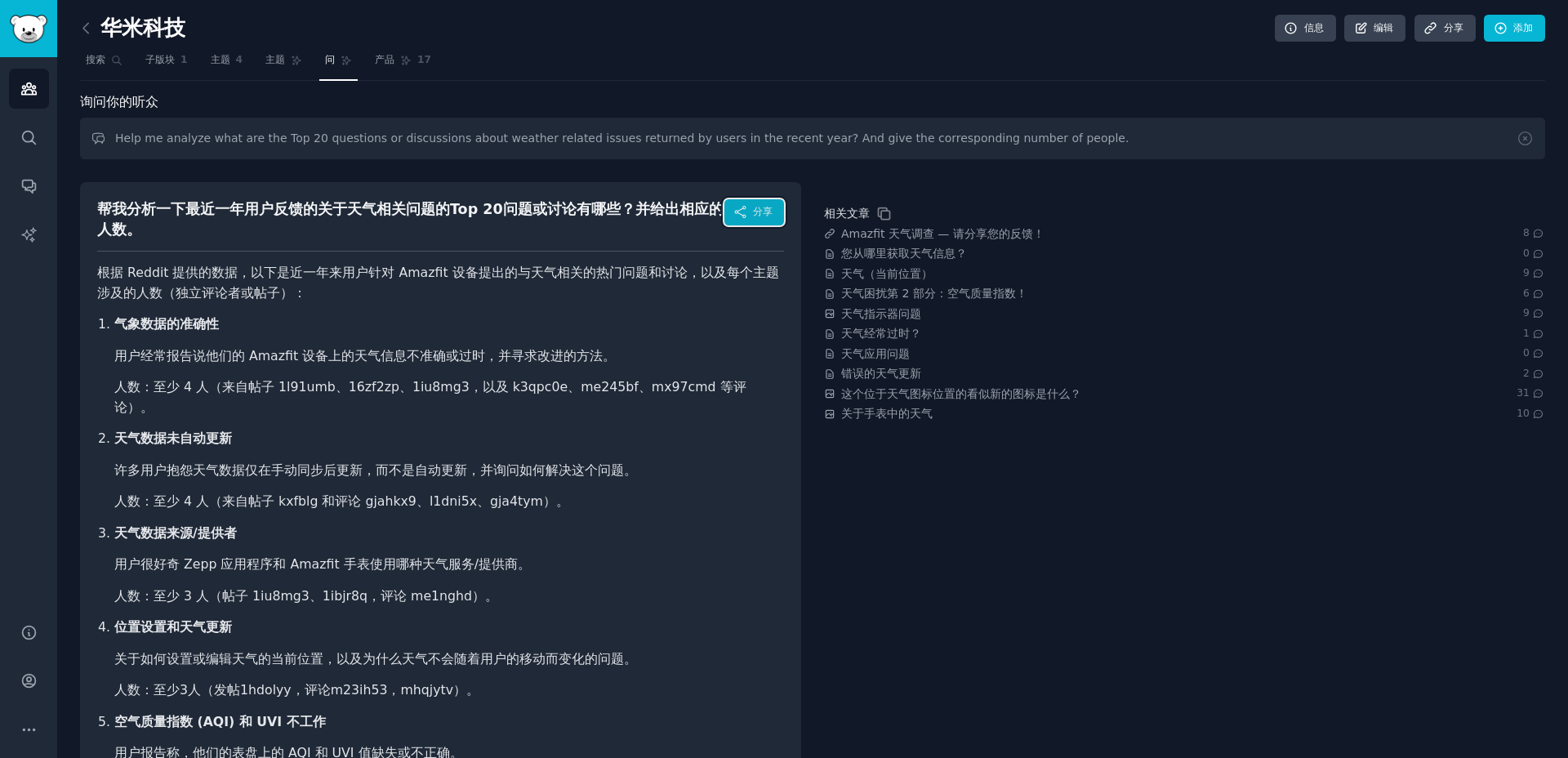
click at [759, 207] on font "分享" at bounding box center [762, 211] width 20 height 11
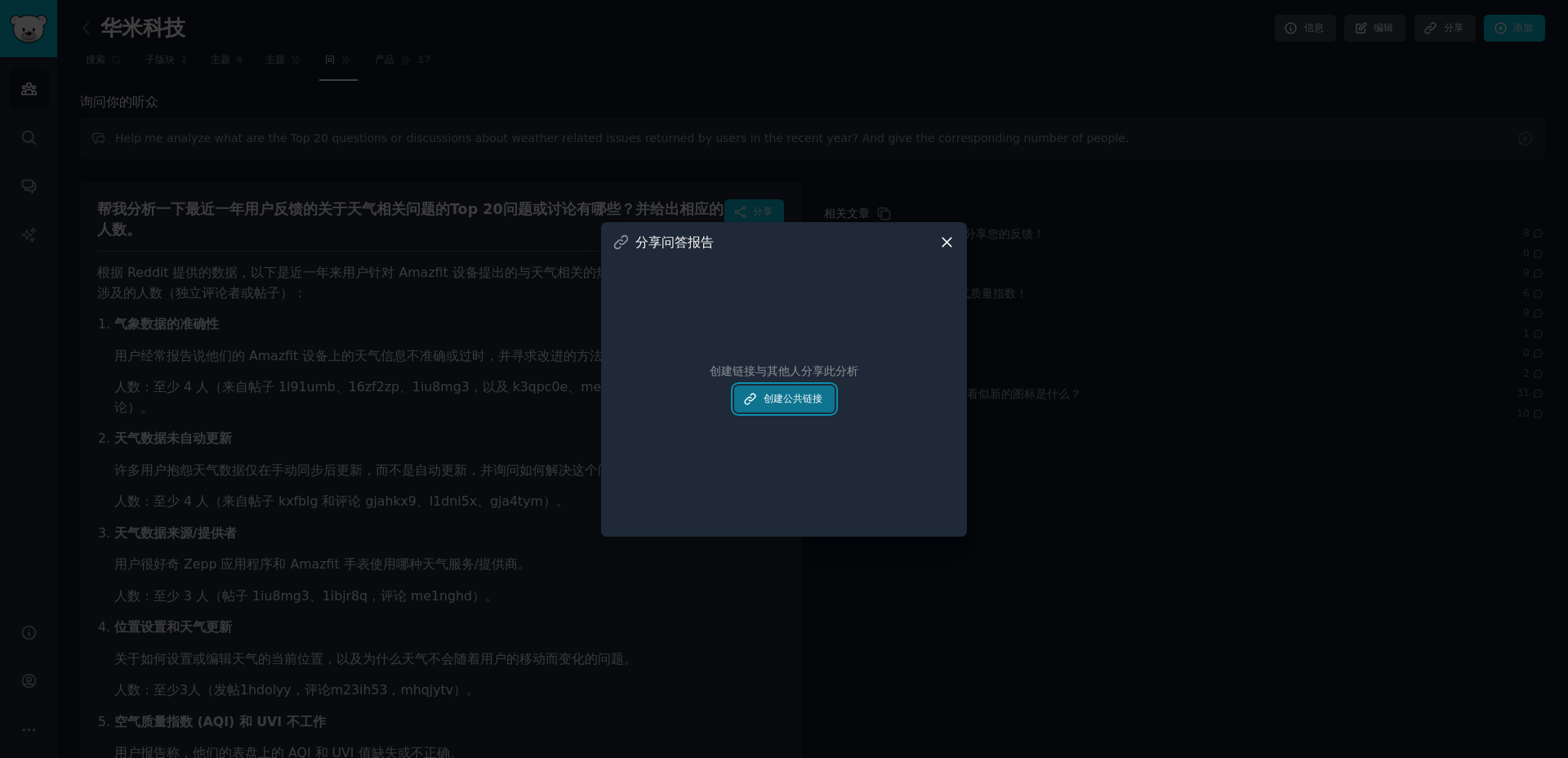
click at [788, 410] on button "创建公共链接" at bounding box center [784, 399] width 100 height 28
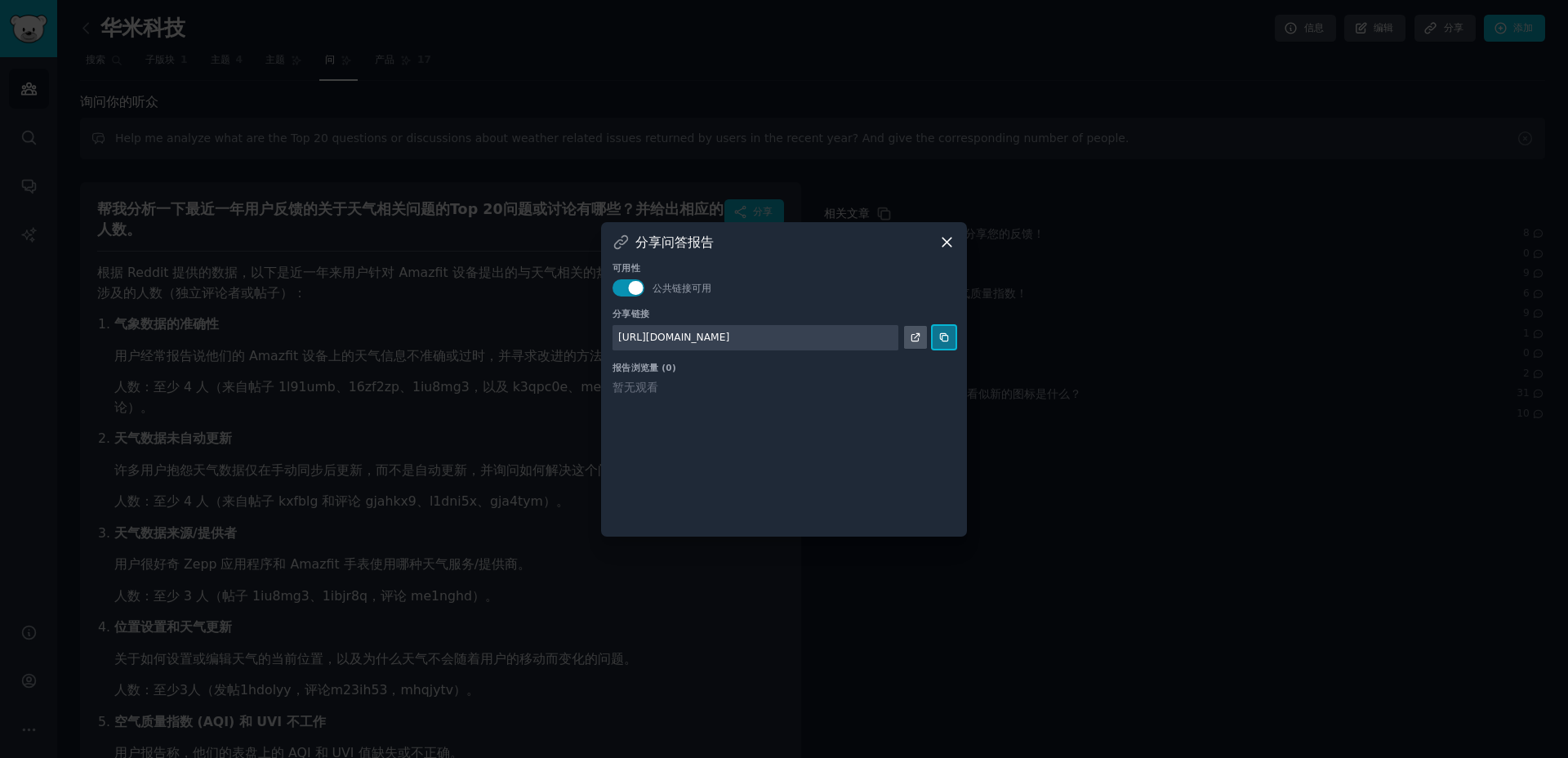
click at [945, 339] on icon at bounding box center [943, 337] width 11 height 11
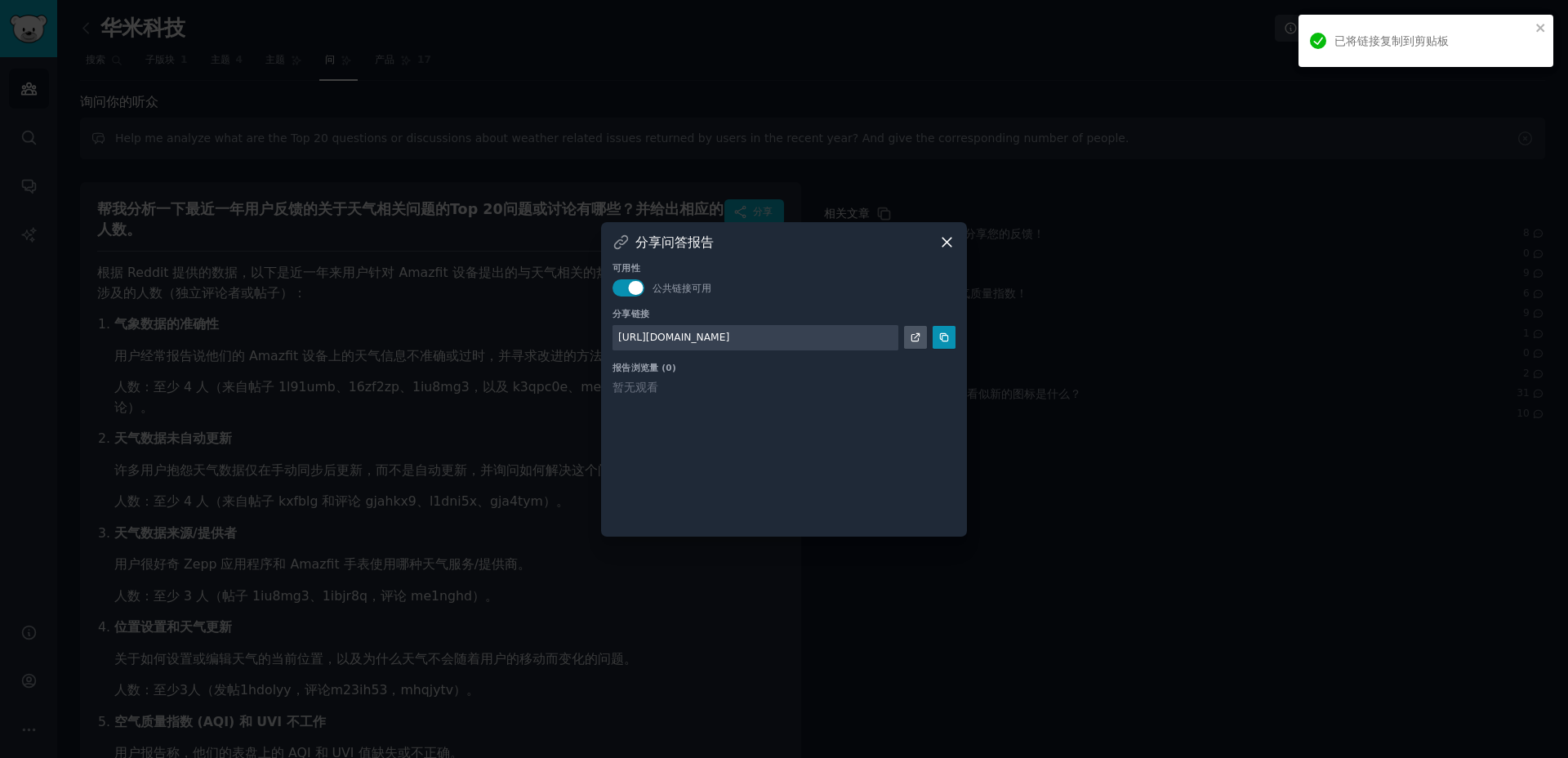
click at [869, 618] on div at bounding box center [784, 379] width 1568 height 758
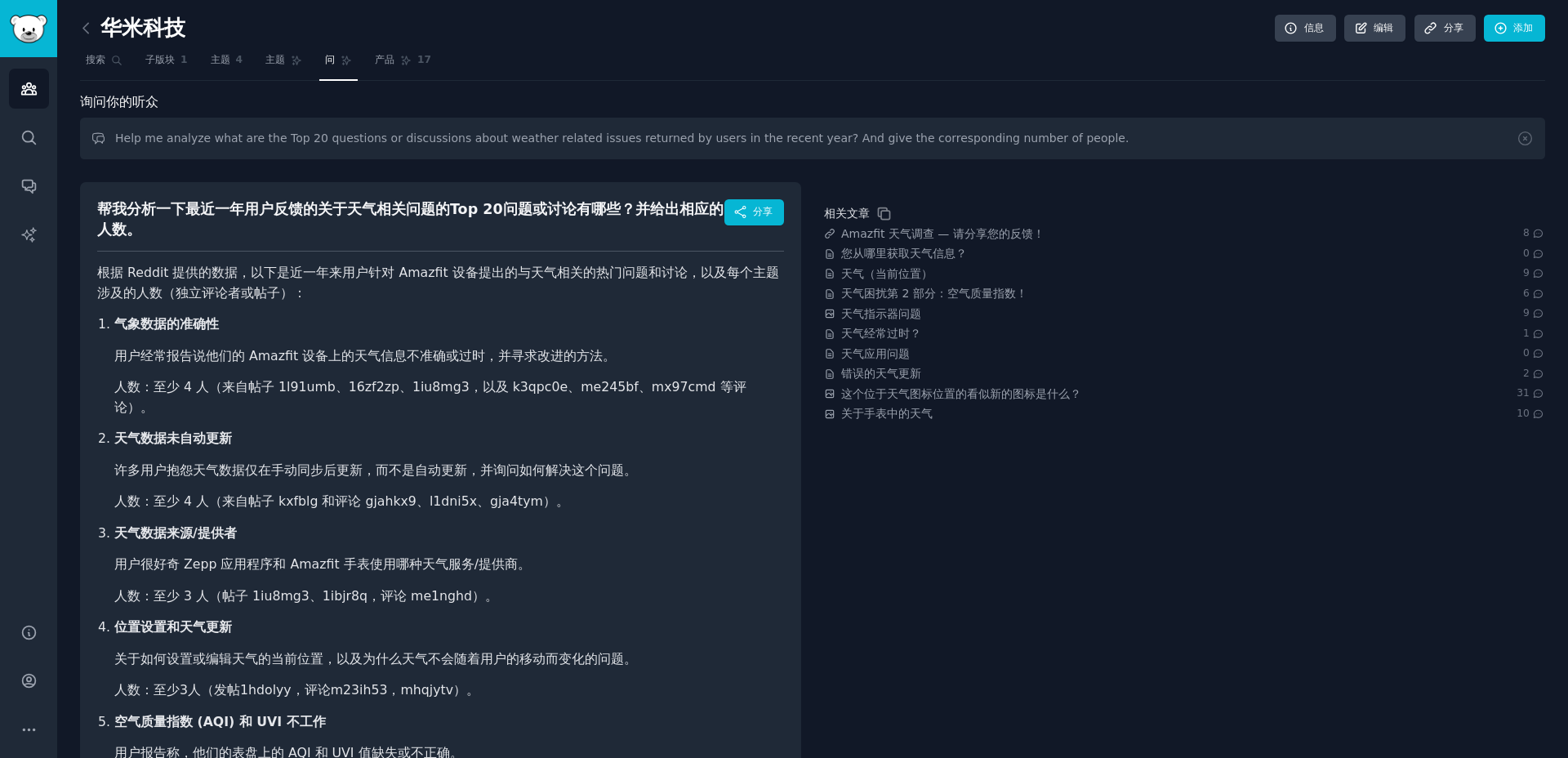
click at [332, 70] on link "问" at bounding box center [338, 64] width 39 height 34
click at [34, 242] on link "人工智能报告" at bounding box center [28, 235] width 40 height 40
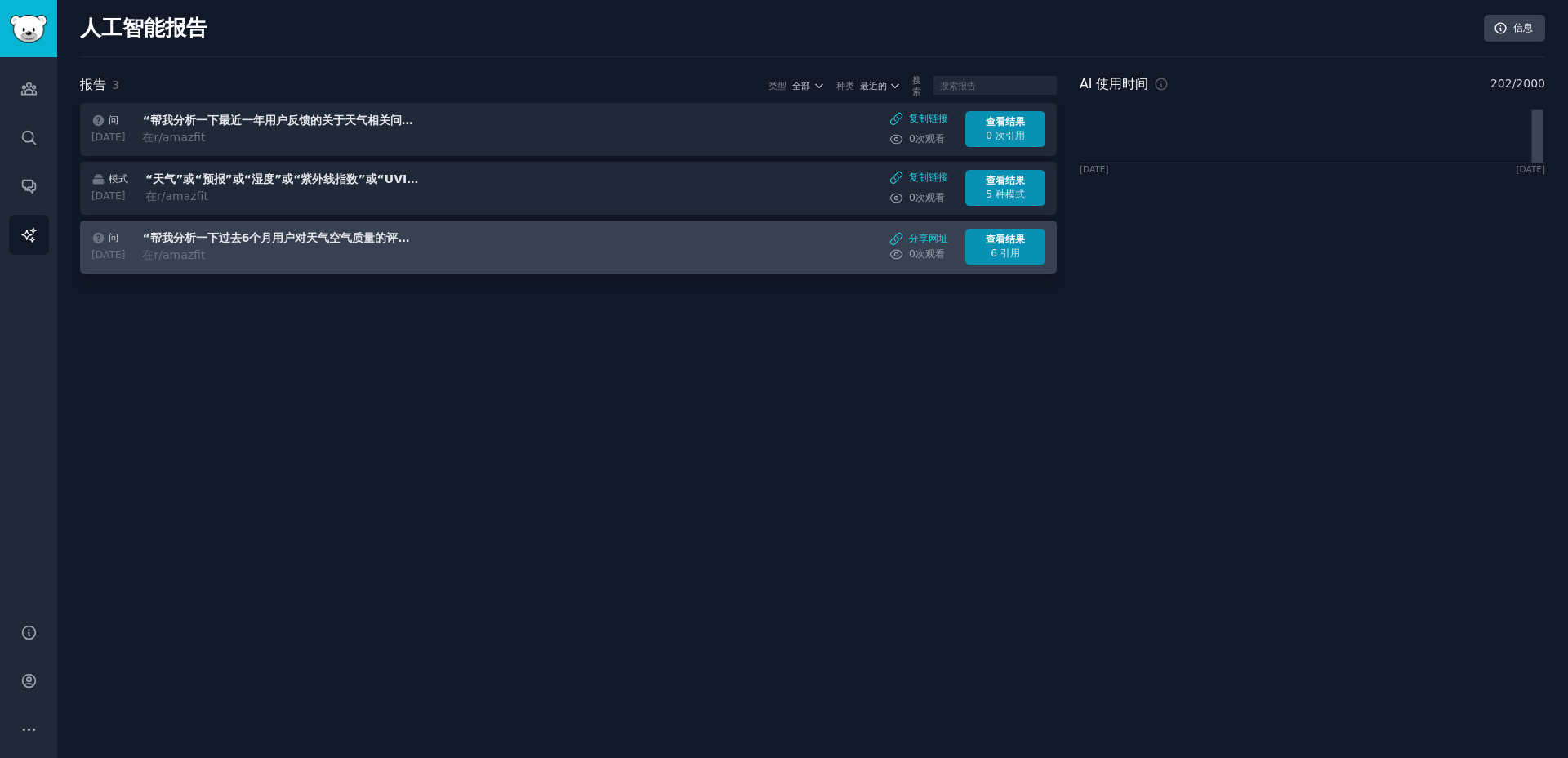
click at [350, 242] on font "“帮我分析一下过去6个月用户对天气空气质量的评价。”" at bounding box center [285, 237] width 286 height 13
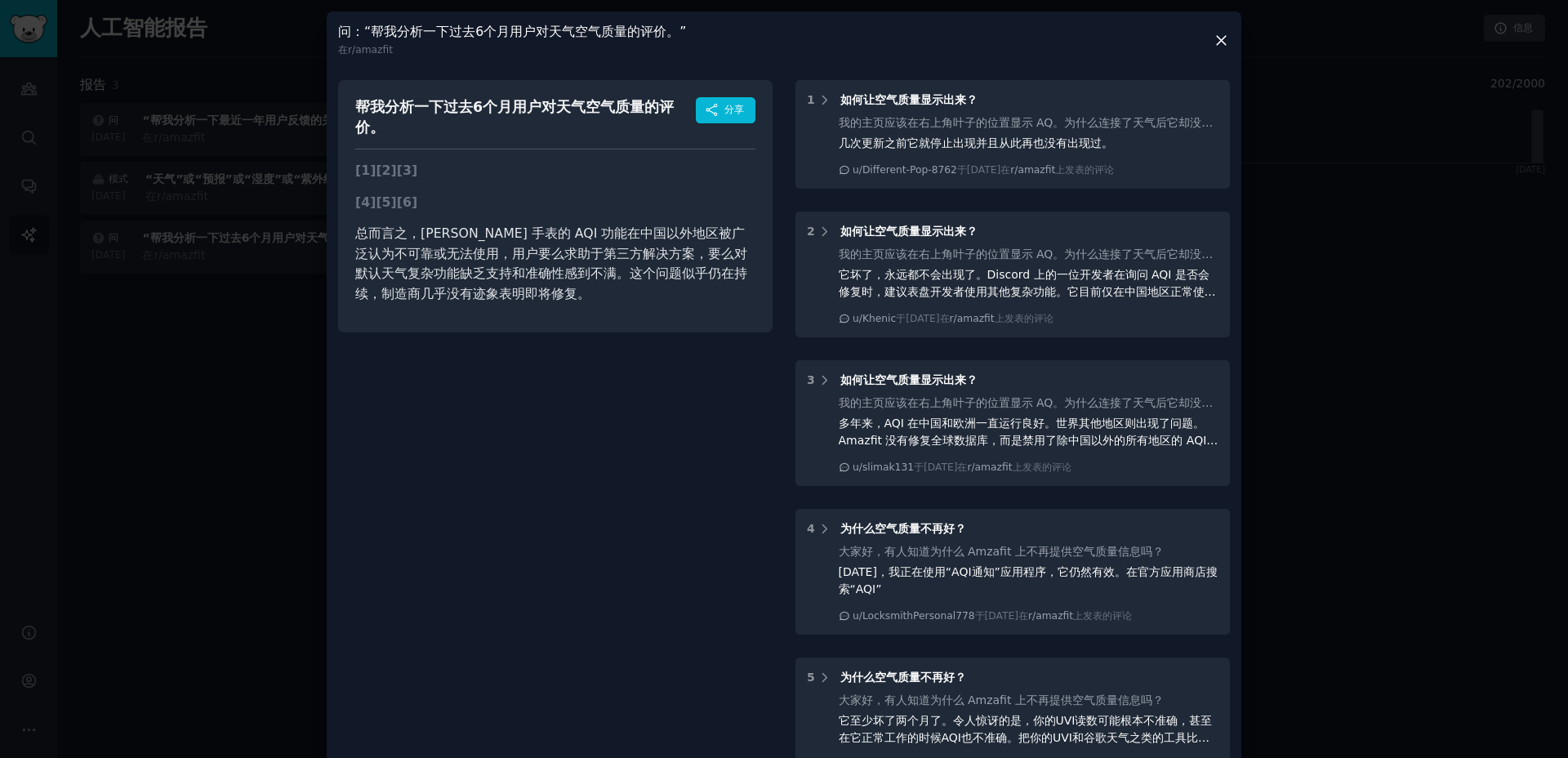
click at [538, 276] on p "总而言之，Amazfit 手表的 AQI 功能在中国以外地区被广泛认为不可靠或无法使用，用户要么求助于第三方解决方案，要么对默认天气复杂功能缺乏支持和准确性感…" at bounding box center [555, 264] width 400 height 80
click at [255, 401] on div at bounding box center [784, 379] width 1568 height 758
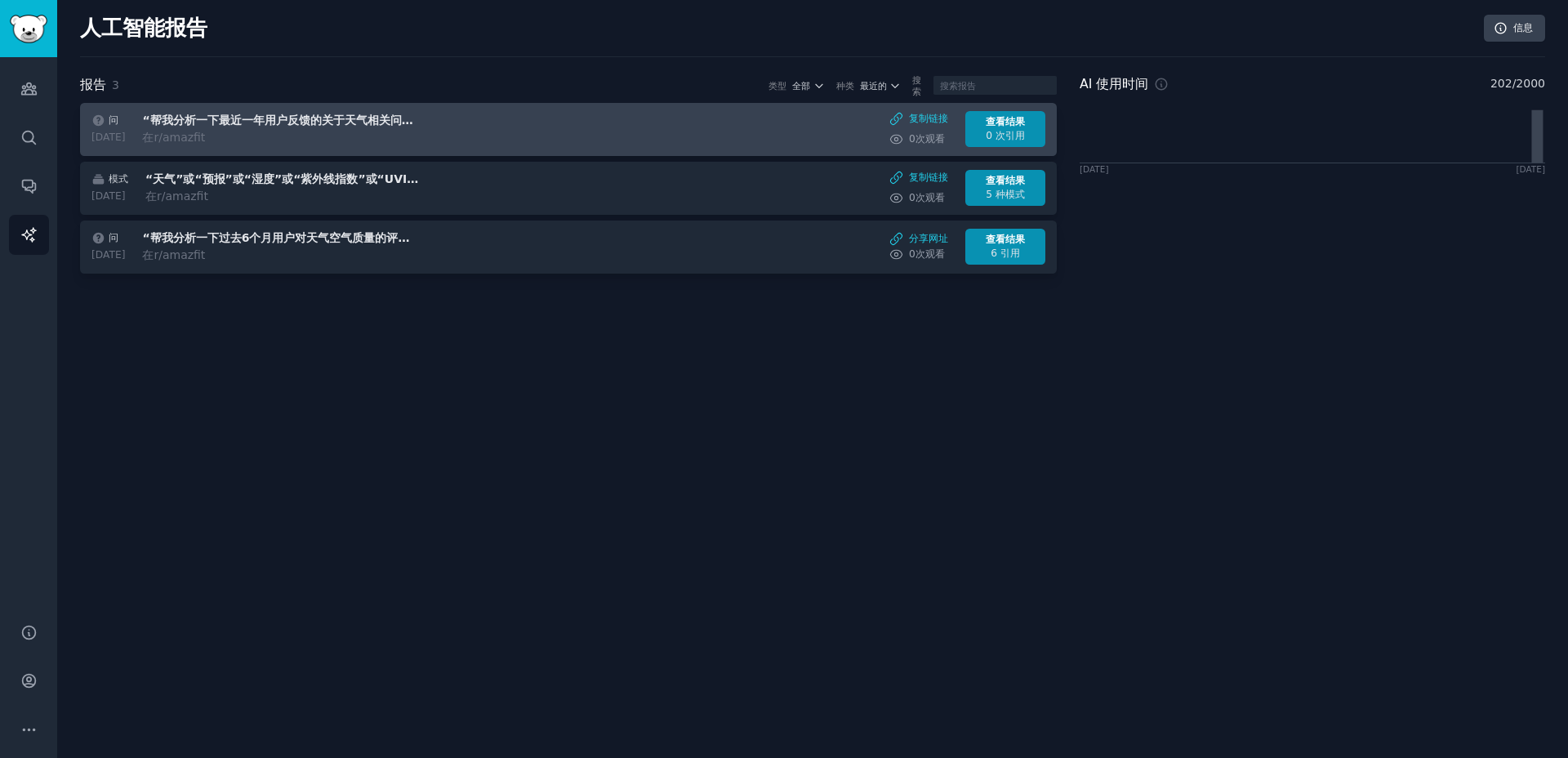
click at [271, 135] on div "在 r/amazfit" at bounding box center [279, 138] width 274 height 17
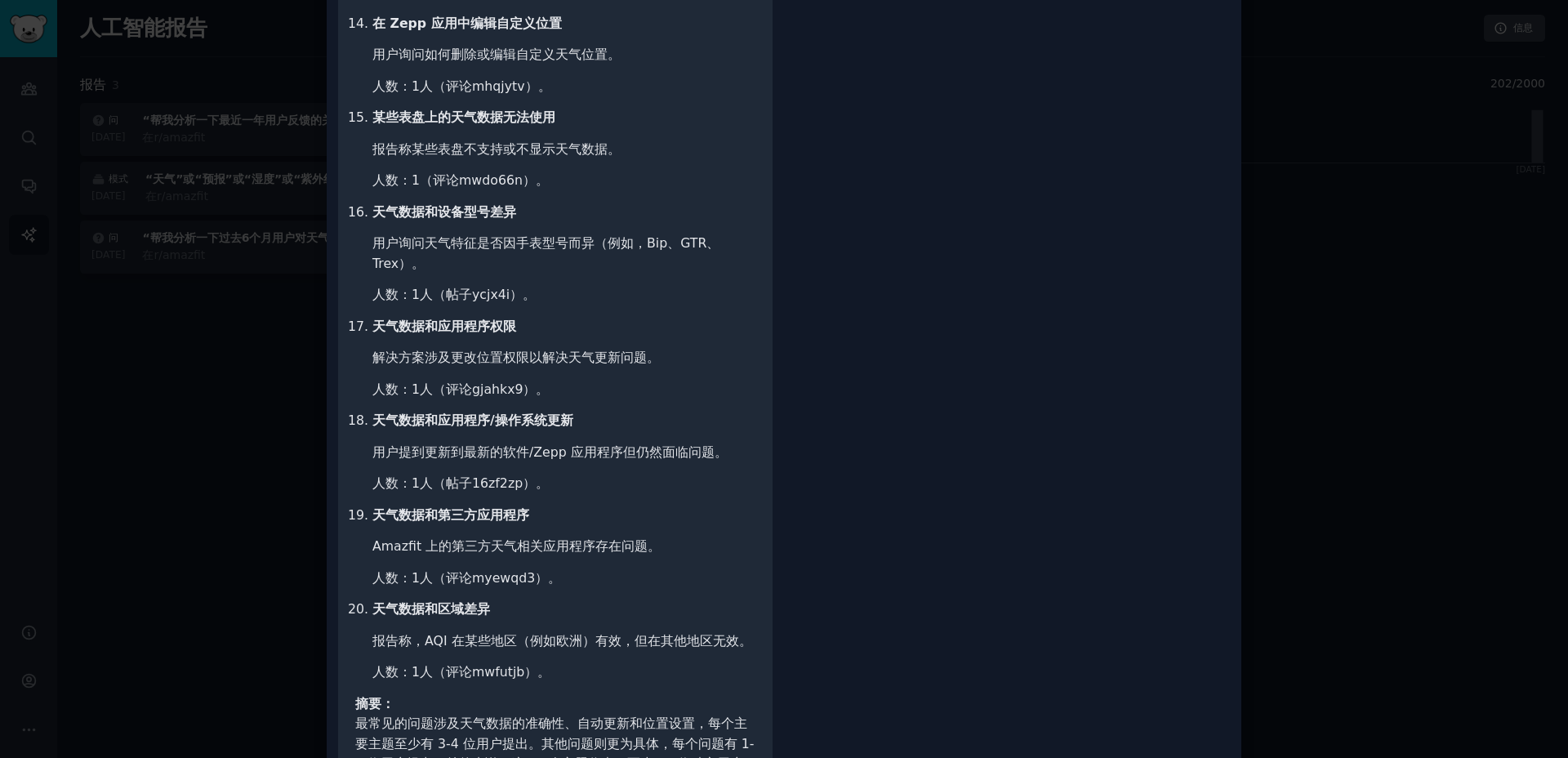
scroll to position [1677, 0]
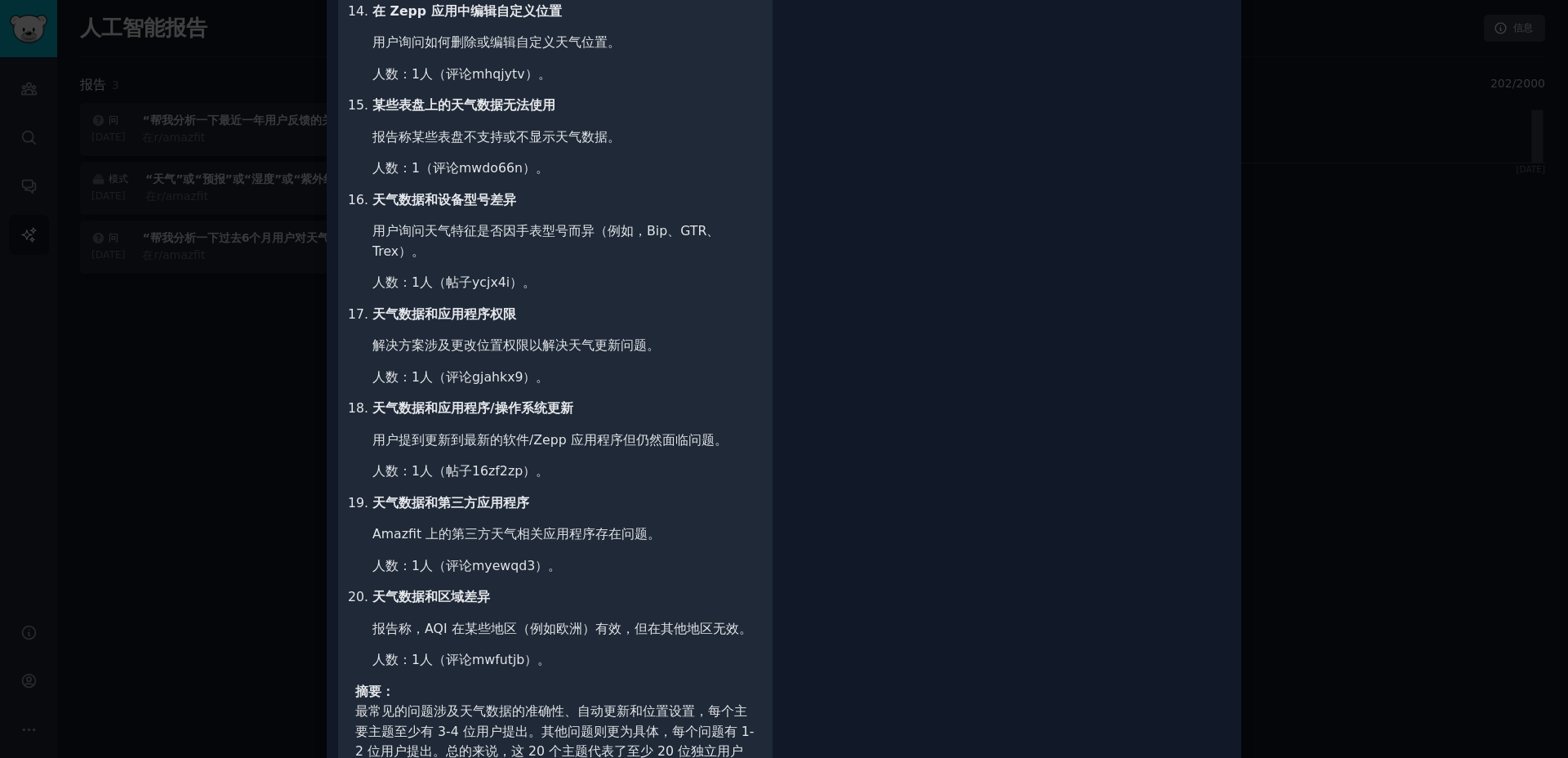
click at [177, 473] on div at bounding box center [784, 379] width 1568 height 758
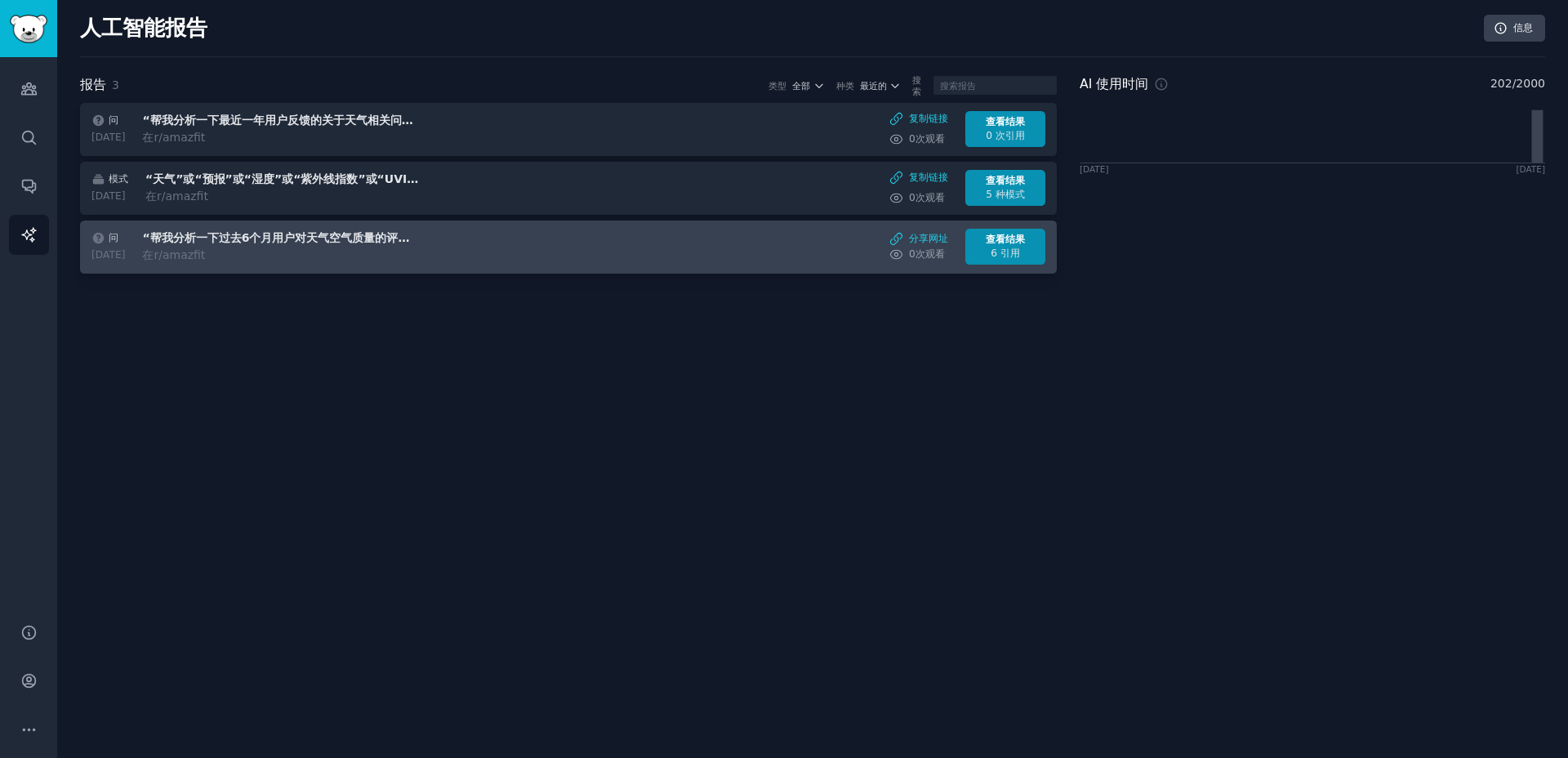
click at [257, 249] on div "在 r/amazfit" at bounding box center [279, 255] width 274 height 17
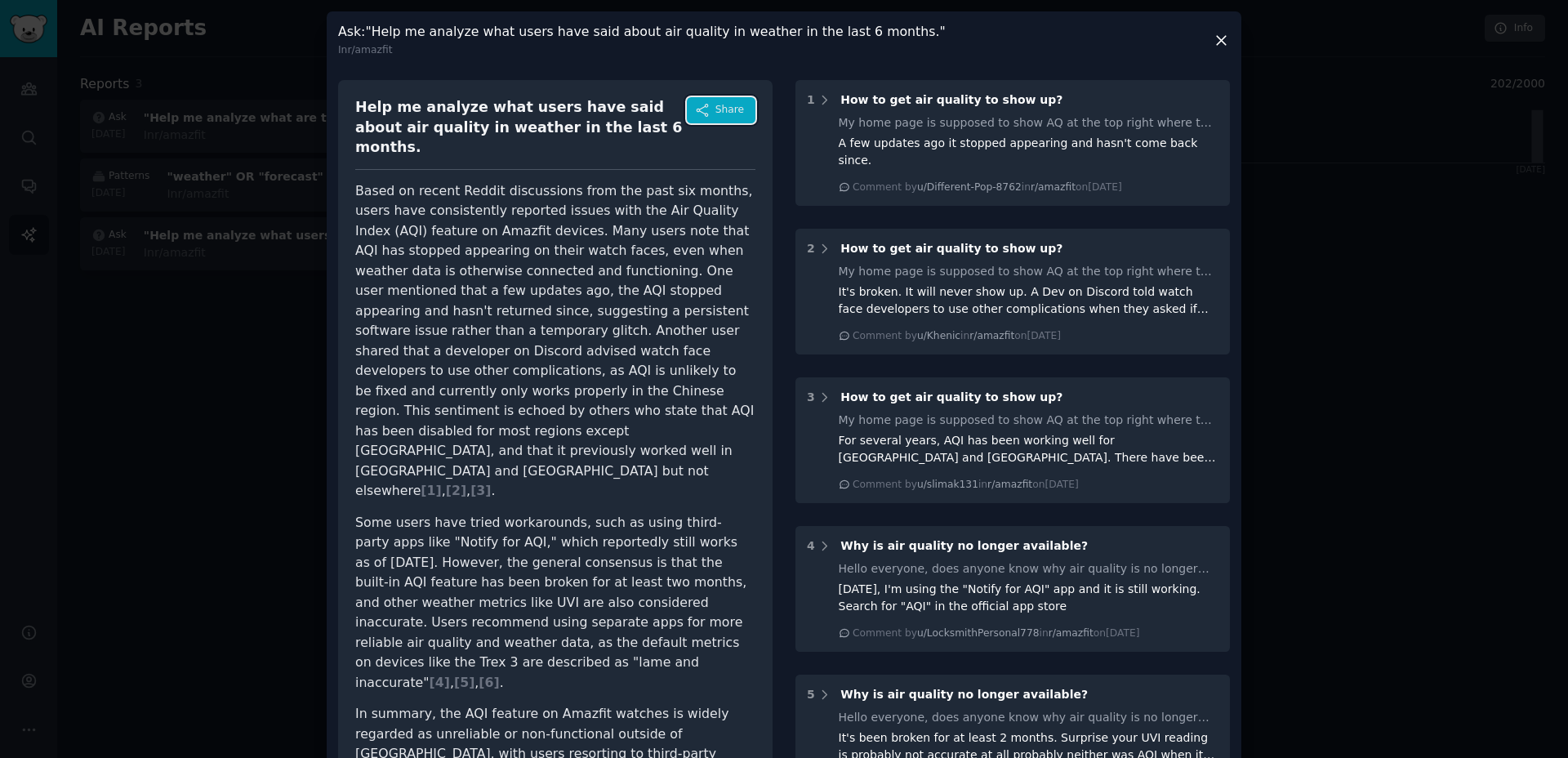
click at [725, 114] on span "Share" at bounding box center [729, 110] width 28 height 15
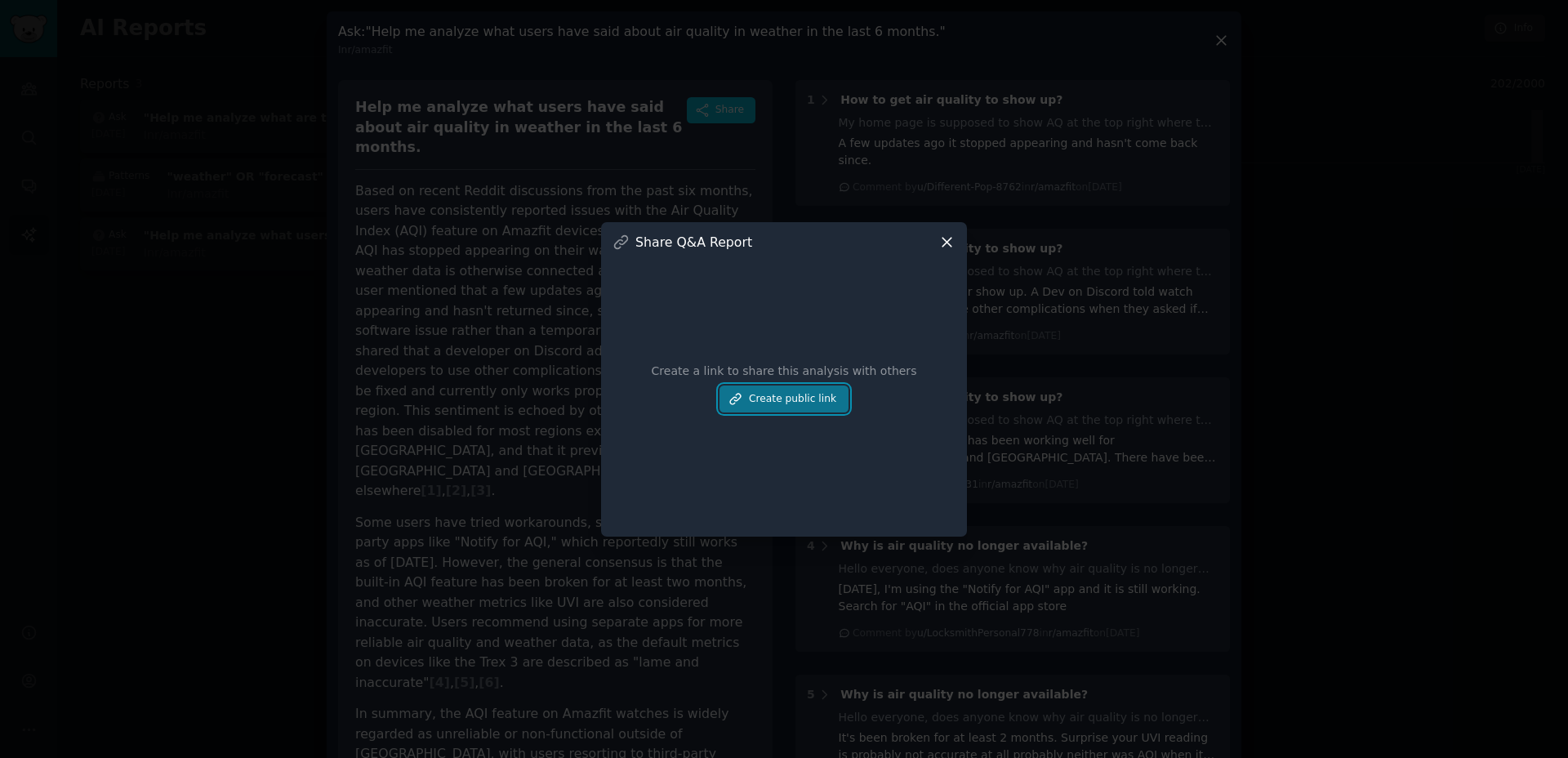
click at [784, 395] on button "Create public link" at bounding box center [784, 399] width 129 height 28
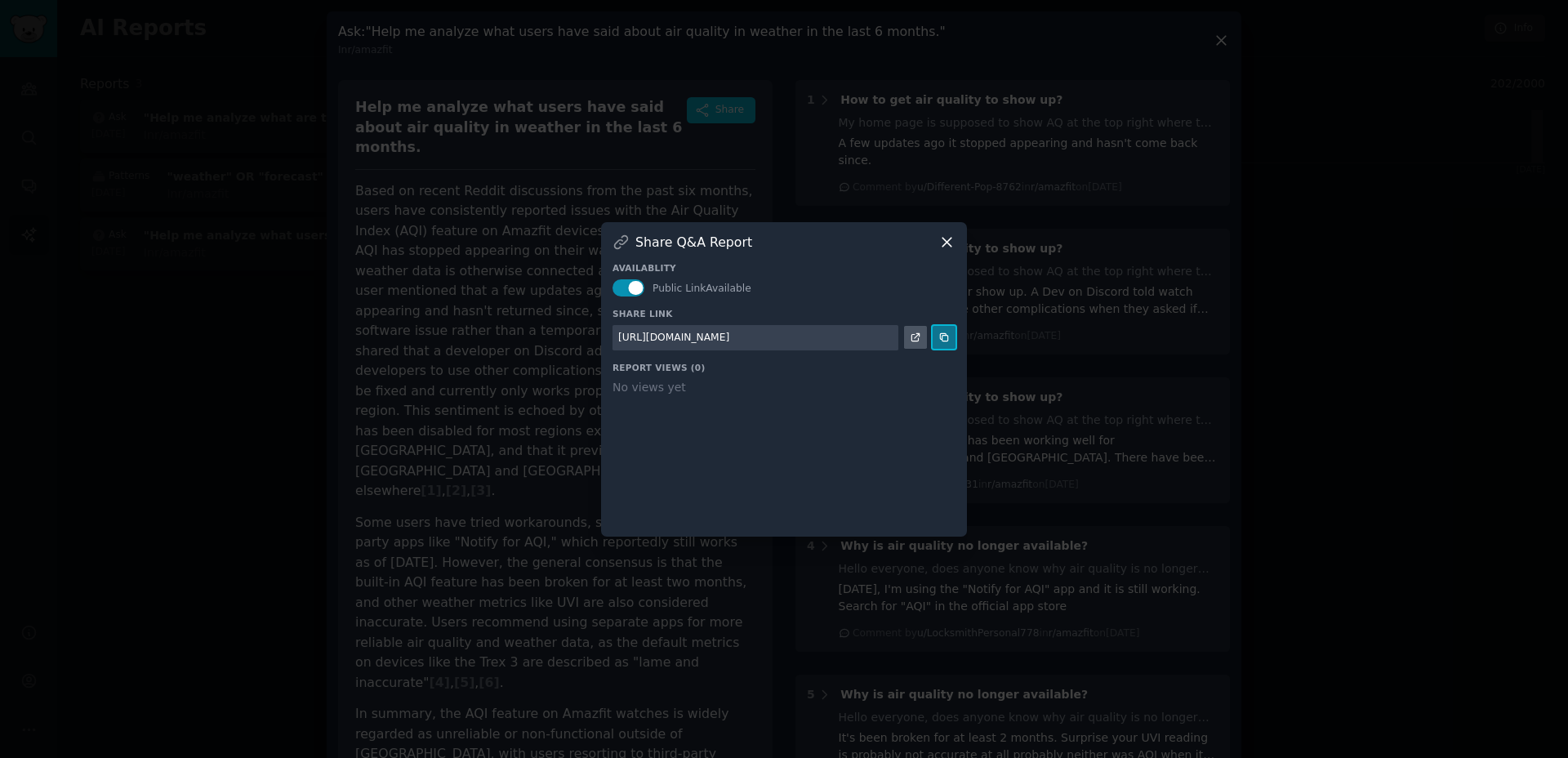
click at [941, 340] on icon at bounding box center [943, 337] width 8 height 8
